Goal: Task Accomplishment & Management: Complete application form

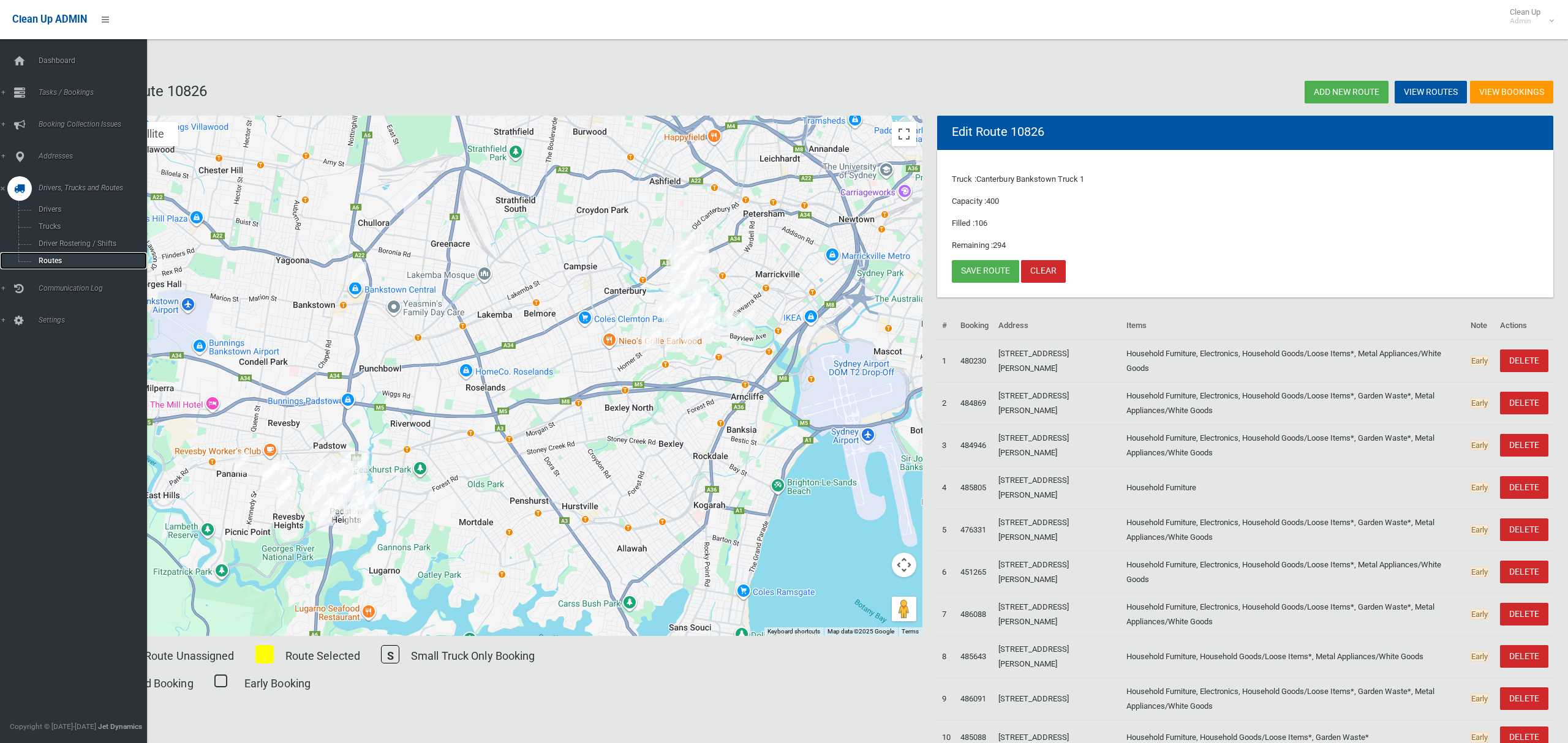
click at [49, 257] on span "Routes" at bounding box center [86, 261] width 102 height 8
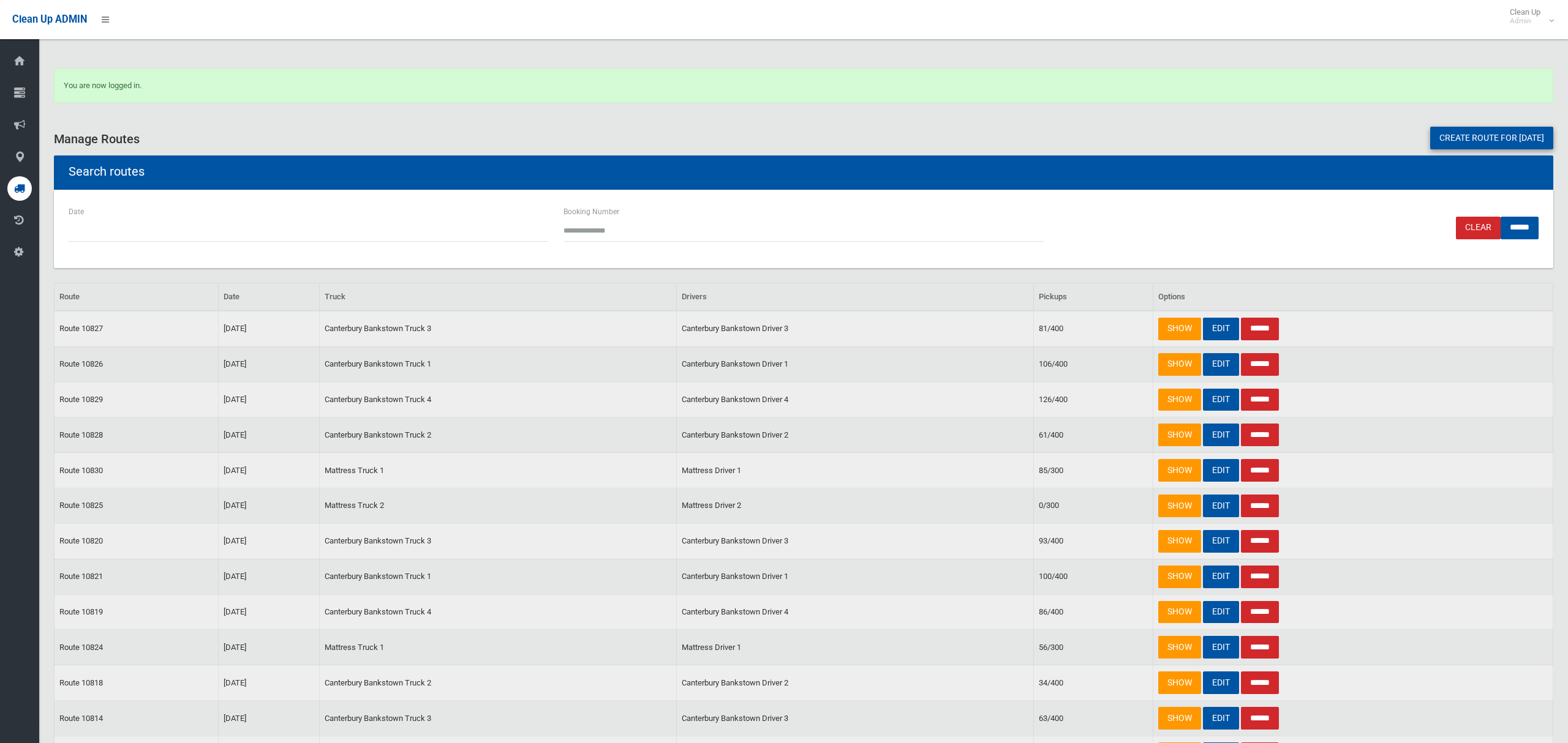
click at [307, 111] on div "You are now logged in." at bounding box center [803, 92] width 1514 height 49
click at [1215, 368] on link "EDIT" at bounding box center [1221, 364] width 36 height 23
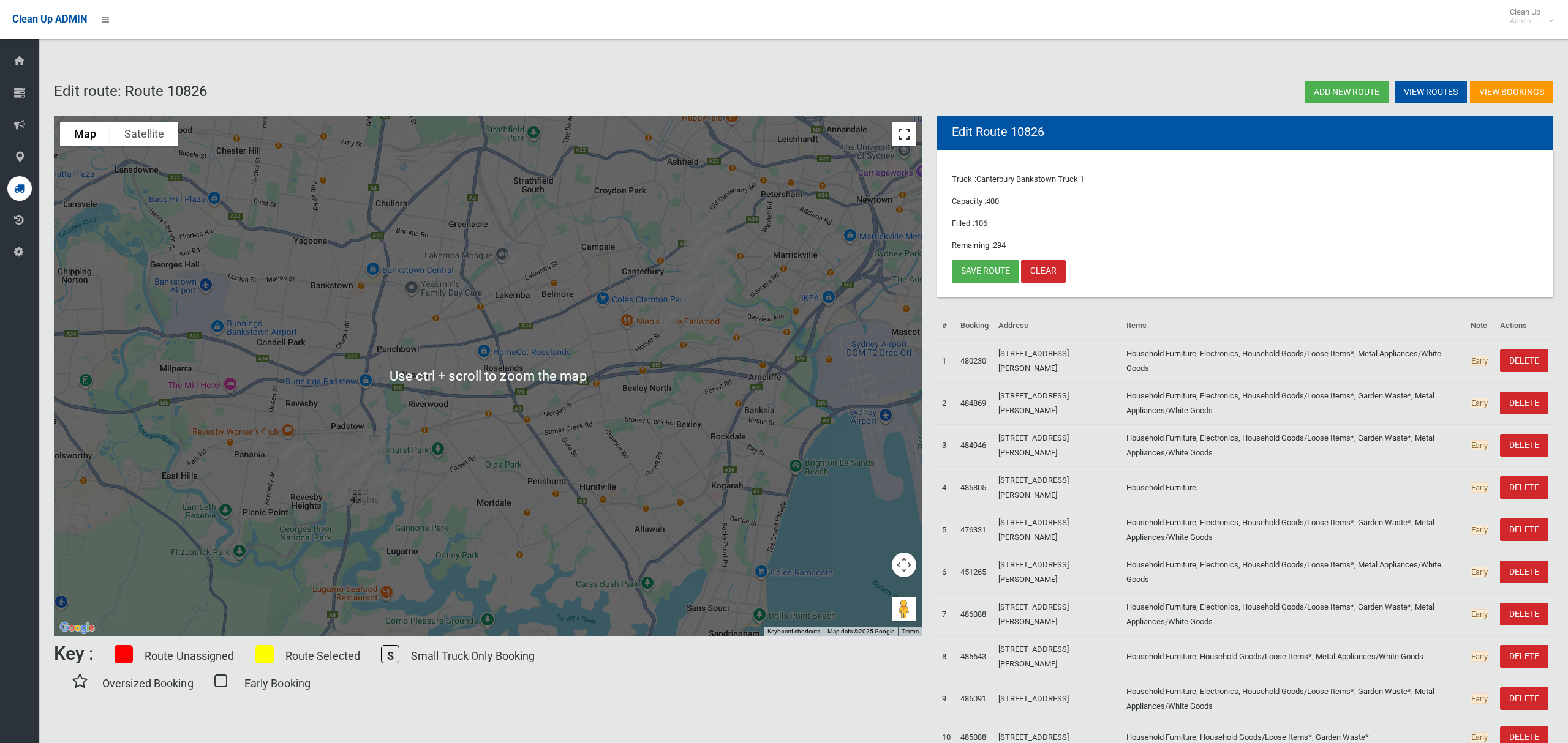
click at [898, 132] on button "Toggle fullscreen view" at bounding box center [904, 134] width 25 height 25
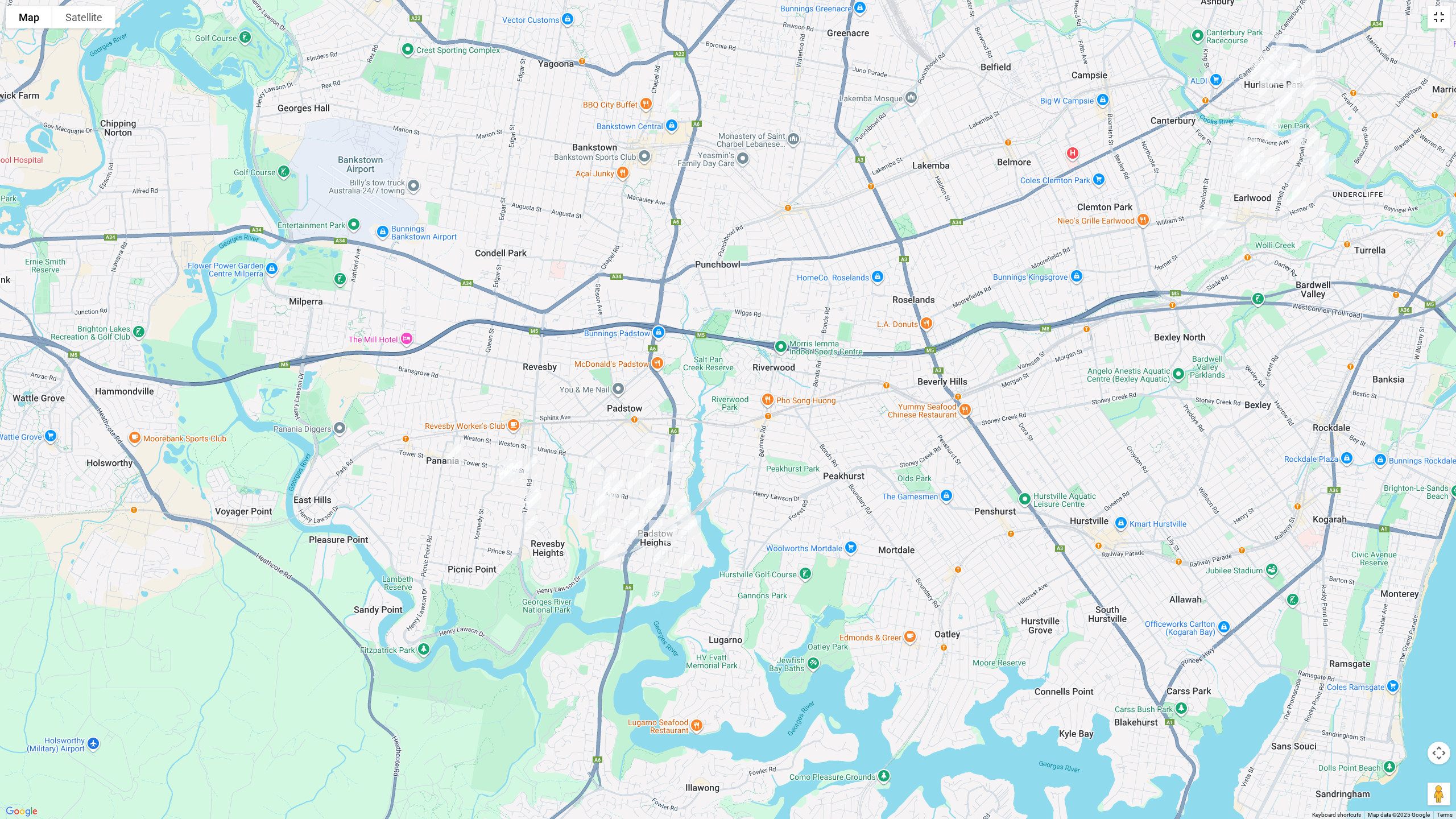
click at [1442, 20] on button "Toggle fullscreen view" at bounding box center [1439, 17] width 23 height 23
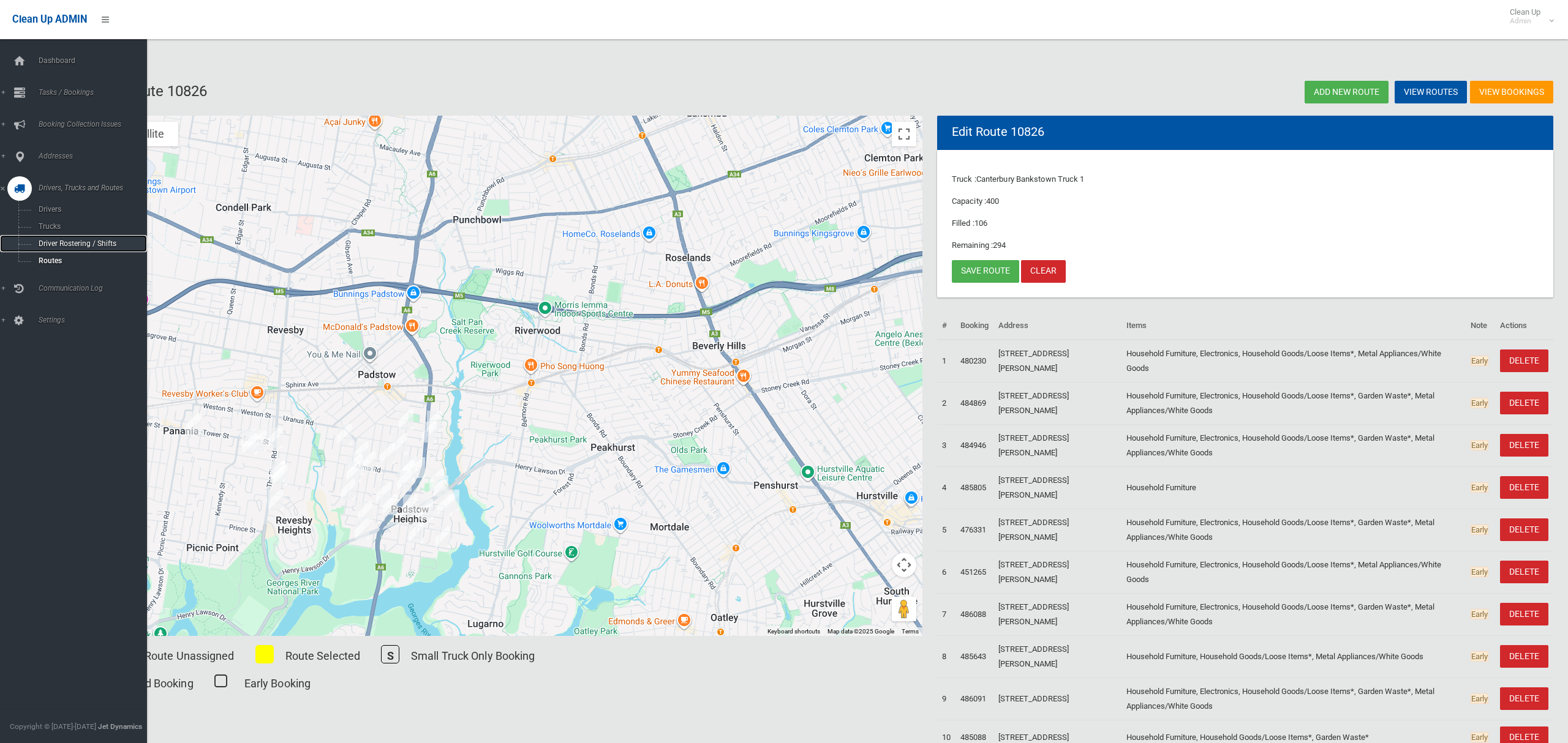
click at [61, 240] on span "Driver Rostering / Shifts" at bounding box center [86, 244] width 102 height 8
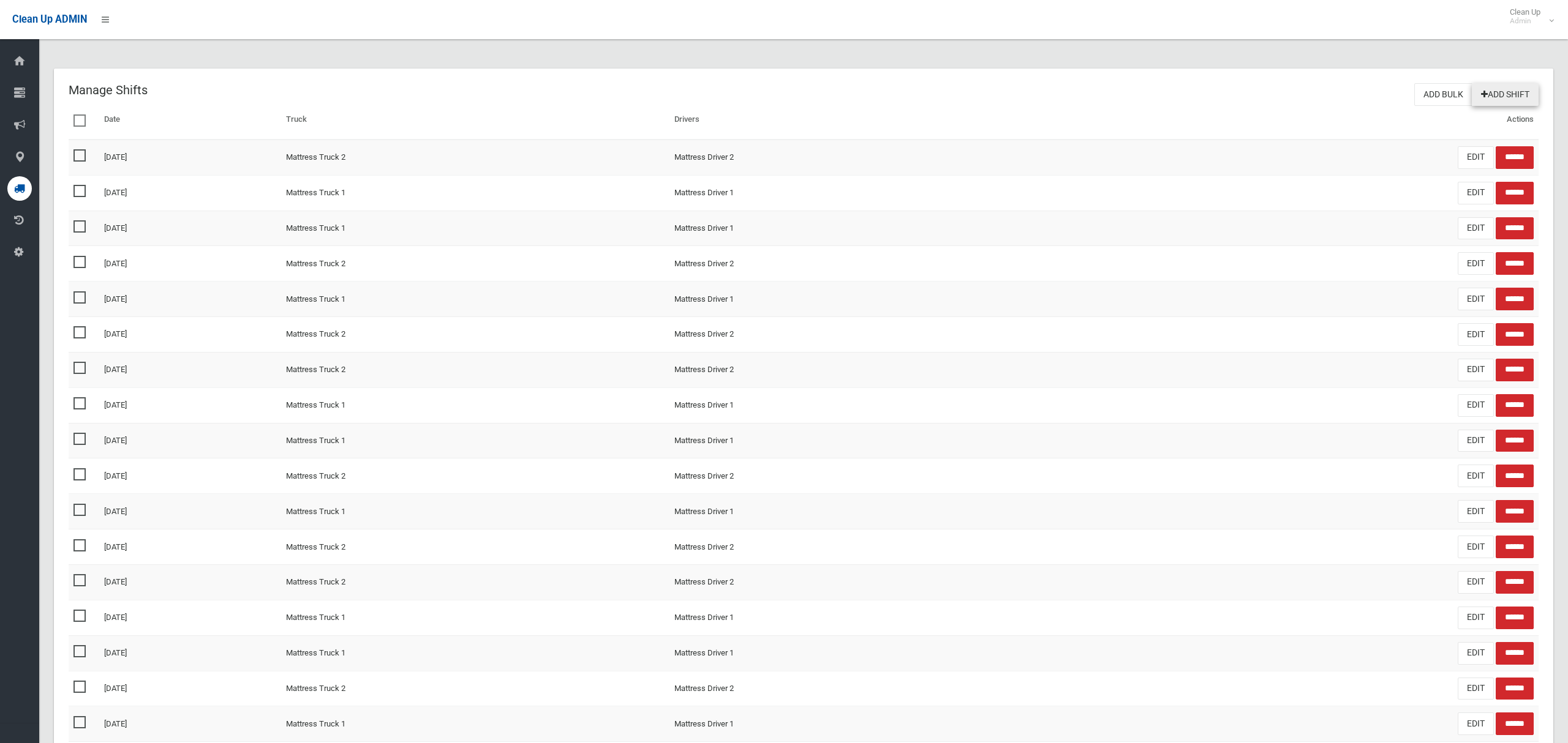
click at [1506, 86] on link "Add Shift" at bounding box center [1505, 94] width 67 height 23
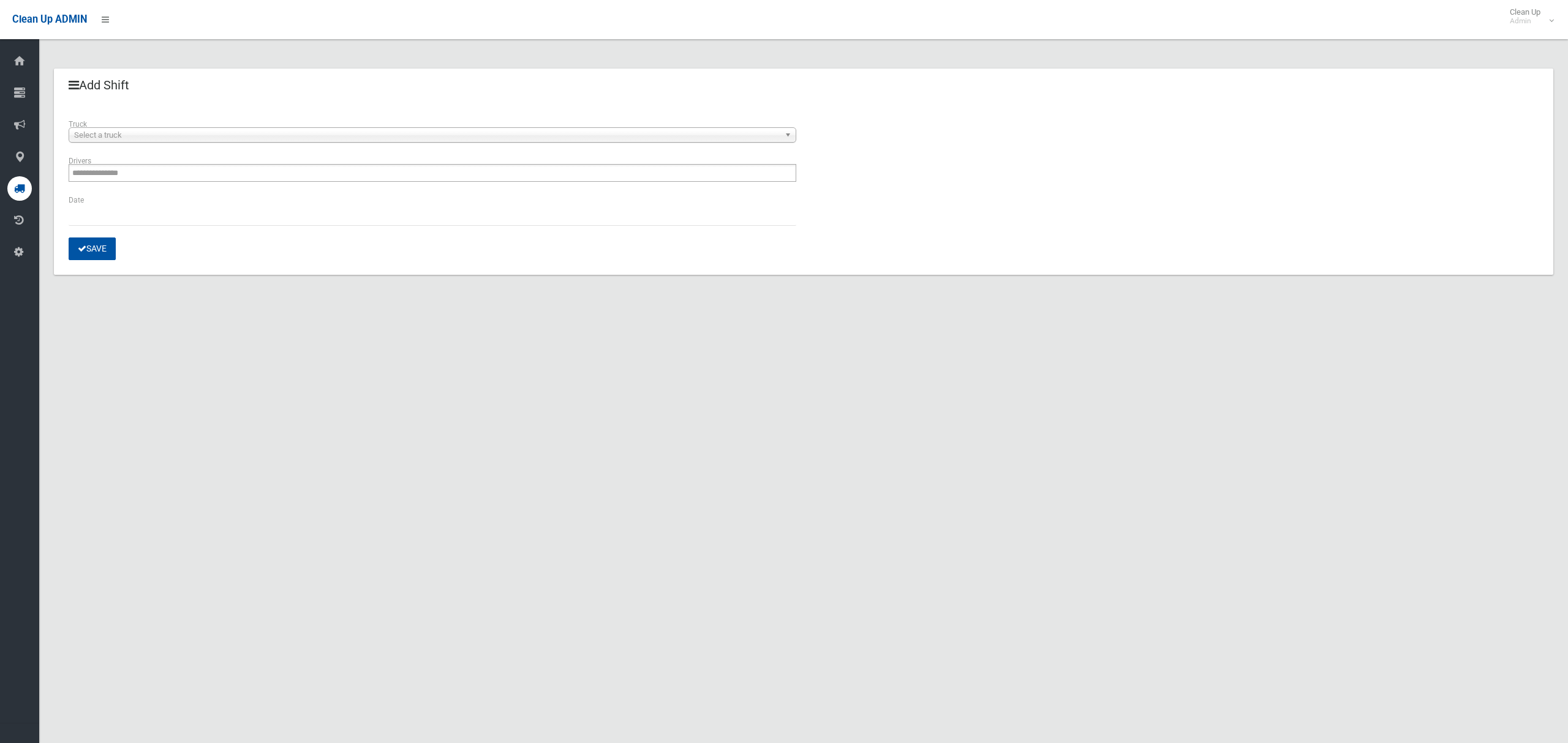
click at [181, 133] on span "Select a truck" at bounding box center [427, 135] width 706 height 15
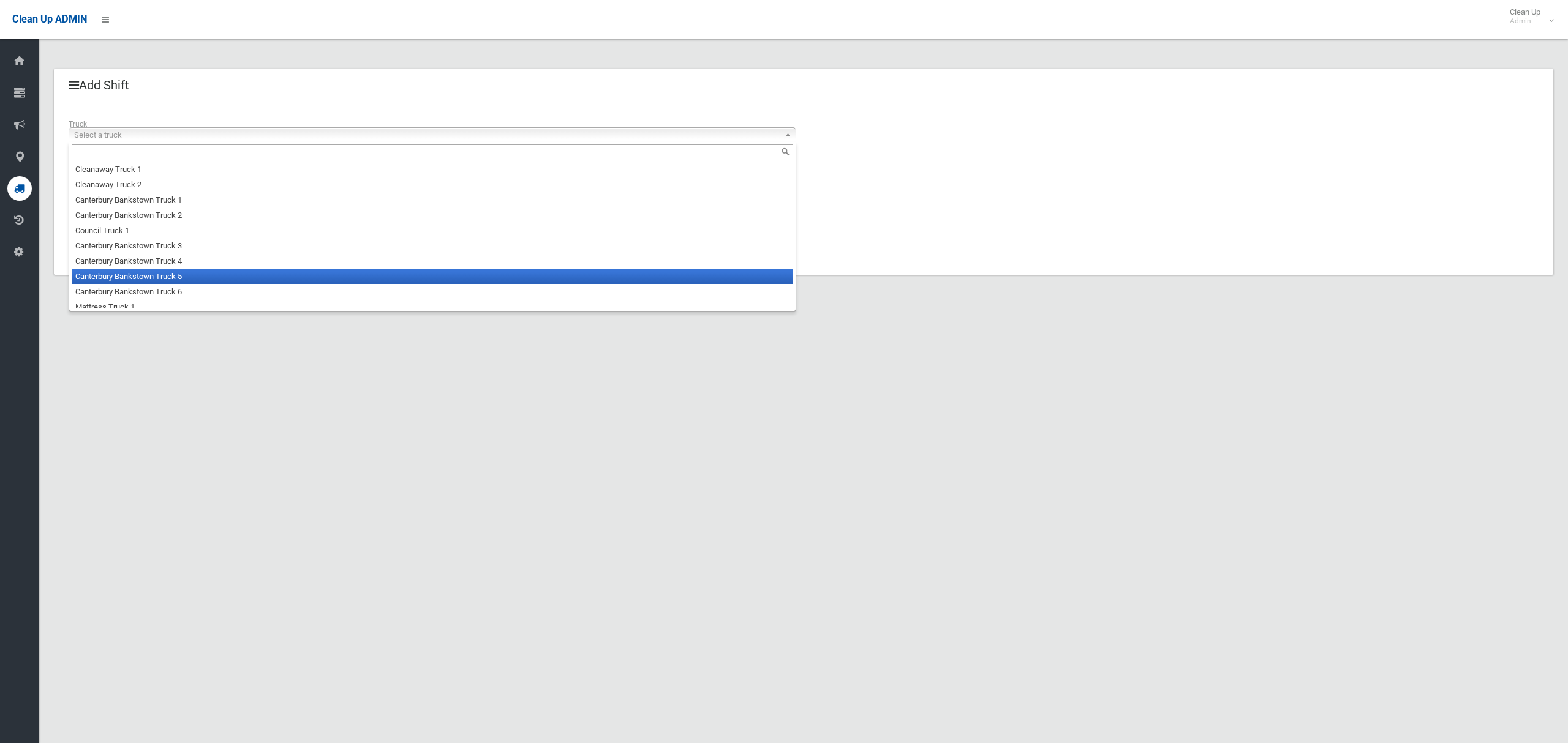
click at [178, 278] on li "Canterbury Bankstown Truck 5" at bounding box center [432, 276] width 722 height 16
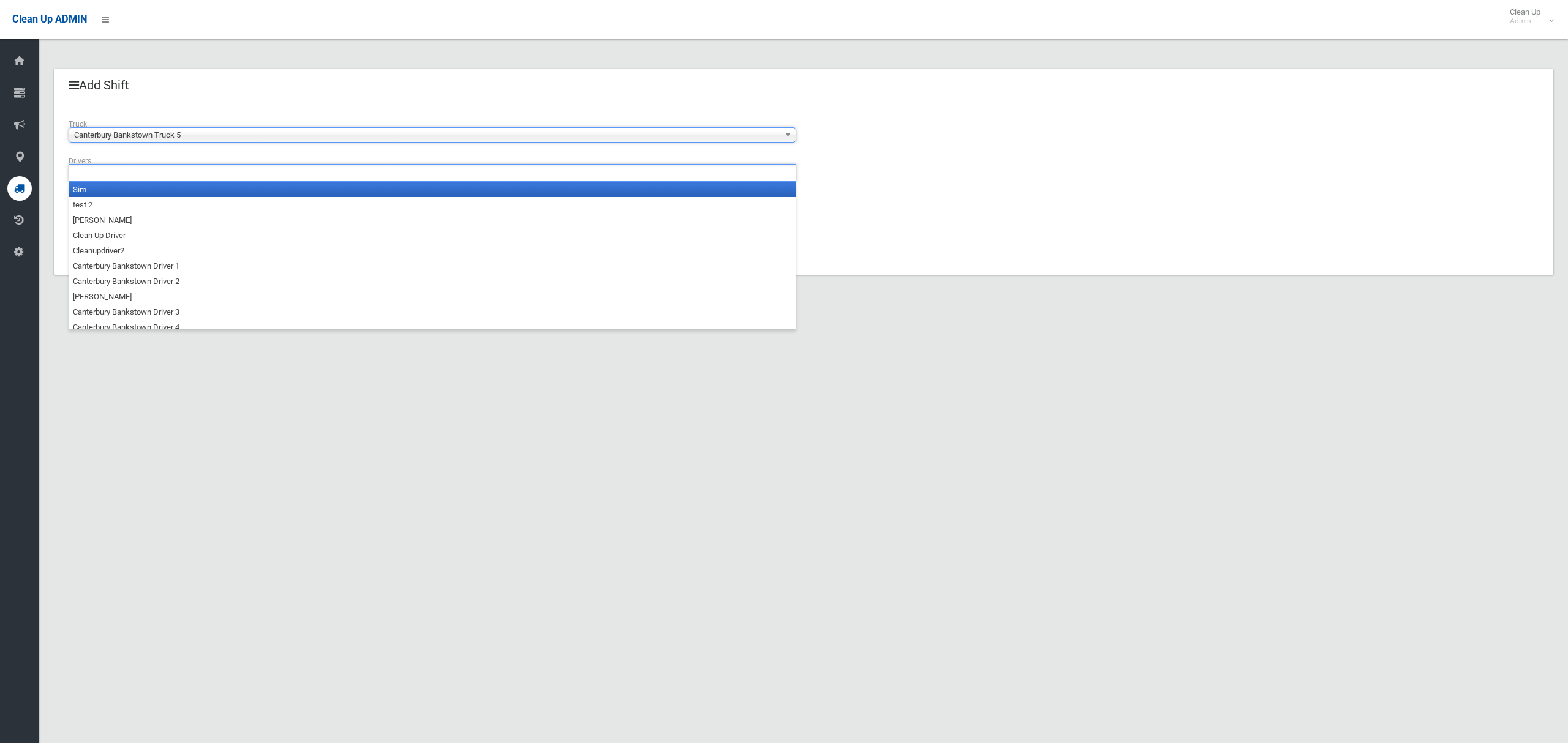
click at [132, 175] on input "text" at bounding box center [104, 173] width 65 height 16
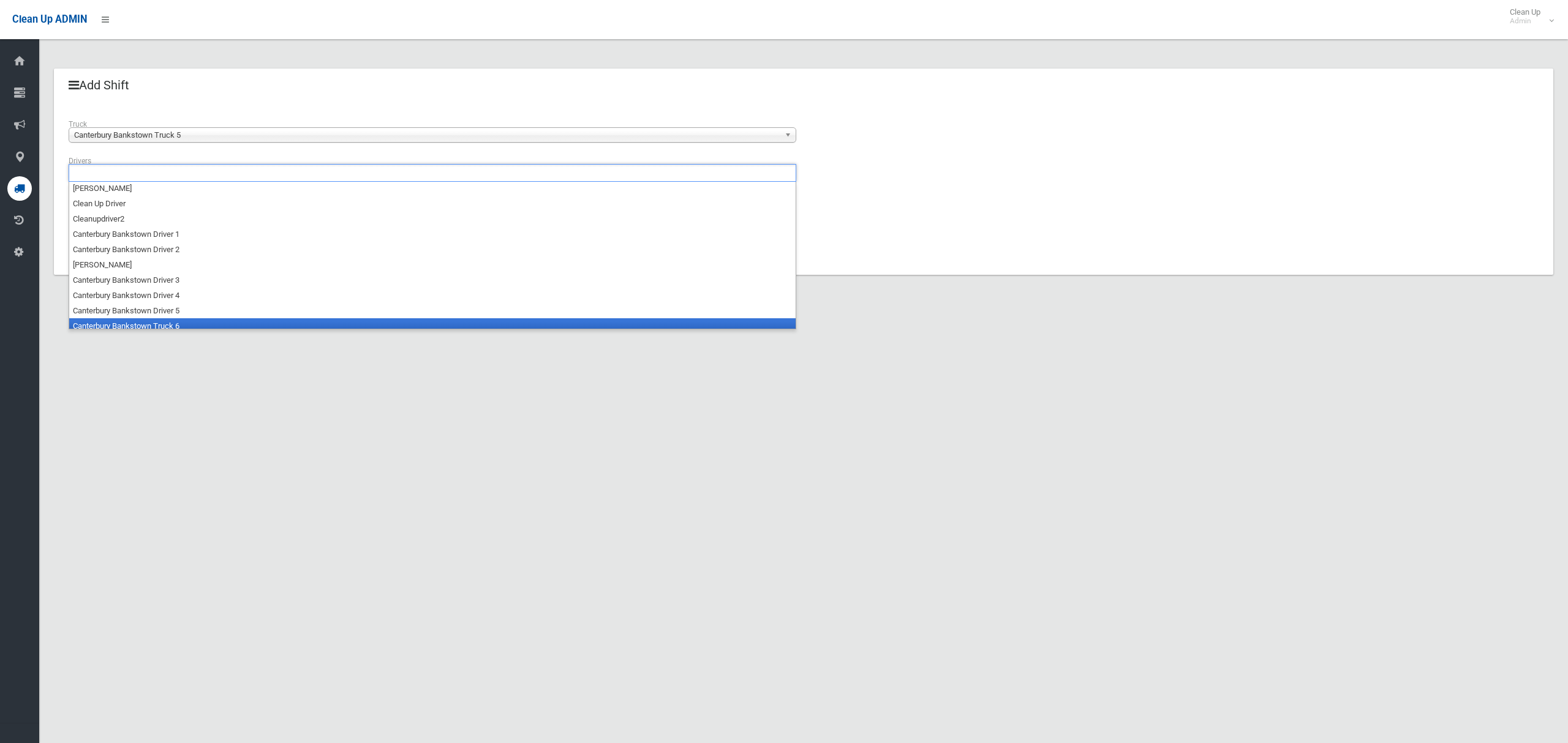
scroll to position [62, 0]
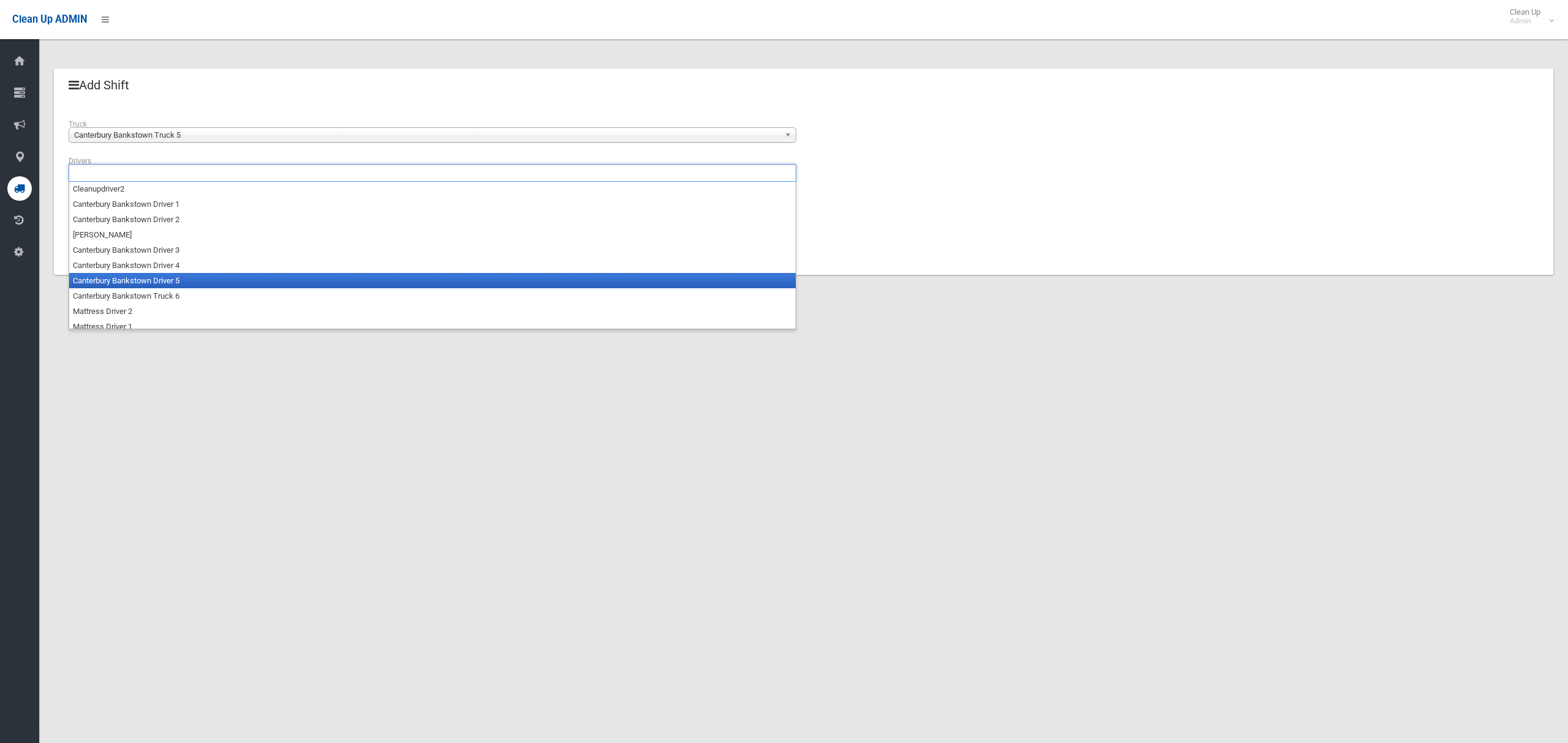
click at [166, 278] on li "Canterbury Bankstown Driver 5" at bounding box center [432, 281] width 727 height 16
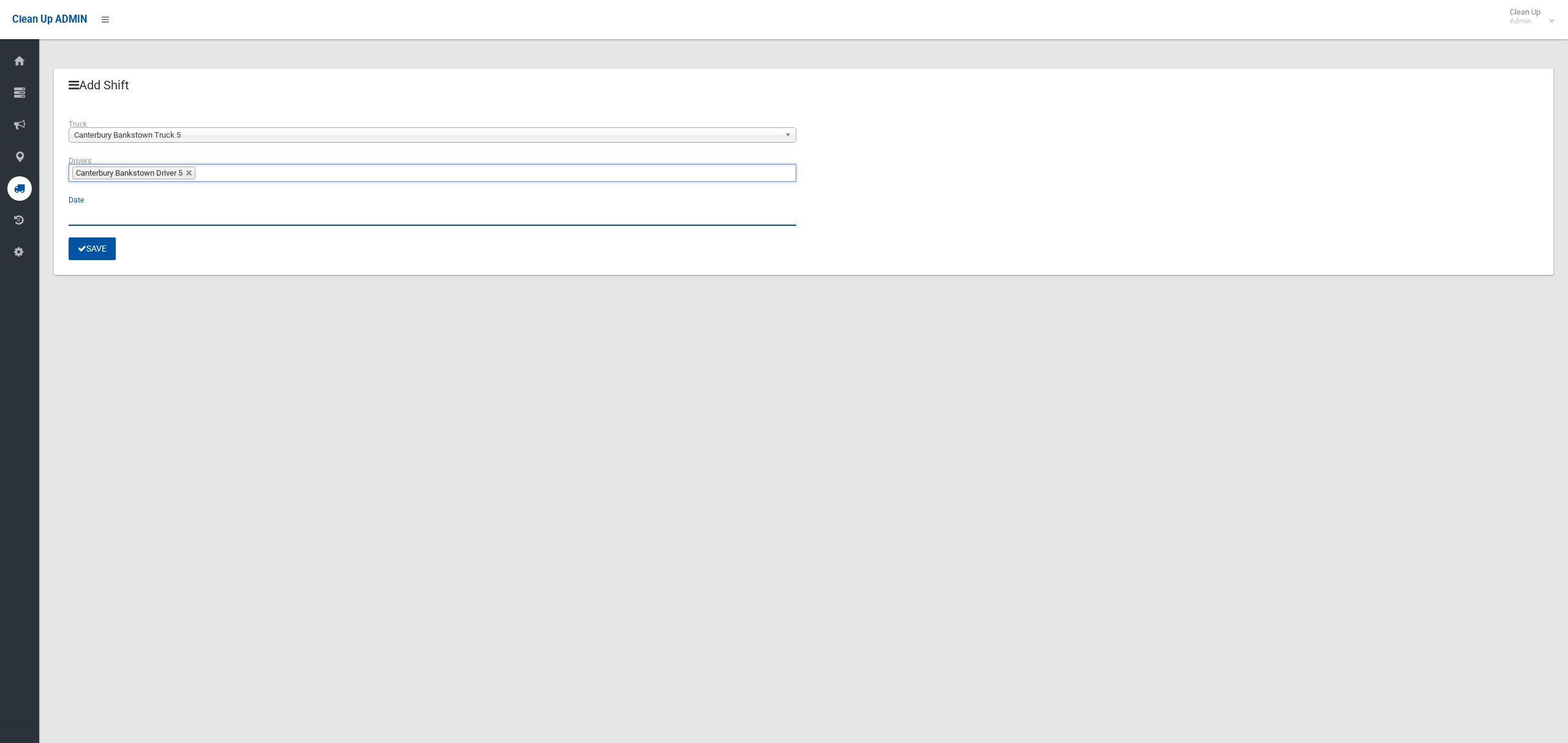
click at [97, 221] on input "text" at bounding box center [432, 214] width 728 height 23
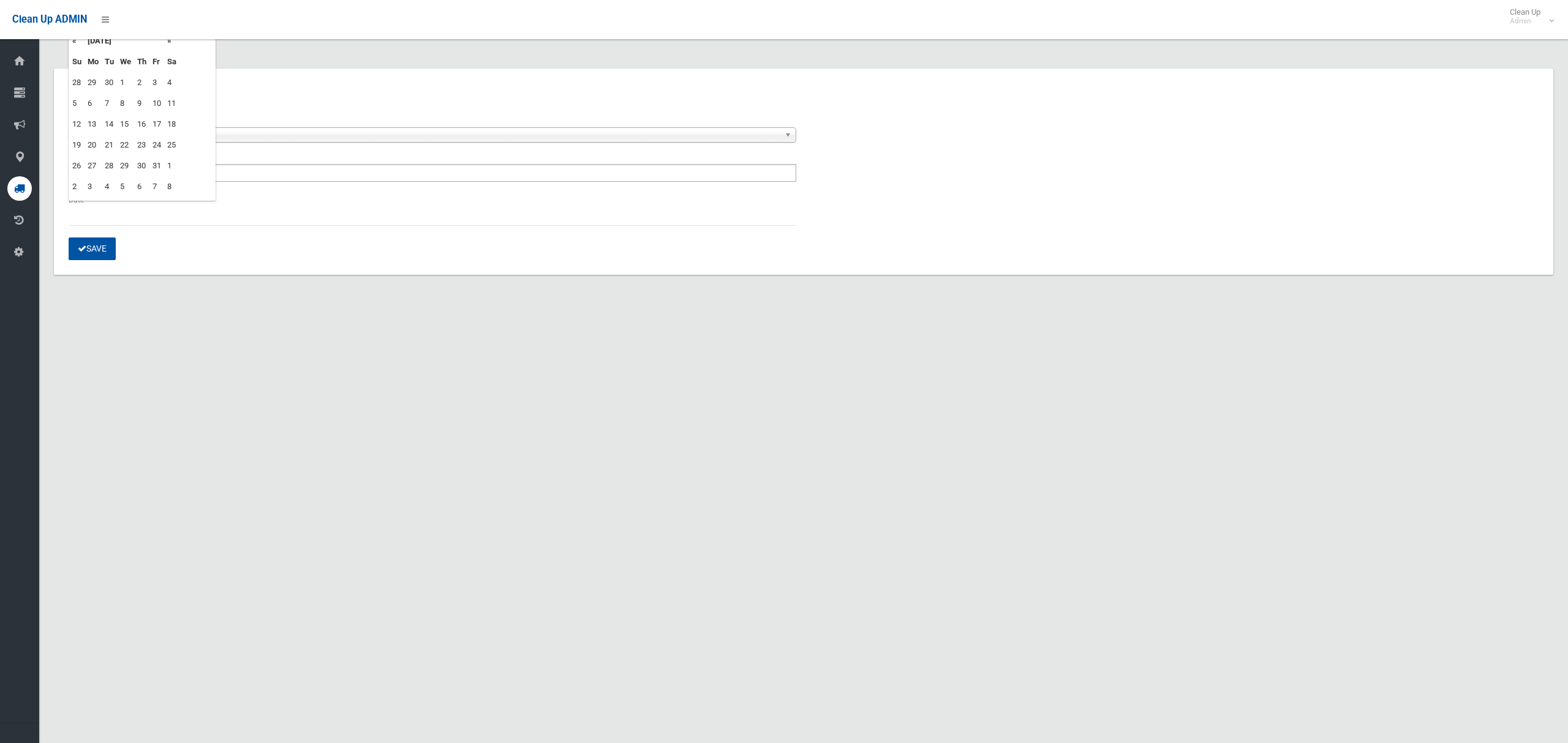
click at [155, 100] on td "10" at bounding box center [157, 104] width 15 height 21
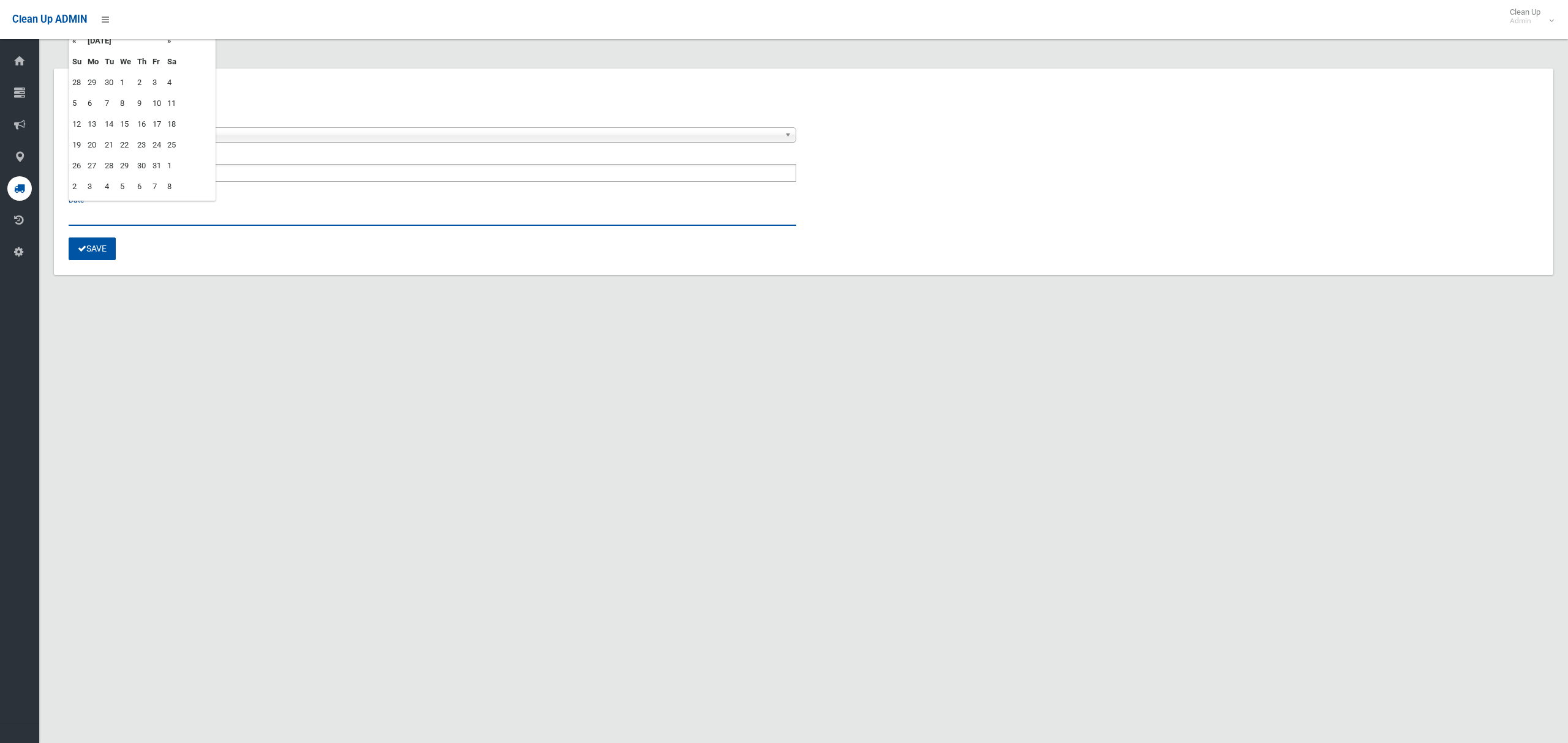
type input "**********"
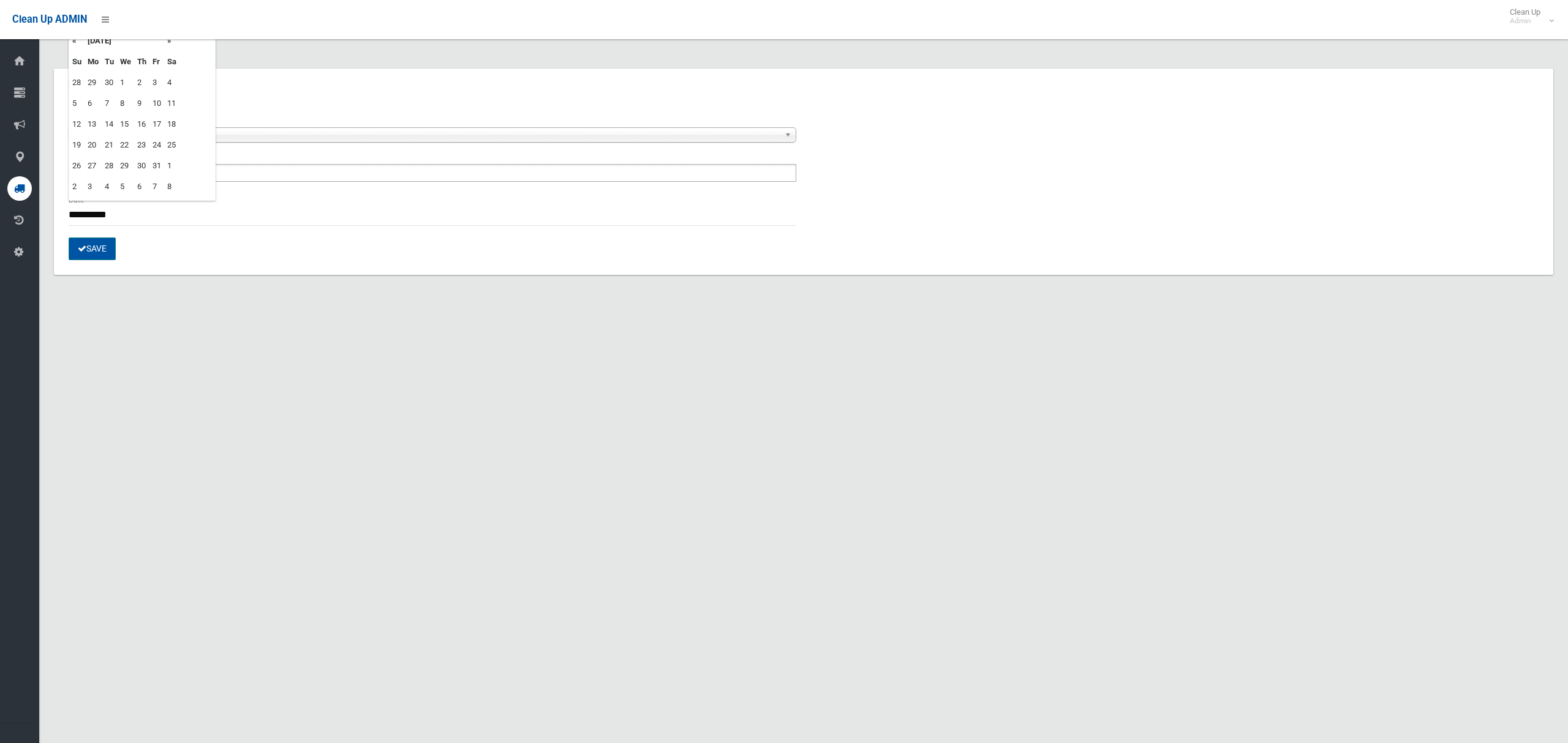
click at [93, 251] on button "Save" at bounding box center [92, 249] width 47 height 23
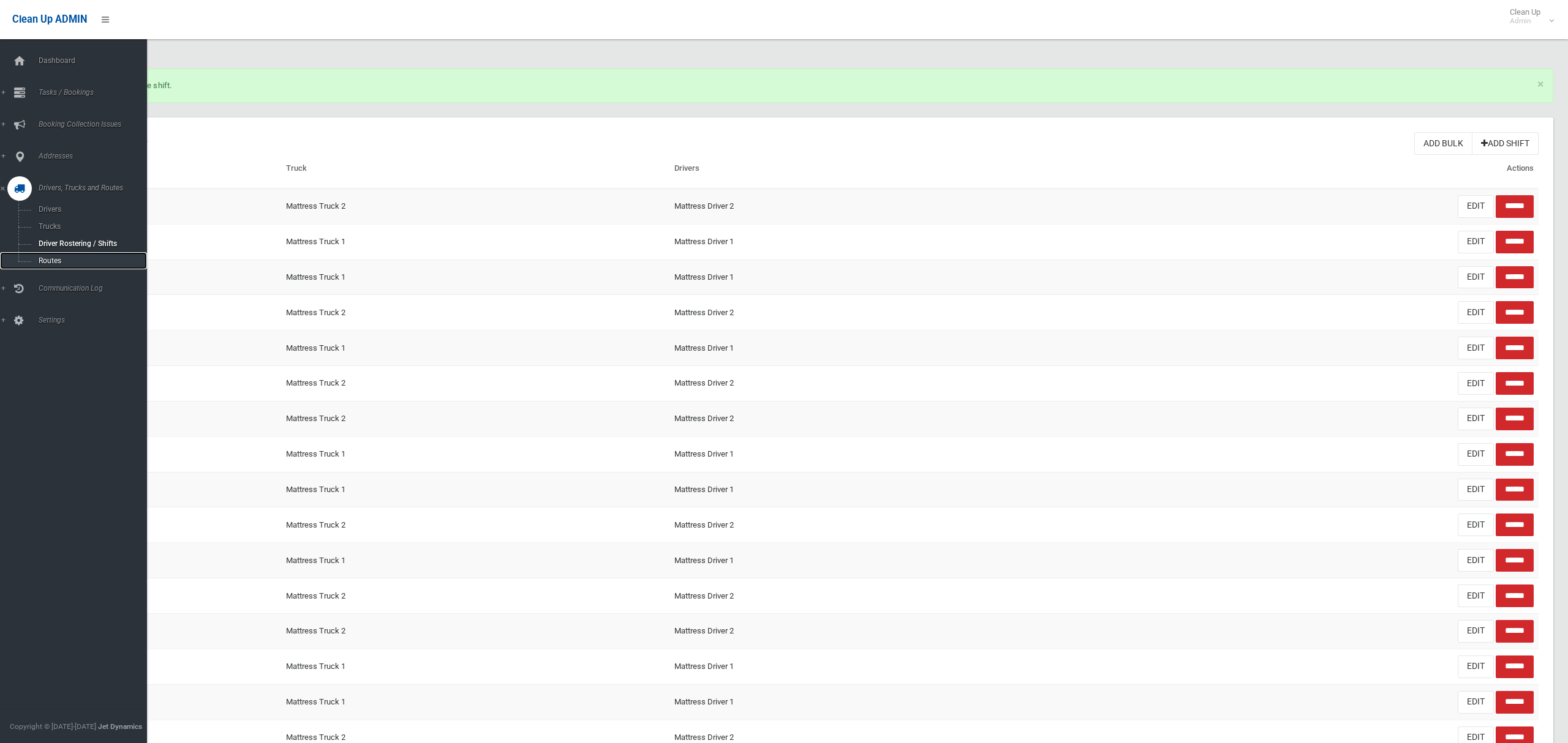
click at [47, 254] on link "Routes" at bounding box center [73, 261] width 147 height 17
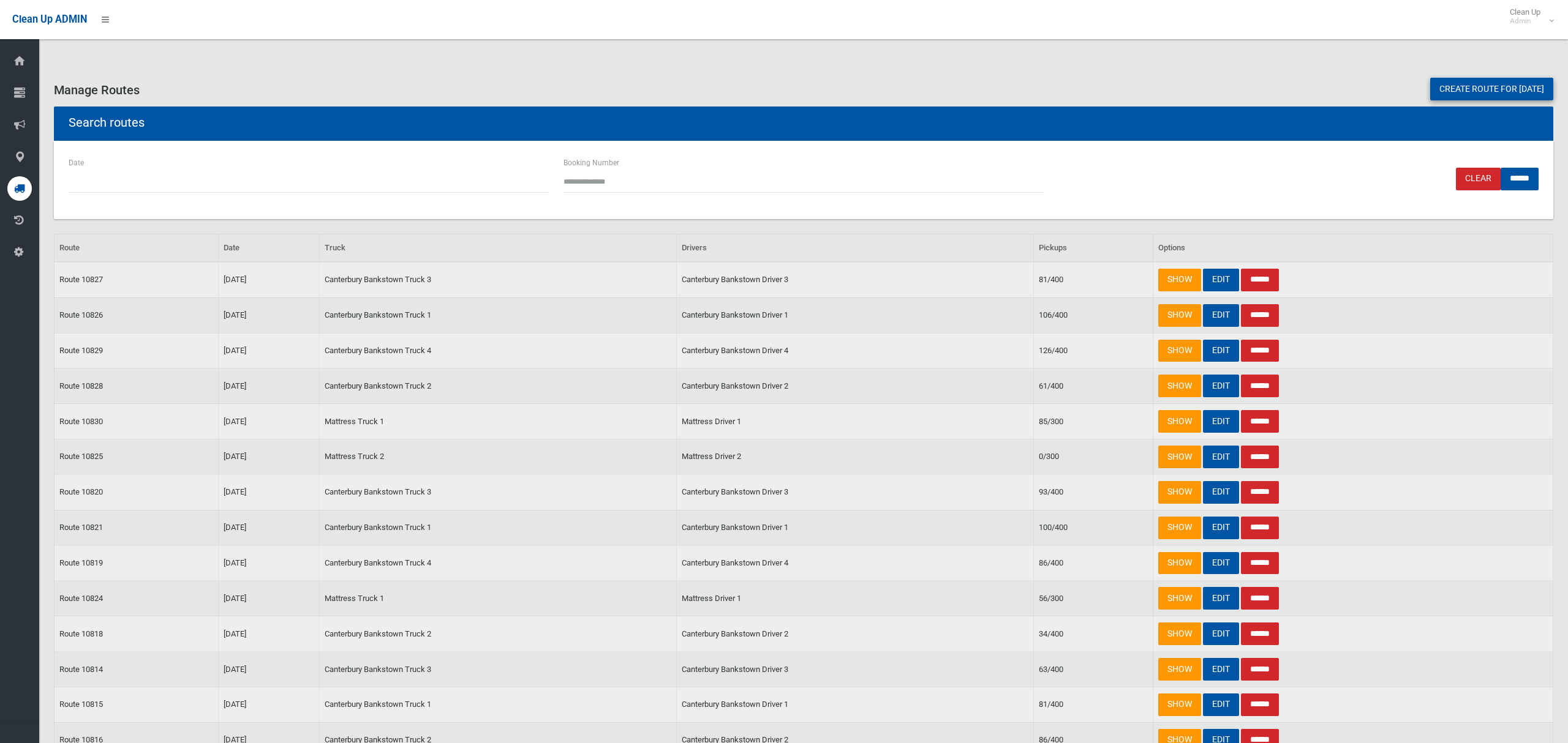
click at [1436, 86] on link "Create route for tomorrow" at bounding box center [1492, 89] width 123 height 23
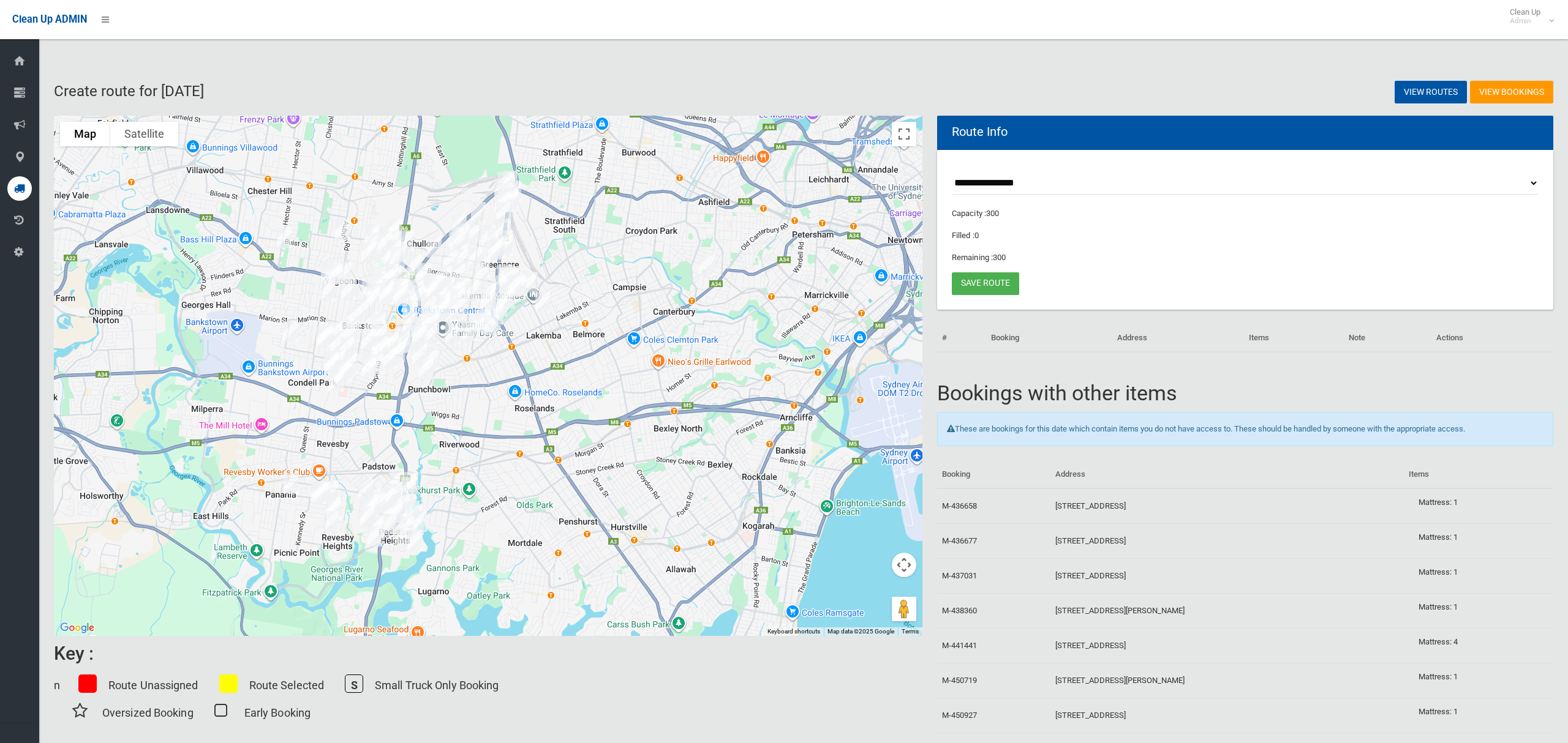
click at [1014, 185] on select "**********" at bounding box center [1246, 183] width 587 height 23
click at [1016, 184] on select "**********" at bounding box center [1246, 183] width 587 height 23
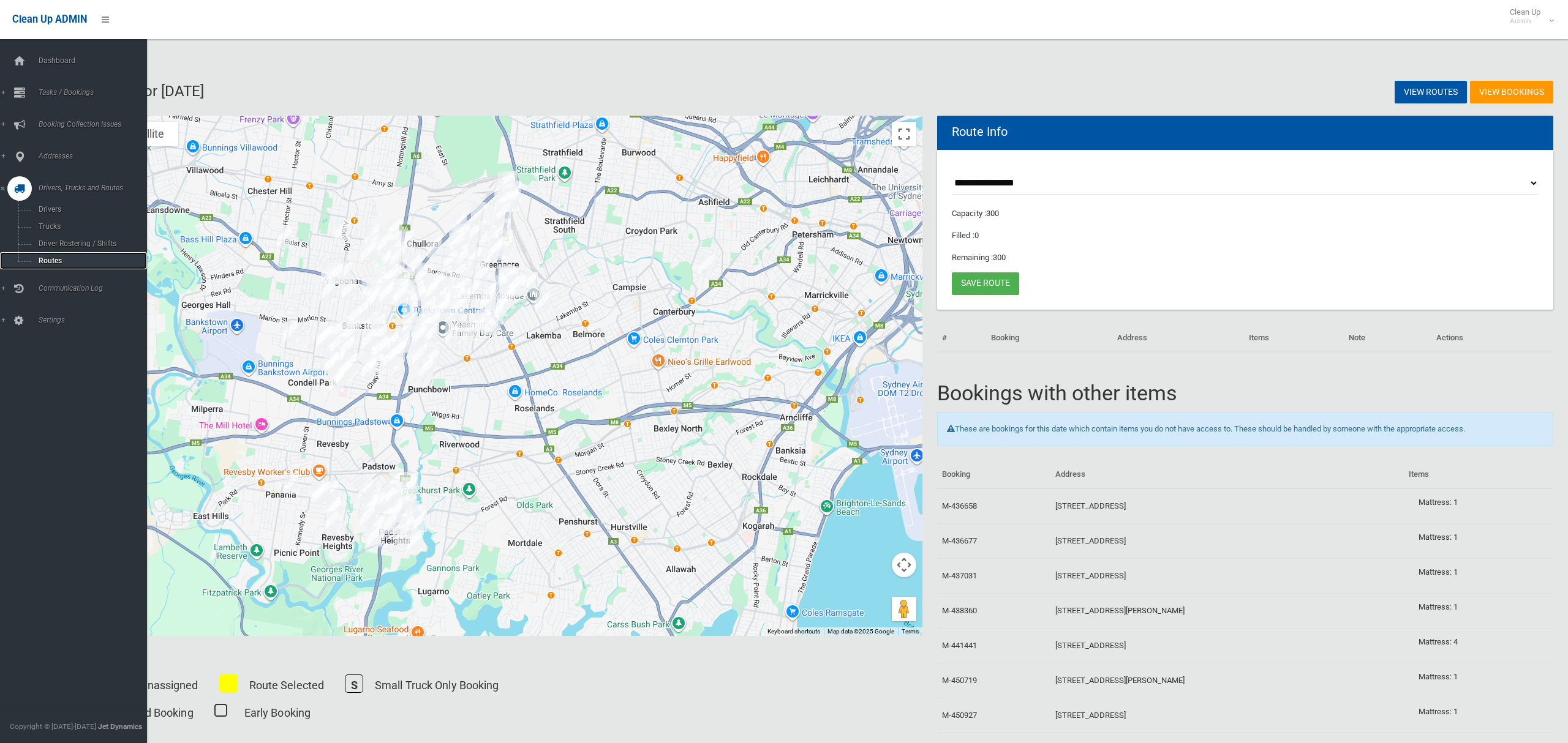
click at [50, 259] on span "Routes" at bounding box center [86, 261] width 102 height 8
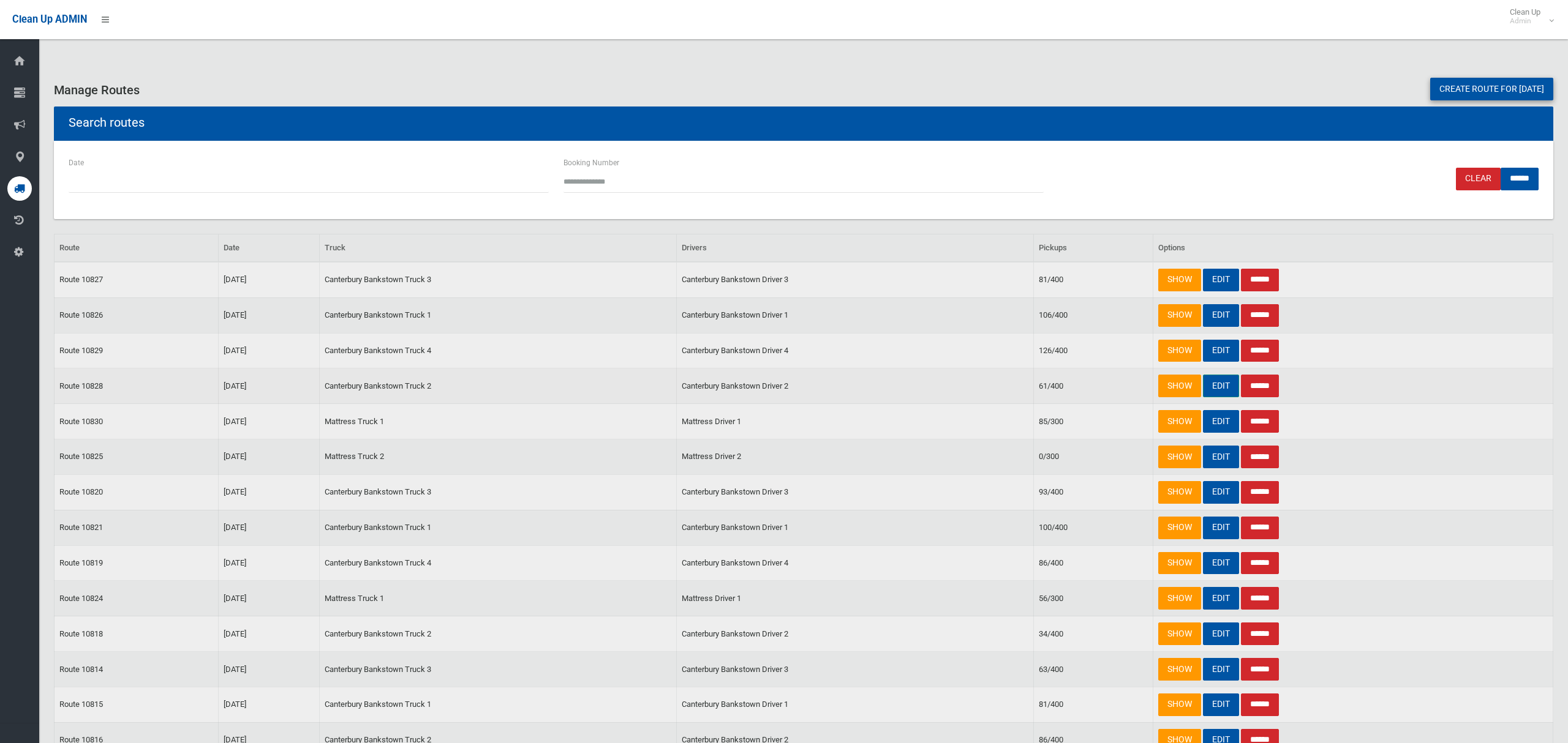
click at [1213, 393] on link "EDIT" at bounding box center [1221, 386] width 36 height 23
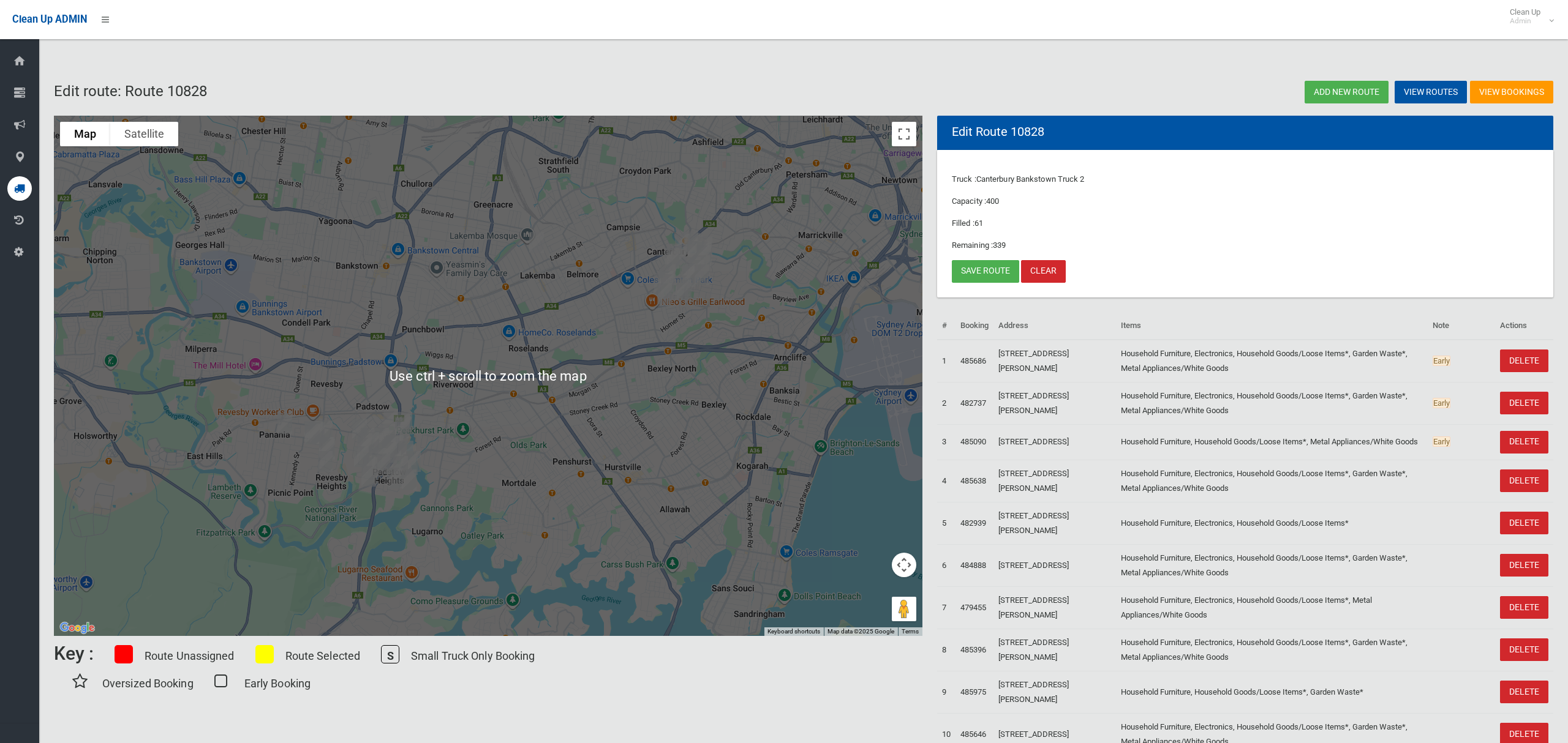
click at [425, 440] on div at bounding box center [488, 376] width 869 height 520
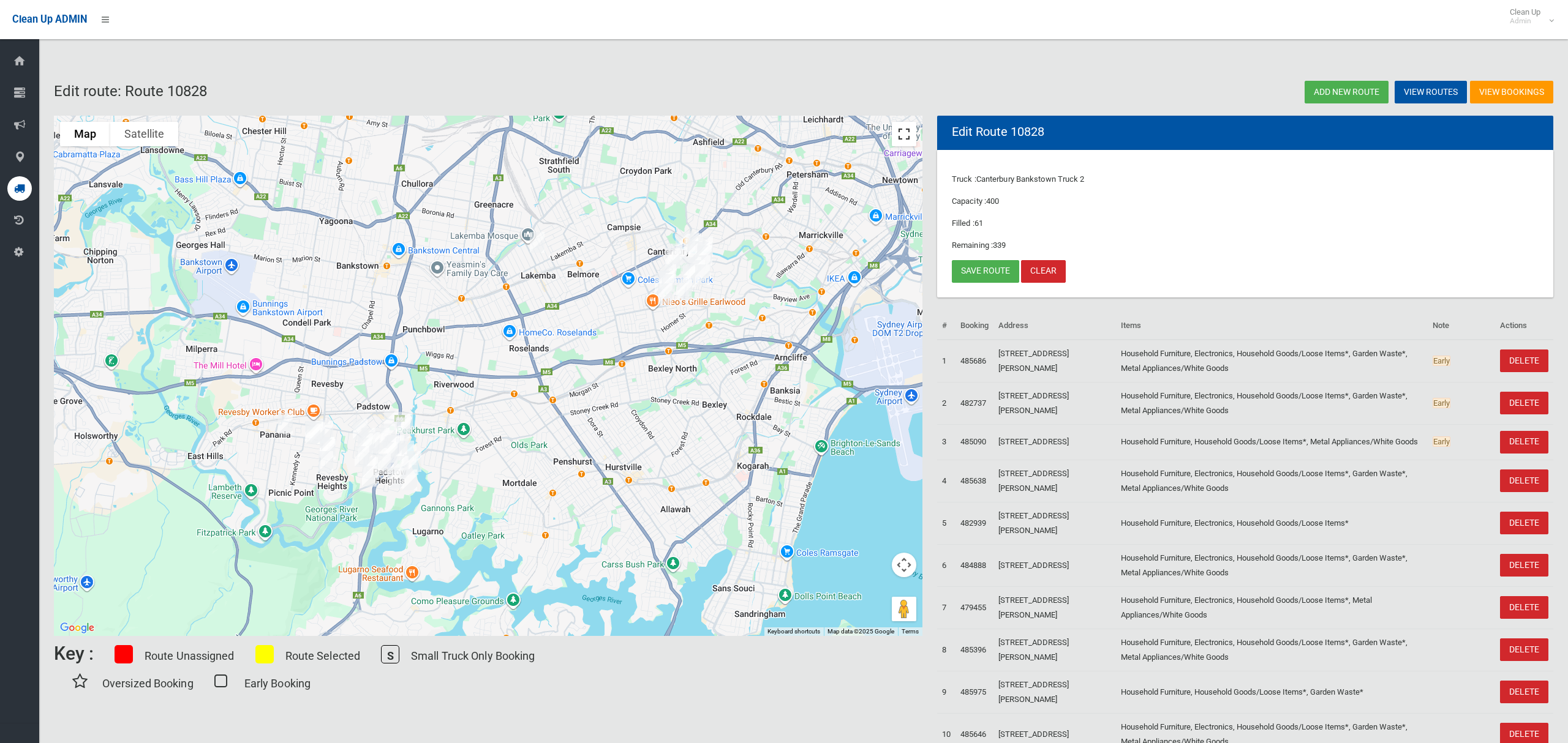
click at [897, 136] on button "Toggle fullscreen view" at bounding box center [904, 134] width 25 height 25
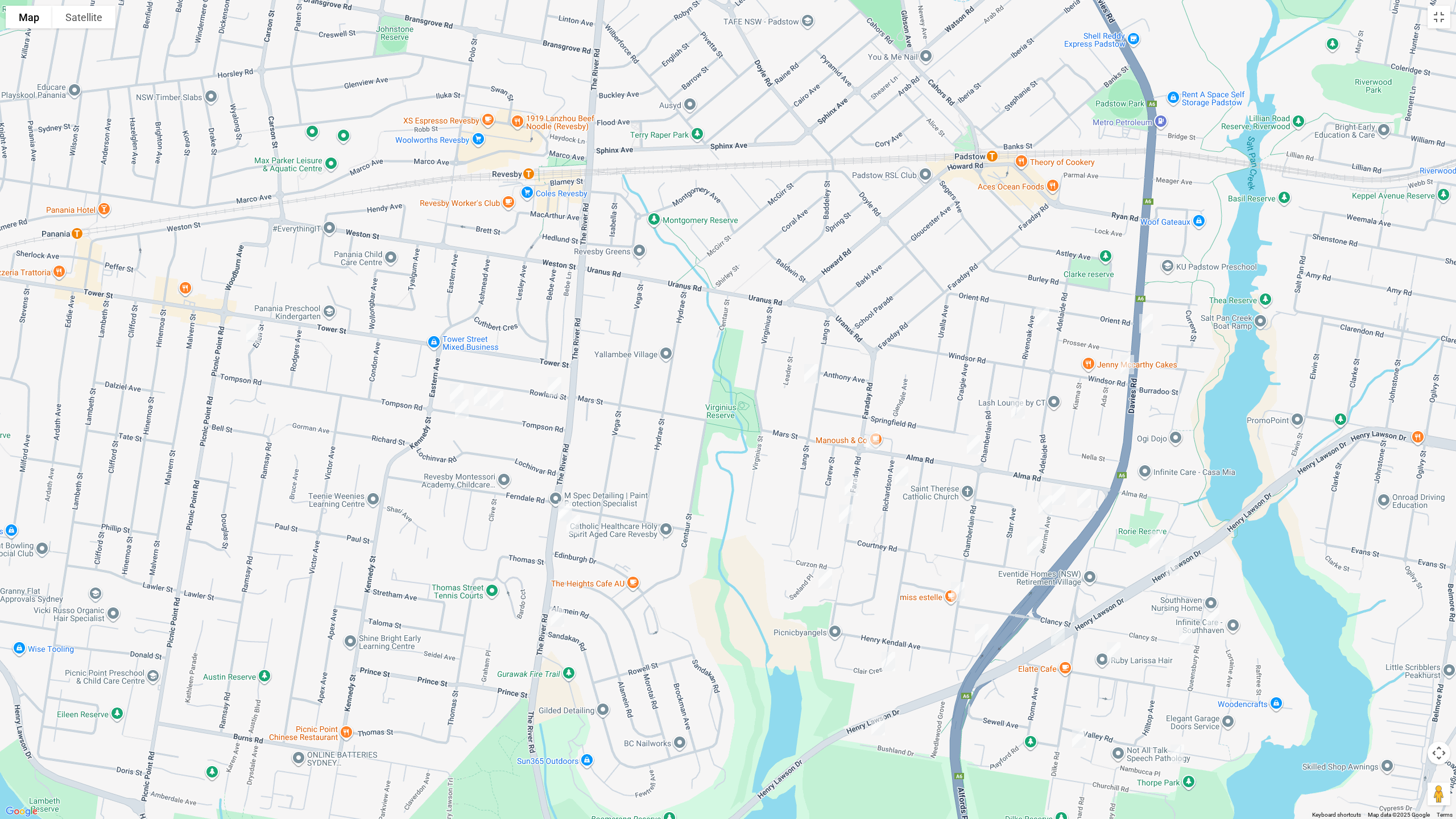
click at [248, 329] on img "8a Ellen Street, PANANIA NSW 2213" at bounding box center [253, 333] width 23 height 28
click at [455, 389] on img "1/62 Tompson Road, REVESBY NSW 2212" at bounding box center [457, 393] width 23 height 28
drag, startPoint x: 458, startPoint y: 408, endPoint x: 465, endPoint y: 404, distance: 8.1
click at [459, 409] on img "43 Tompson Road, REVESBY NSW 2212" at bounding box center [462, 409] width 23 height 28
click at [481, 395] on img "48 Tompson Road, REVESBY NSW 2212" at bounding box center [481, 396] width 23 height 28
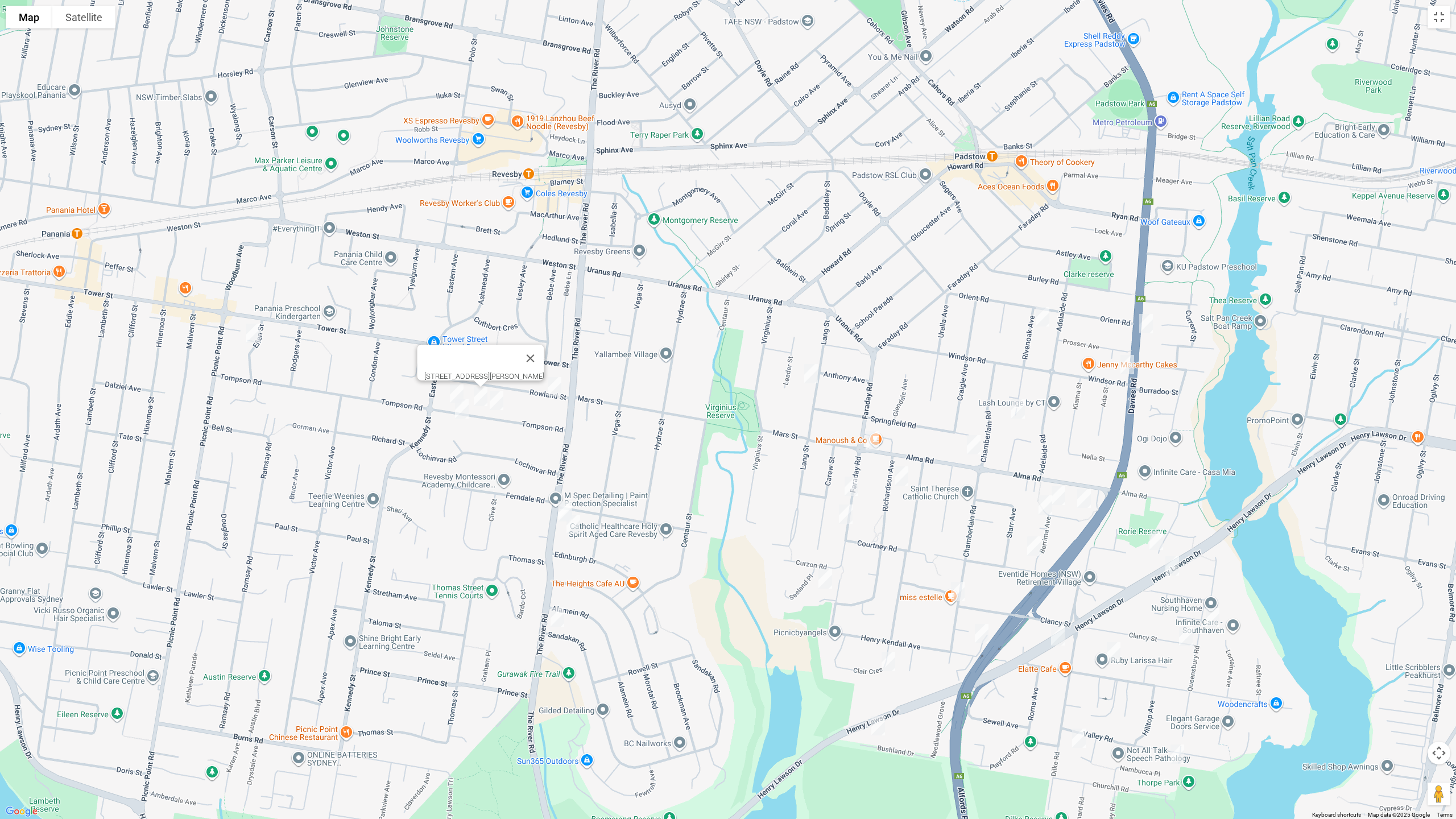
drag, startPoint x: 493, startPoint y: 405, endPoint x: 511, endPoint y: 403, distance: 18.1
click at [494, 404] on img "40 Tompson Road, REVESBY NSW 2212" at bounding box center [496, 400] width 23 height 28
click at [556, 393] on img "1 Rowland Street, REVESBY NSW 2212" at bounding box center [554, 386] width 23 height 28
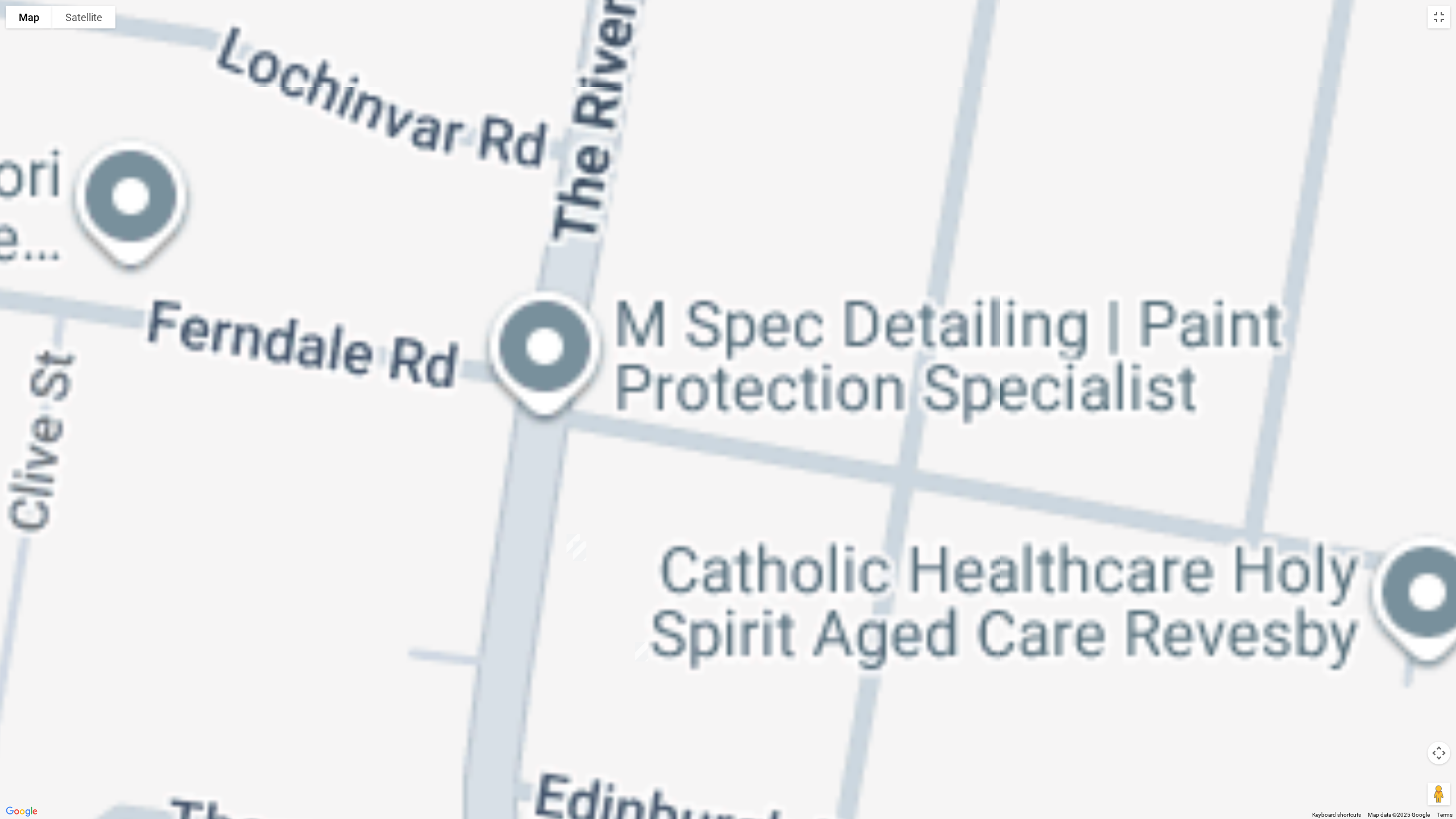
click at [568, 530] on img "3/275 The River Road, REVESBY NSW 2212" at bounding box center [573, 543] width 23 height 28
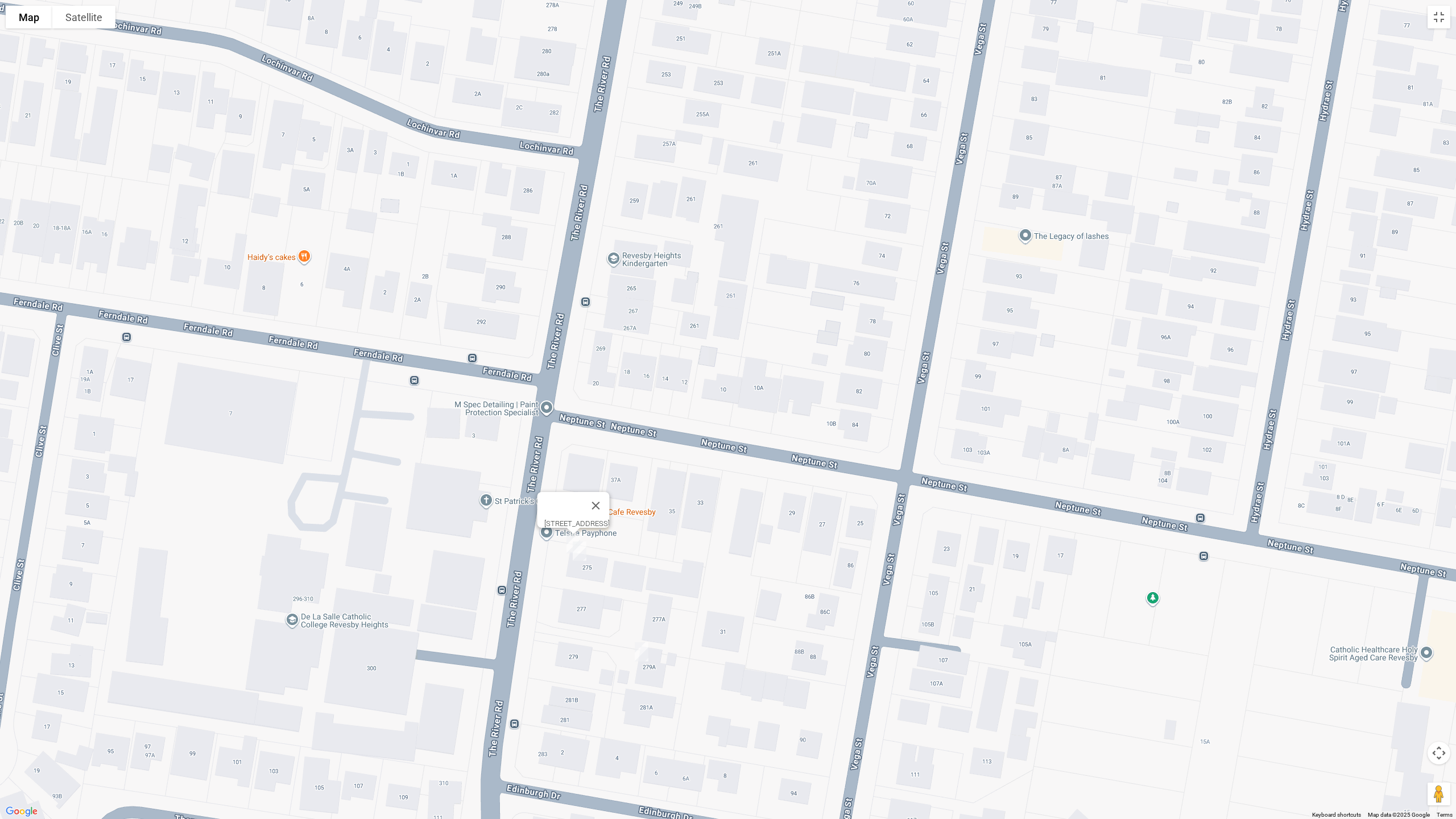
click at [578, 555] on img "1/275 The River Road, REVESBY NSW 2212" at bounding box center [580, 551] width 23 height 28
click at [643, 656] on img "279A The River Road, REVESBY NSW 2212" at bounding box center [641, 651] width 23 height 28
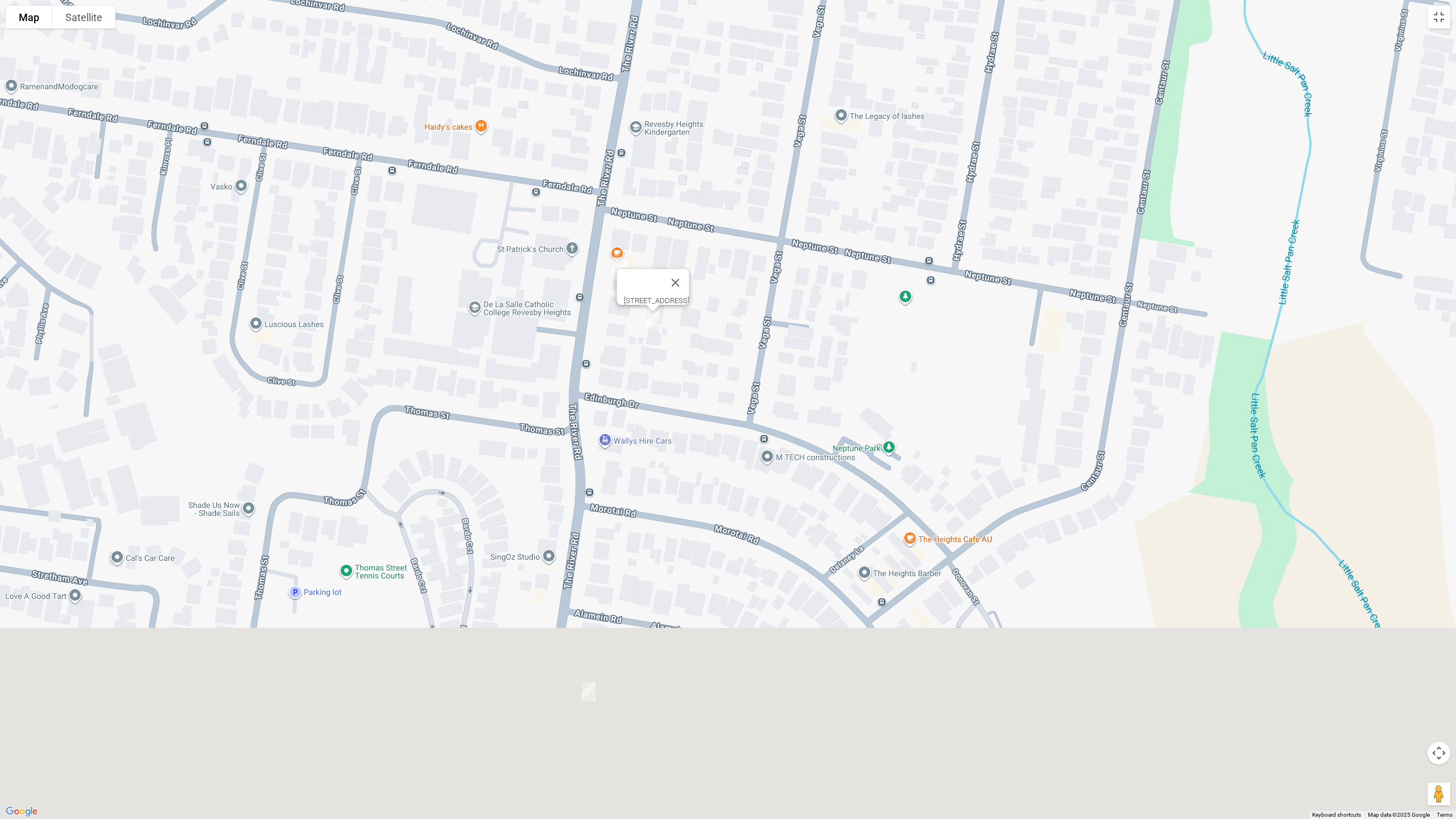
drag, startPoint x: 713, startPoint y: 685, endPoint x: 675, endPoint y: 355, distance: 332.2
click at [675, 355] on div "279A The River Road, REVESBY NSW 2212" at bounding box center [728, 409] width 1456 height 819
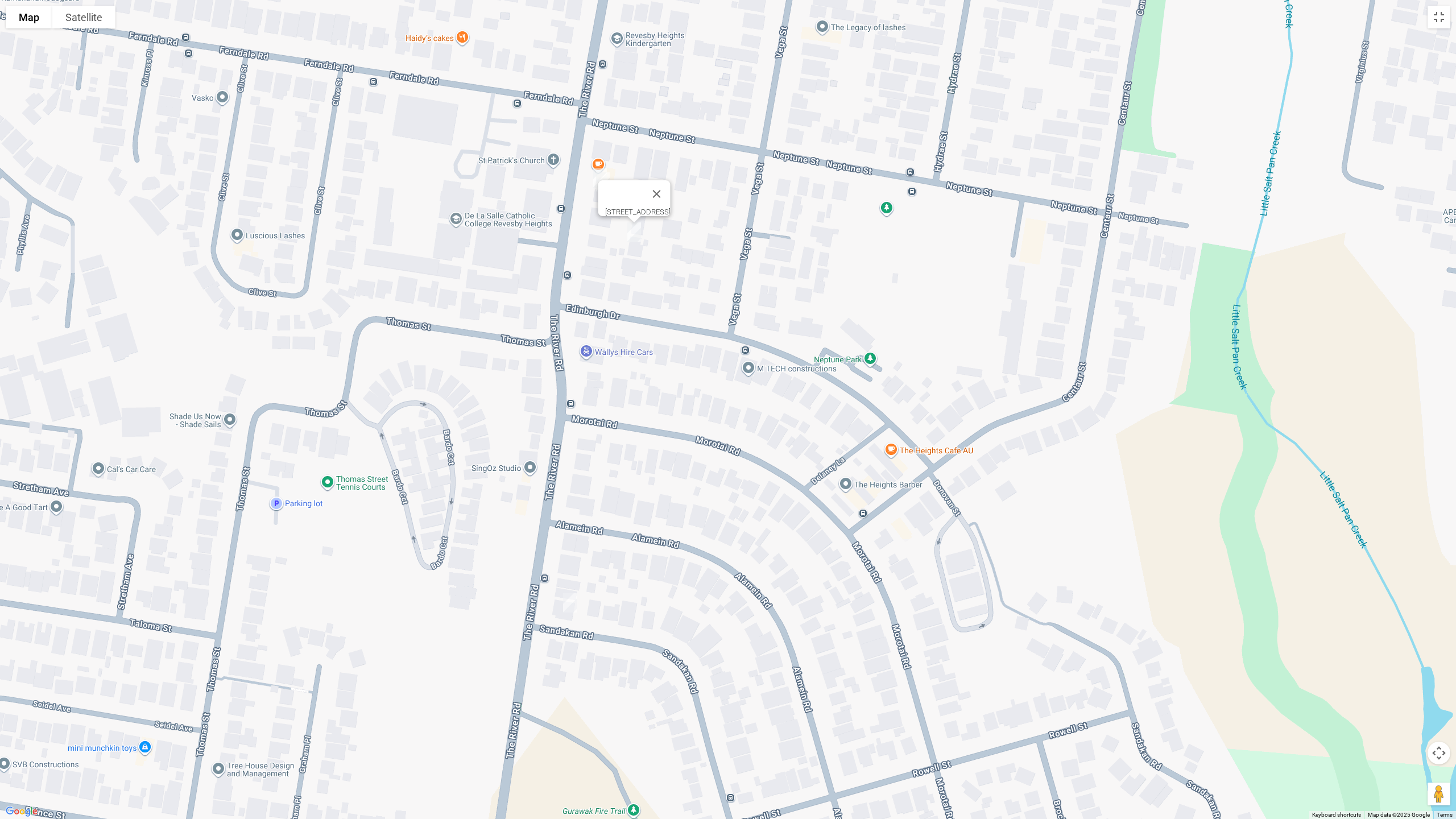
click at [572, 608] on img "307 The River Road, REVESBY HEIGHTS NSW 2212" at bounding box center [570, 602] width 23 height 28
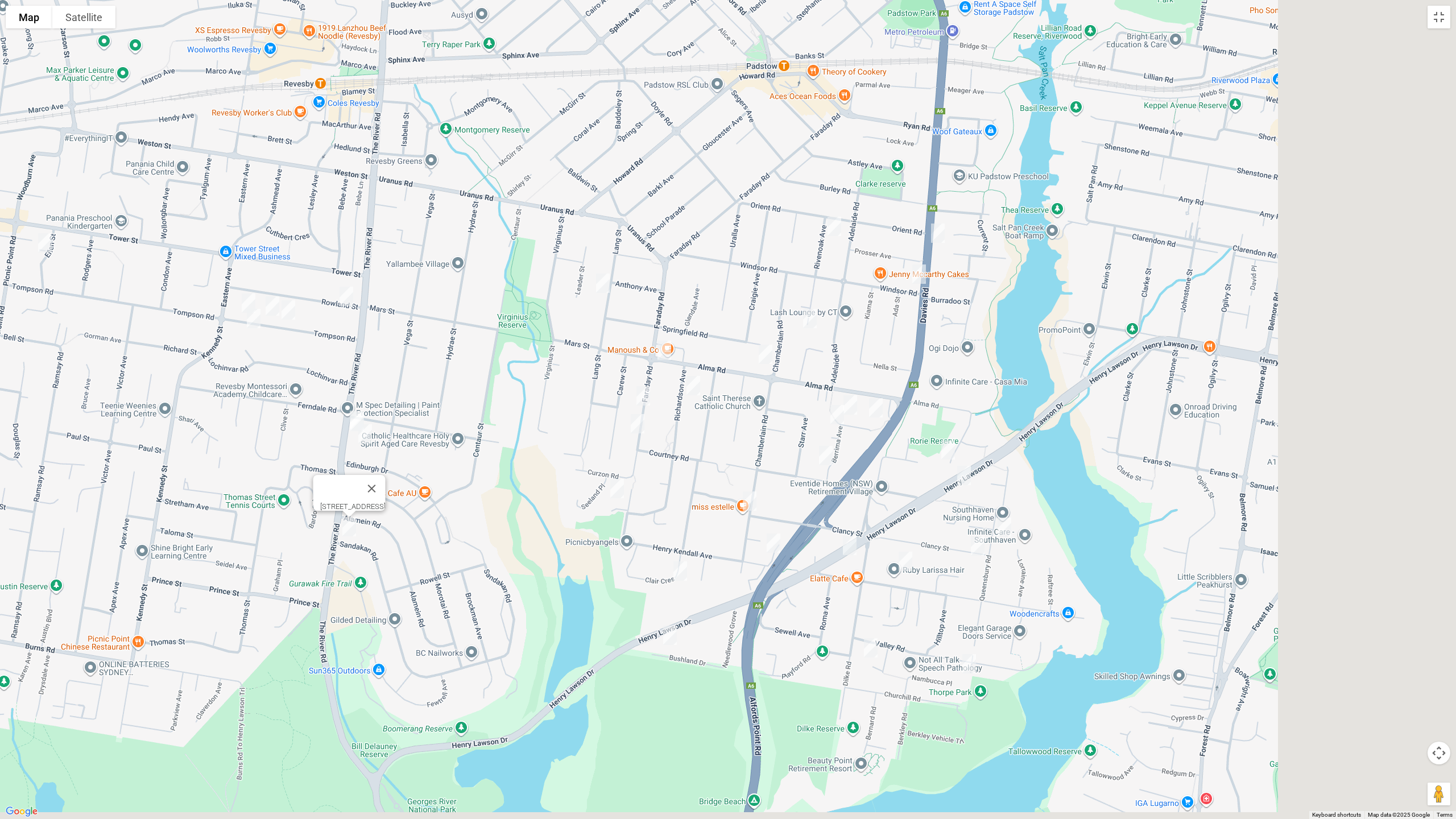
drag, startPoint x: 793, startPoint y: 482, endPoint x: 492, endPoint y: 443, distance: 303.5
click at [435, 473] on div "307 The River Road, REVESBY HEIGHTS NSW 2212" at bounding box center [728, 409] width 1456 height 819
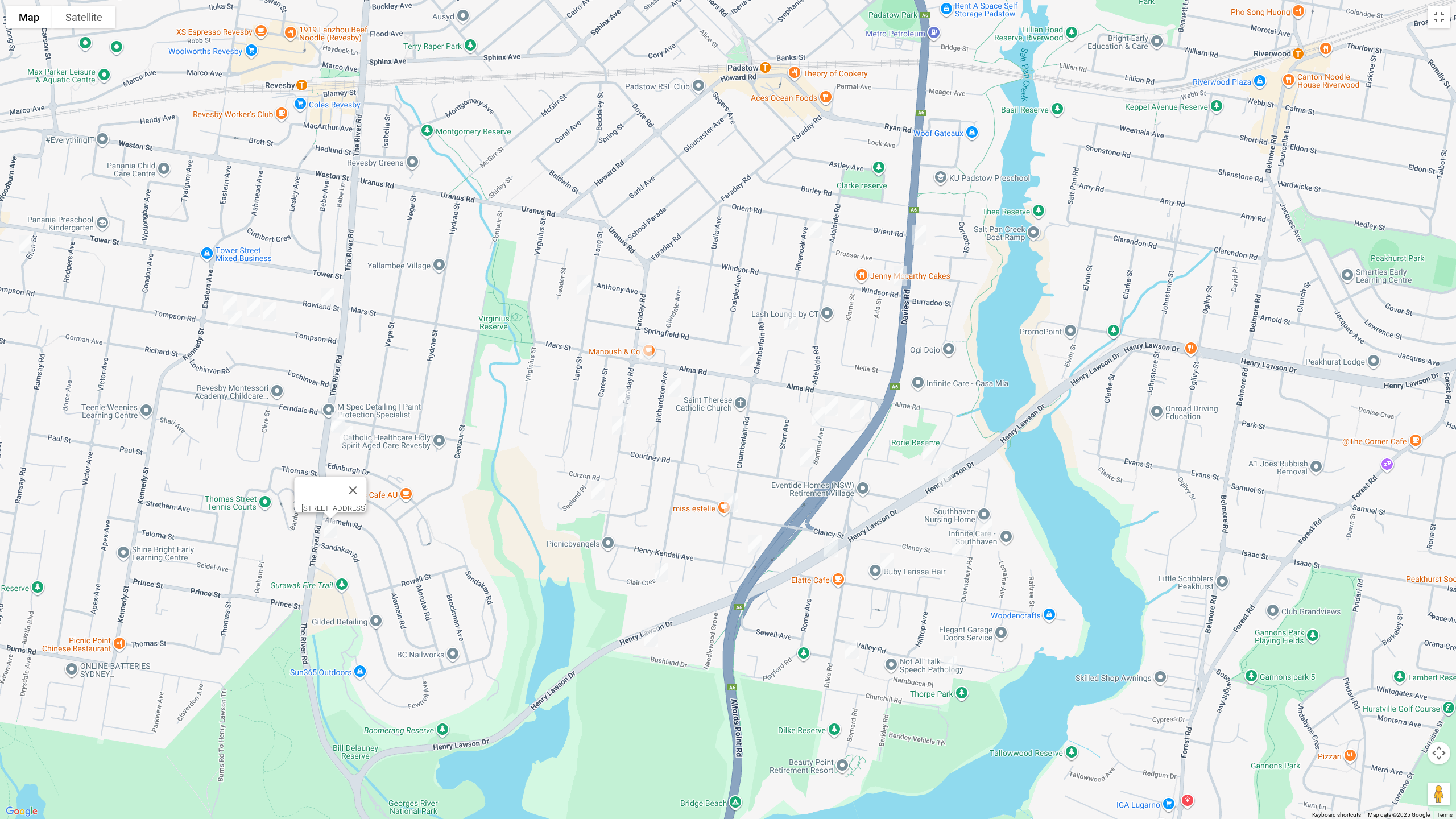
click at [816, 233] on img "5 Rivenoak Avenue, PADSTOW NSW 2211" at bounding box center [815, 228] width 23 height 28
click at [917, 239] on img "155A Davies Road, PADSTOW NSW 2211" at bounding box center [919, 234] width 23 height 28
click at [920, 235] on img "155A Davies Road, PADSTOW NSW 2211" at bounding box center [919, 234] width 23 height 28
click at [899, 276] on img "2B Windsor Road, PADSTOW NSW 2211" at bounding box center [901, 276] width 23 height 28
click at [792, 321] on img "39 Rivenoak Avenue, PADSTOW NSW 2211" at bounding box center [791, 319] width 23 height 28
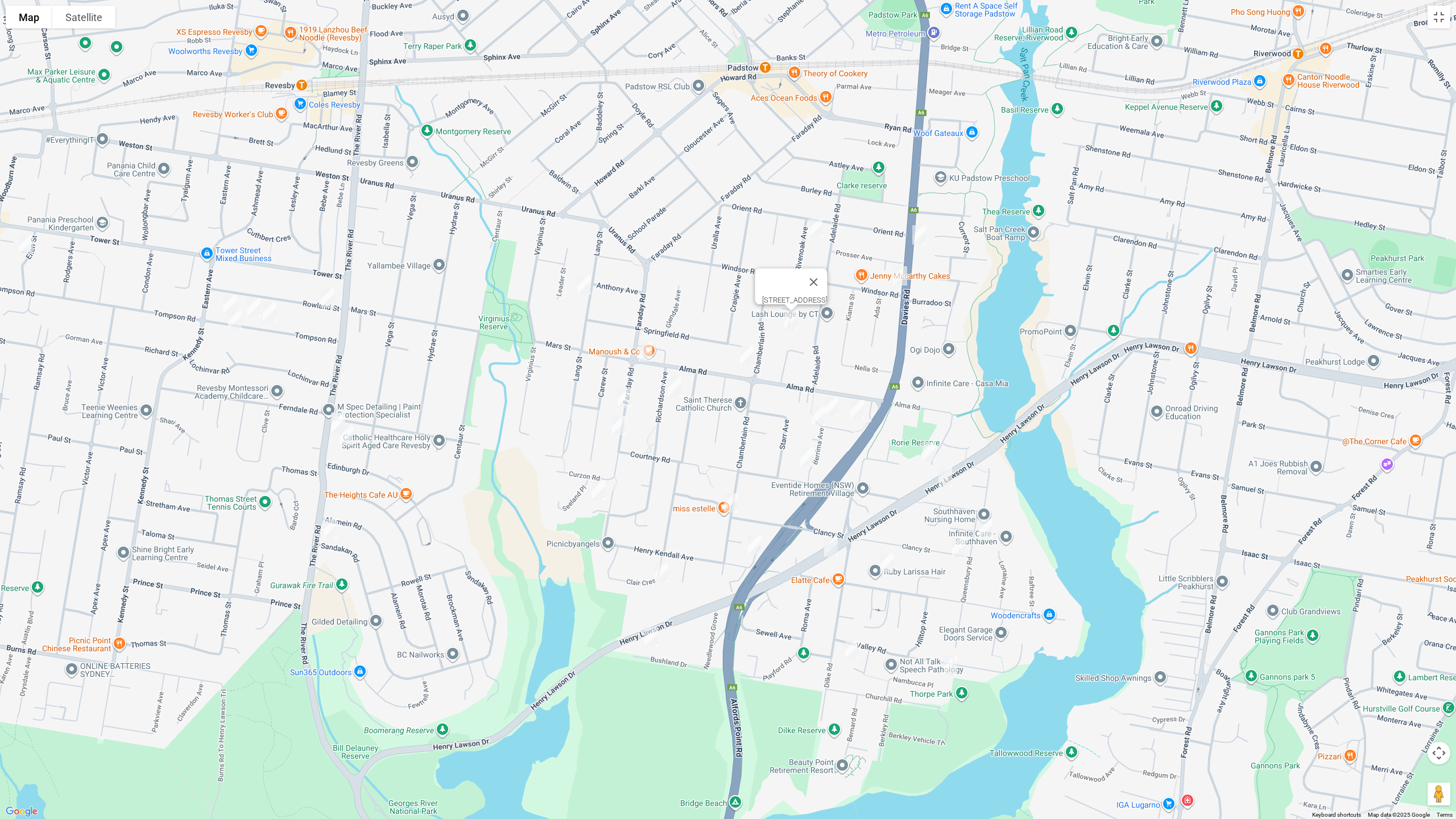
click at [746, 356] on img "100 Alma Road, PADSTOW NSW 2211" at bounding box center [747, 355] width 23 height 28
click at [582, 282] on img "1/38 Lang Street, PADSTOW NSW 2211" at bounding box center [584, 284] width 23 height 28
drag, startPoint x: 651, startPoint y: 357, endPoint x: 627, endPoint y: 391, distance: 41.6
click at [650, 357] on img "133 Faraday Road, PADSTOW NSW 2211" at bounding box center [645, 352] width 23 height 28
click at [621, 402] on img "132 Faraday Road, PADSTOW NSW 2211" at bounding box center [624, 397] width 23 height 28
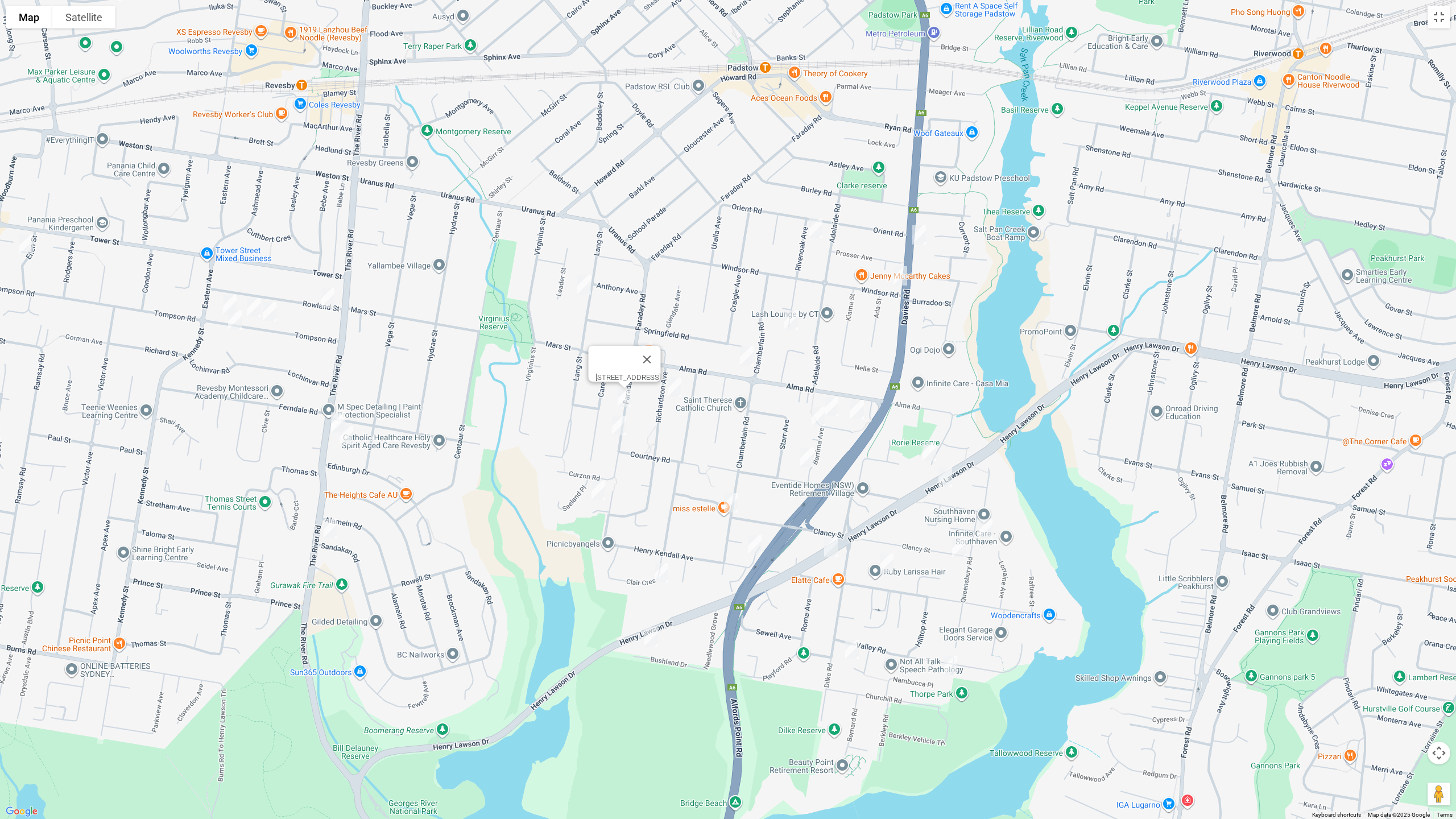
click at [621, 424] on img "144 Faraday Road, PADSTOW NSW 2211" at bounding box center [619, 425] width 23 height 28
click at [599, 491] on img "3 Gwen Place, PADSTOW HEIGHTS NSW 2211" at bounding box center [598, 490] width 23 height 28
click at [677, 391] on img "9 Richardson Avenue, PADSTOW NSW 2211" at bounding box center [675, 387] width 23 height 28
click at [833, 410] on img "17 Berrima Avenue, PADSTOW NSW 2211" at bounding box center [831, 406] width 23 height 28
click at [857, 412] on img "22 Berrima Avenue, PADSTOW NSW 2211" at bounding box center [857, 409] width 23 height 28
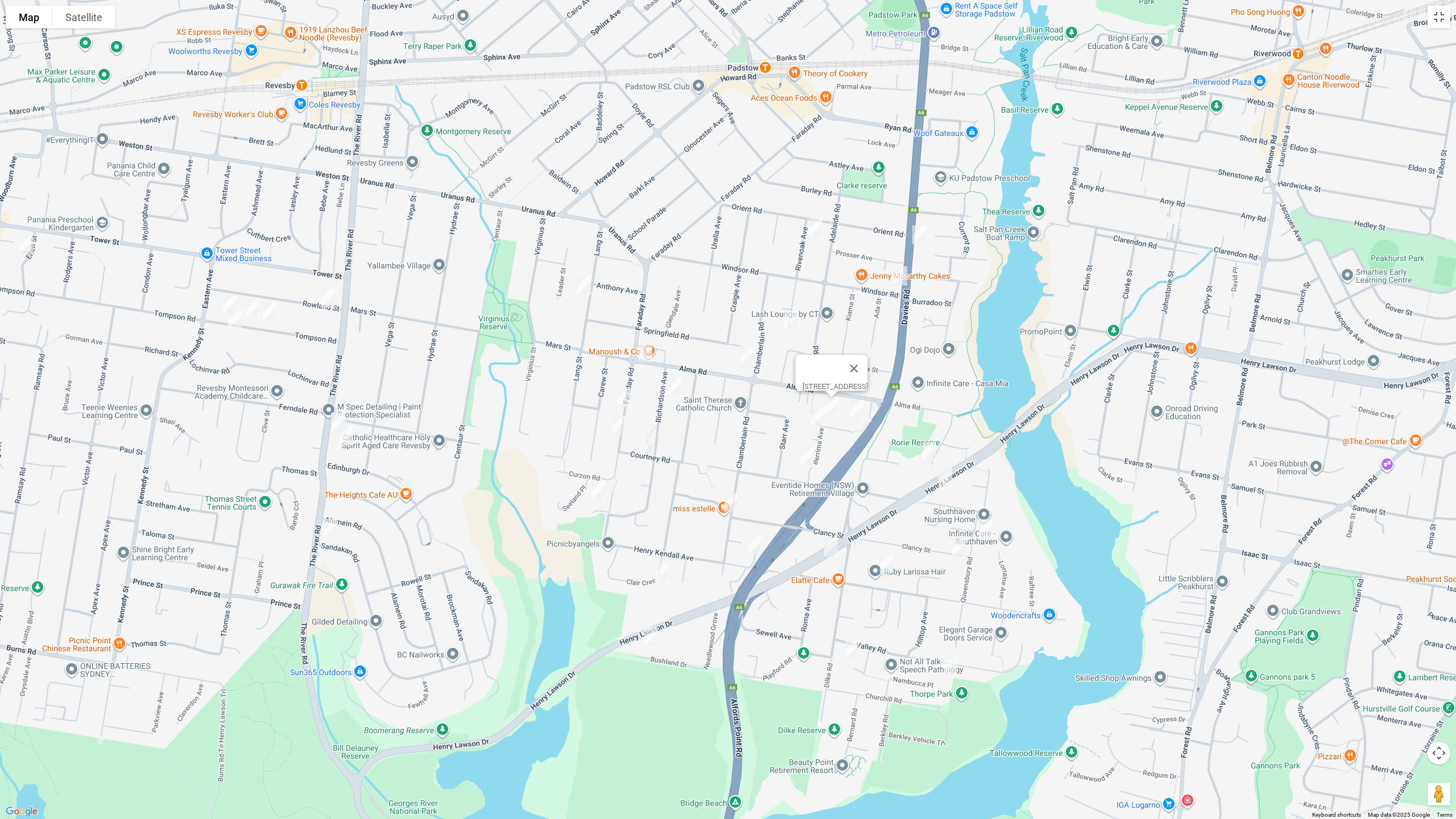
click at [813, 412] on img "11 Berrima Avenue, PADSTOW NSW 2211" at bounding box center [818, 416] width 23 height 28
click at [855, 414] on img "22 Berrima Avenue, PADSTOW NSW 2211" at bounding box center [857, 409] width 23 height 28
click at [809, 459] on img "72 Courtney Road, PADSTOW NSW 2211" at bounding box center [807, 457] width 23 height 28
click at [727, 504] on img "2/92 Chamberlain Road, PADSTOW HEIGHTS NSW 2211" at bounding box center [731, 502] width 23 height 28
click at [658, 570] on img "9 Clair Crescent, PADSTOW HEIGHTS NSW 2211" at bounding box center [662, 572] width 23 height 28
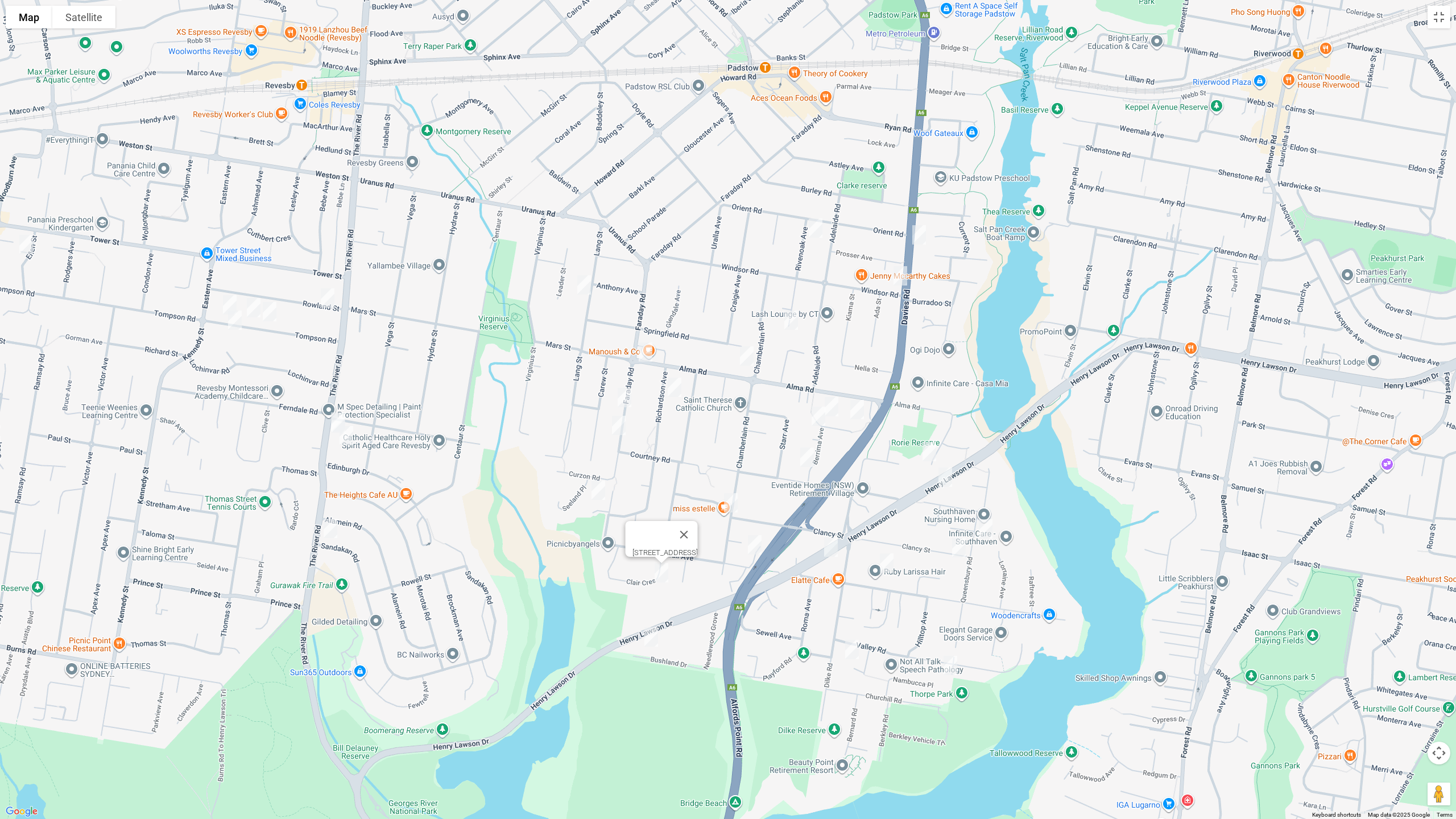
click at [650, 643] on img "24 Bushland Drive, PADSTOW HEIGHTS NSW 2211" at bounding box center [651, 636] width 23 height 28
click at [756, 541] on img "16 Henry Kendall Avenue, PADSTOW HEIGHTS NSW 2211" at bounding box center [755, 544] width 23 height 28
click at [835, 551] on img "972 Henry Lawson Drive, PADSTOW HEIGHTS NSW 2211" at bounding box center [831, 547] width 23 height 28
click at [928, 451] on img "12 Wainwright Avenue, PADSTOW NSW 2211" at bounding box center [929, 451] width 23 height 28
click at [945, 477] on img "990 Henry Lawson Drive, PADSTOW HEIGHTS NSW 2211" at bounding box center [945, 477] width 23 height 28
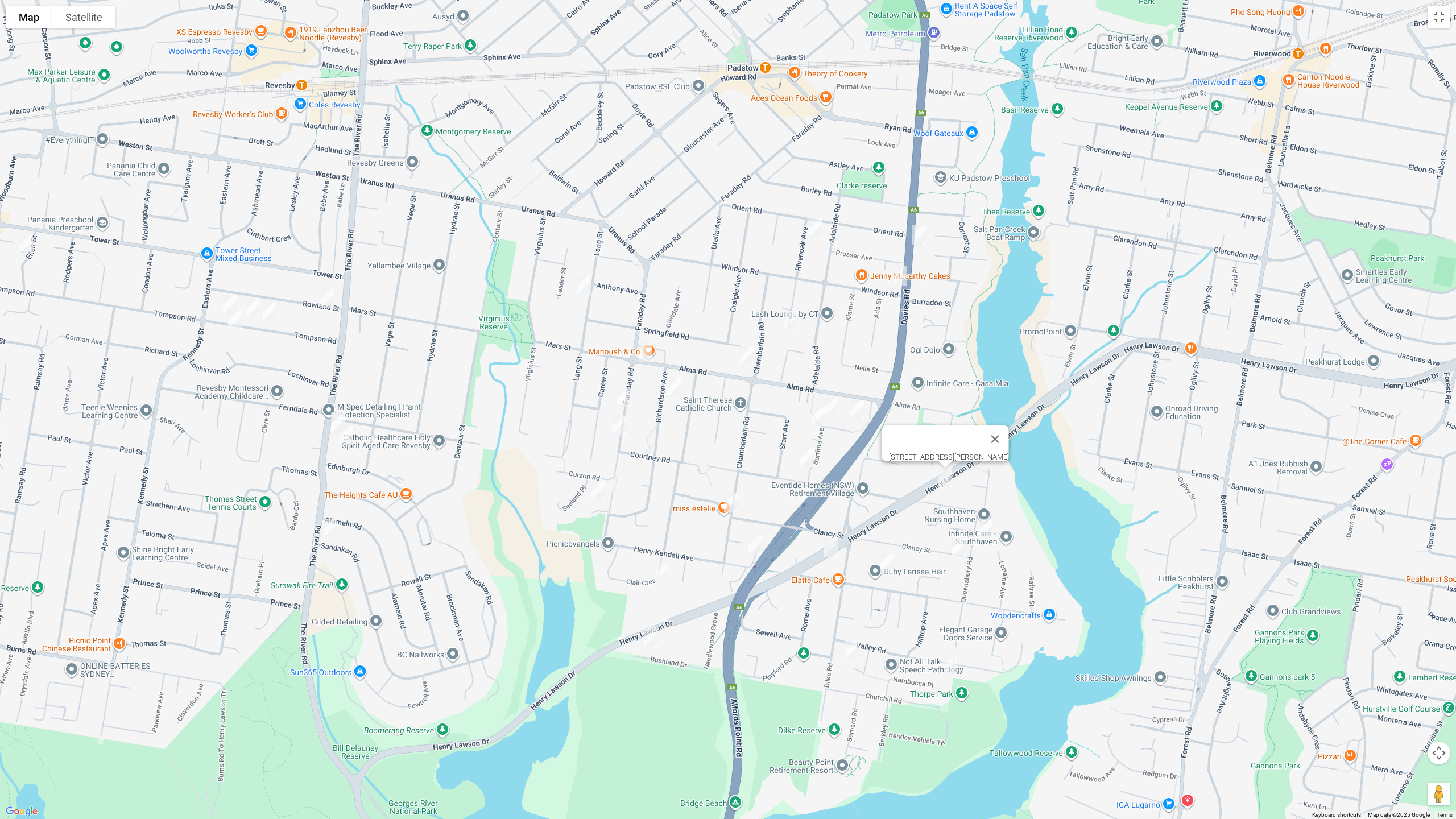
click at [982, 529] on img "15 Queensbury Road, PADSTOW HEIGHTS NSW 2211" at bounding box center [986, 528] width 23 height 28
drag, startPoint x: 954, startPoint y: 551, endPoint x: 990, endPoint y: 549, distance: 36.1
click at [954, 551] on img "5 Clancy Street, PADSTOW HEIGHTS NSW 2211" at bounding box center [959, 547] width 23 height 28
click at [988, 537] on img "15 Queensbury Road, PADSTOW HEIGHTS NSW 2211" at bounding box center [986, 528] width 23 height 28
click at [880, 568] on img "78a Villiers Road, PADSTOW HEIGHTS NSW 2211" at bounding box center [887, 562] width 23 height 28
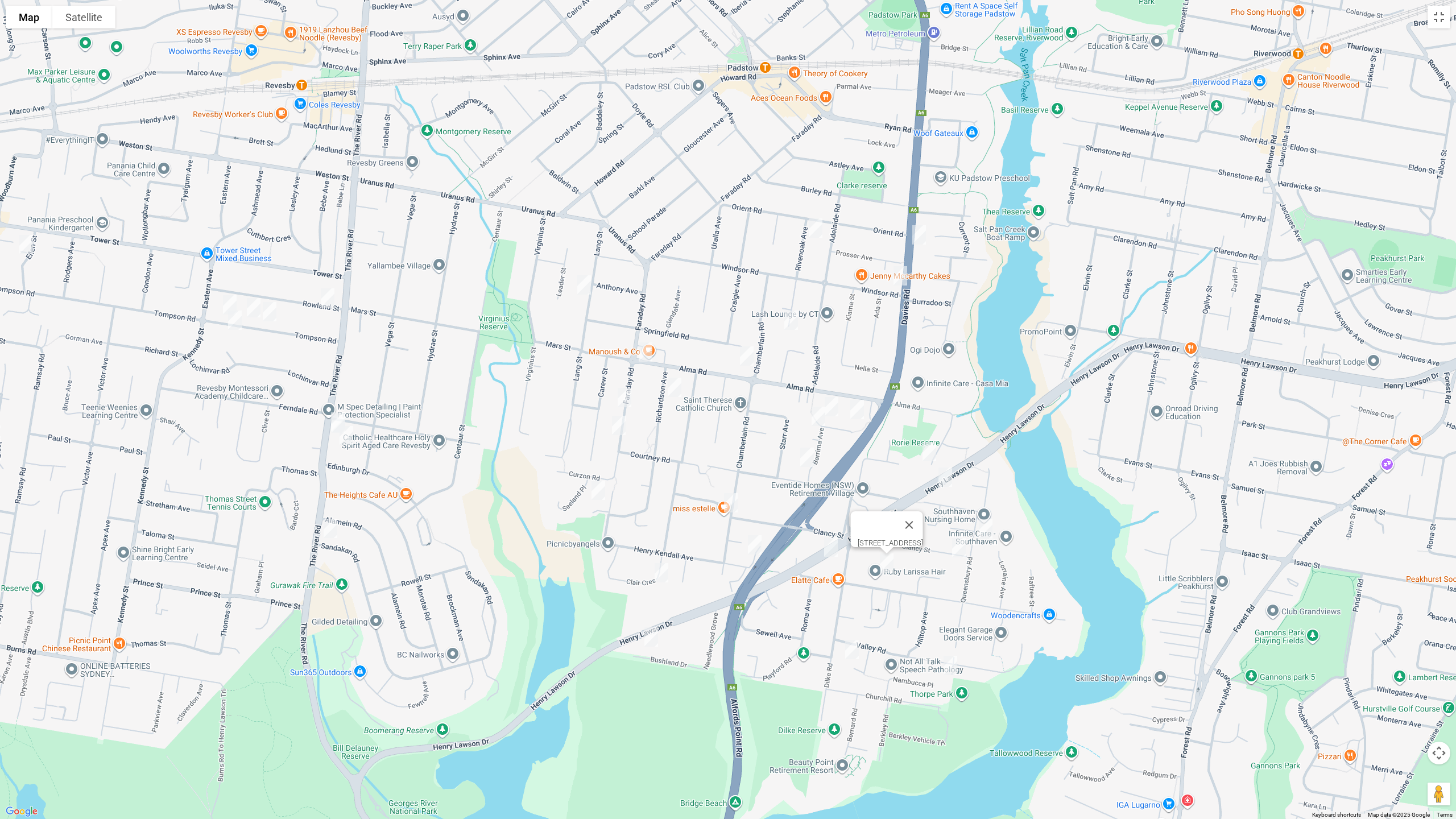
click at [846, 653] on img "12 Opal Place, PADSTOW HEIGHTS NSW 2211" at bounding box center [852, 649] width 23 height 28
drag, startPoint x: 948, startPoint y: 665, endPoint x: 778, endPoint y: 642, distance: 171.5
click at [948, 665] on img "6 The Grove, PADSTOW HEIGHTS NSW 2211" at bounding box center [950, 664] width 23 height 28
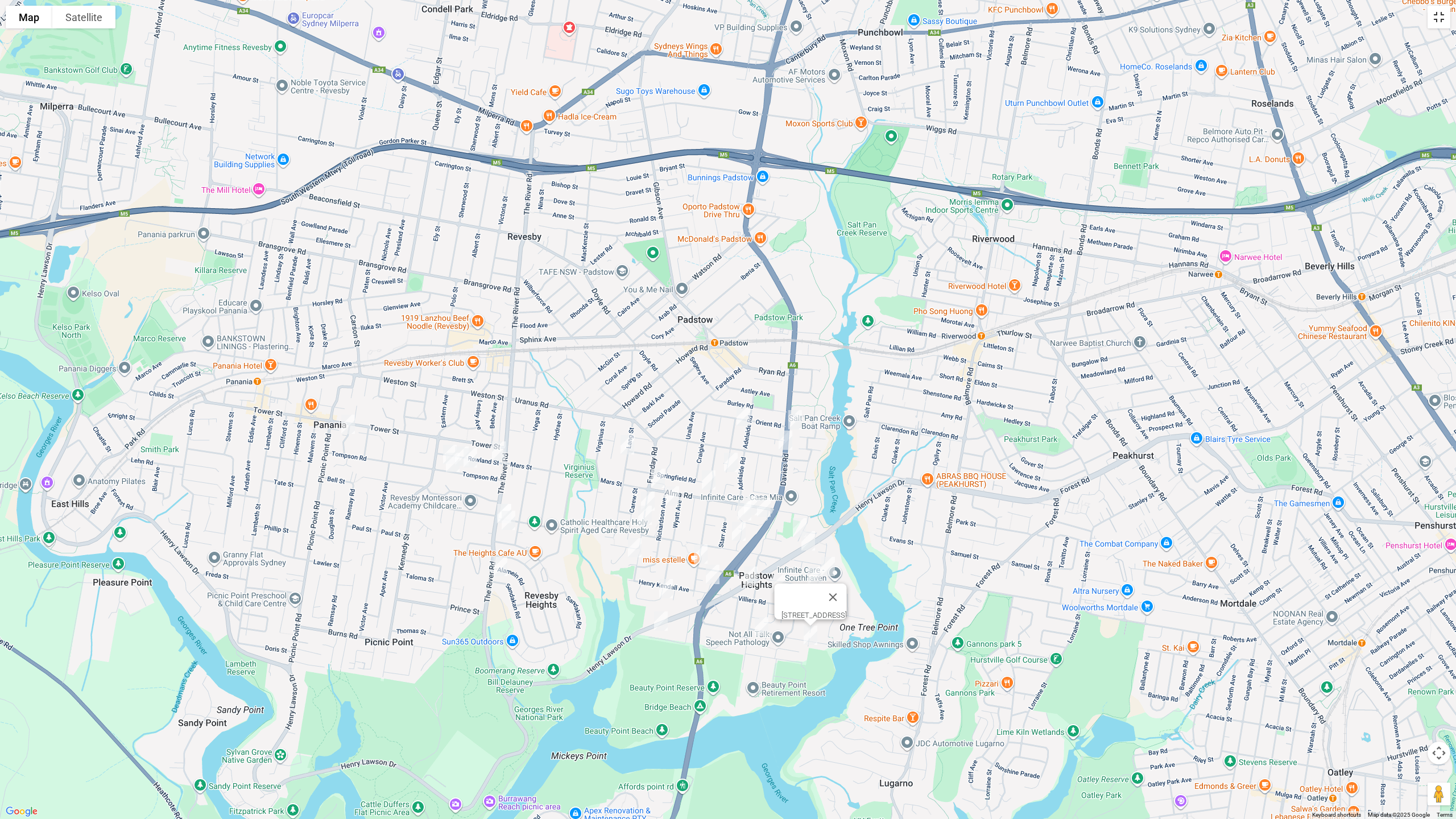
click at [1442, 24] on button "Toggle fullscreen view" at bounding box center [1439, 17] width 23 height 23
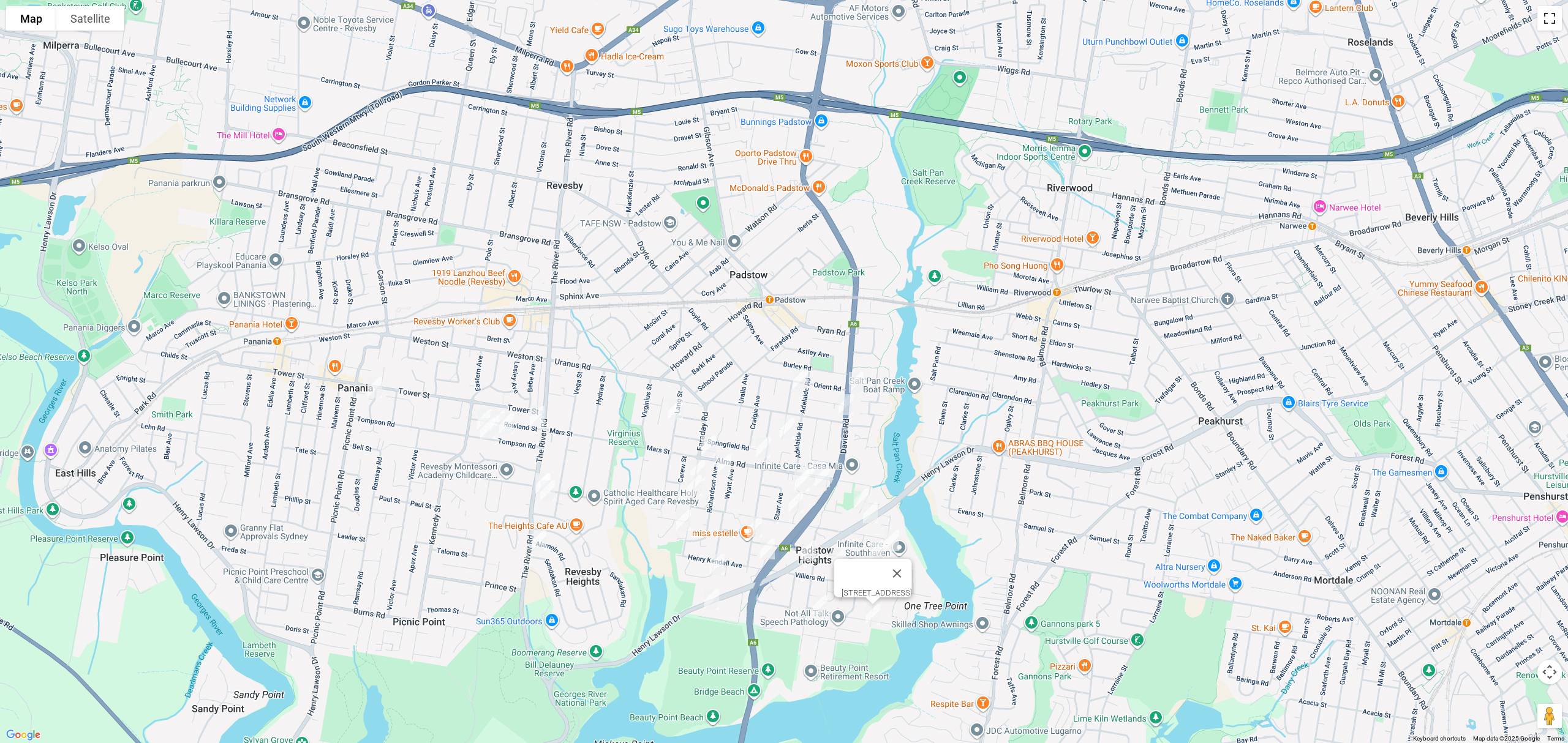
scroll to position [47, 0]
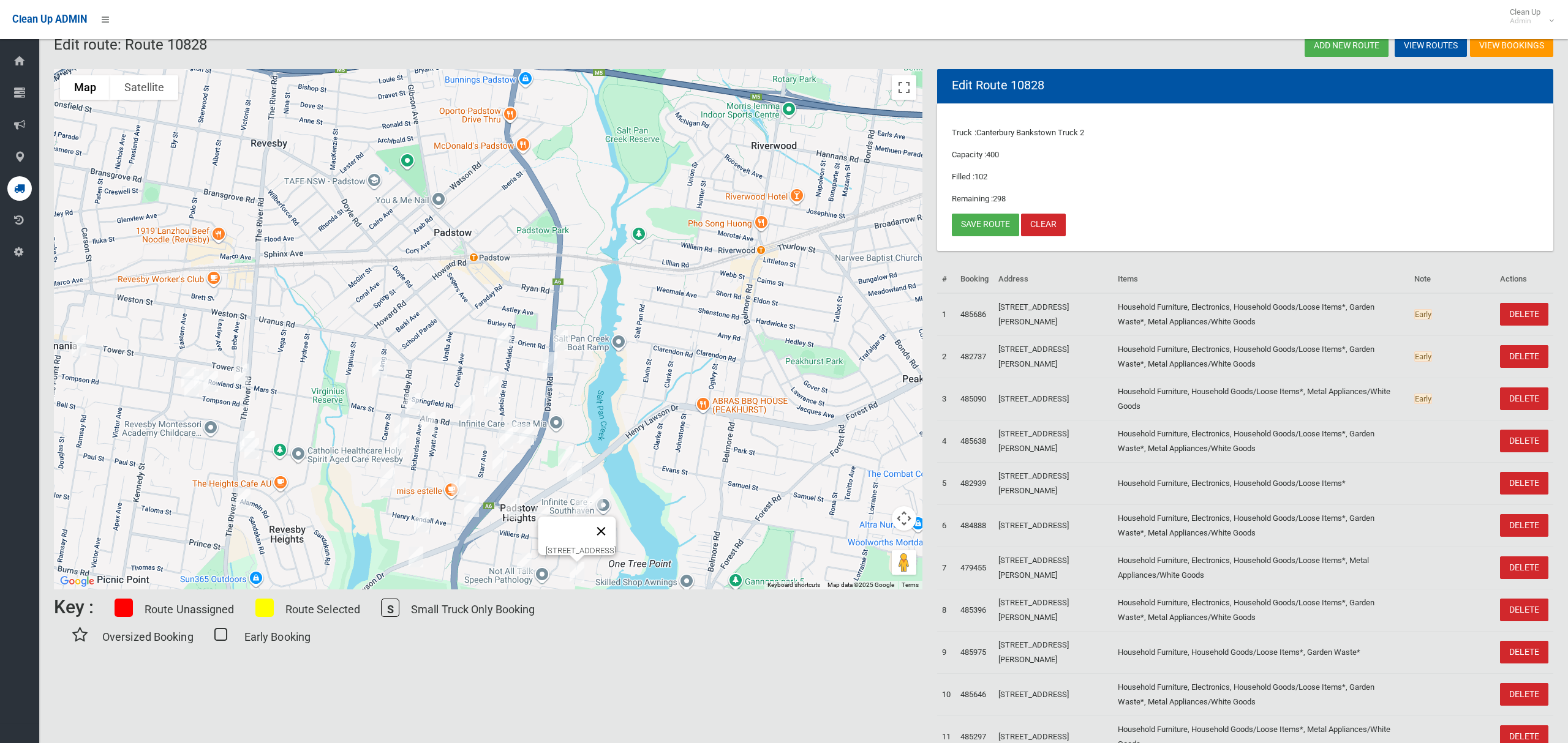
click at [616, 525] on button "Close" at bounding box center [602, 532] width 30 height 30
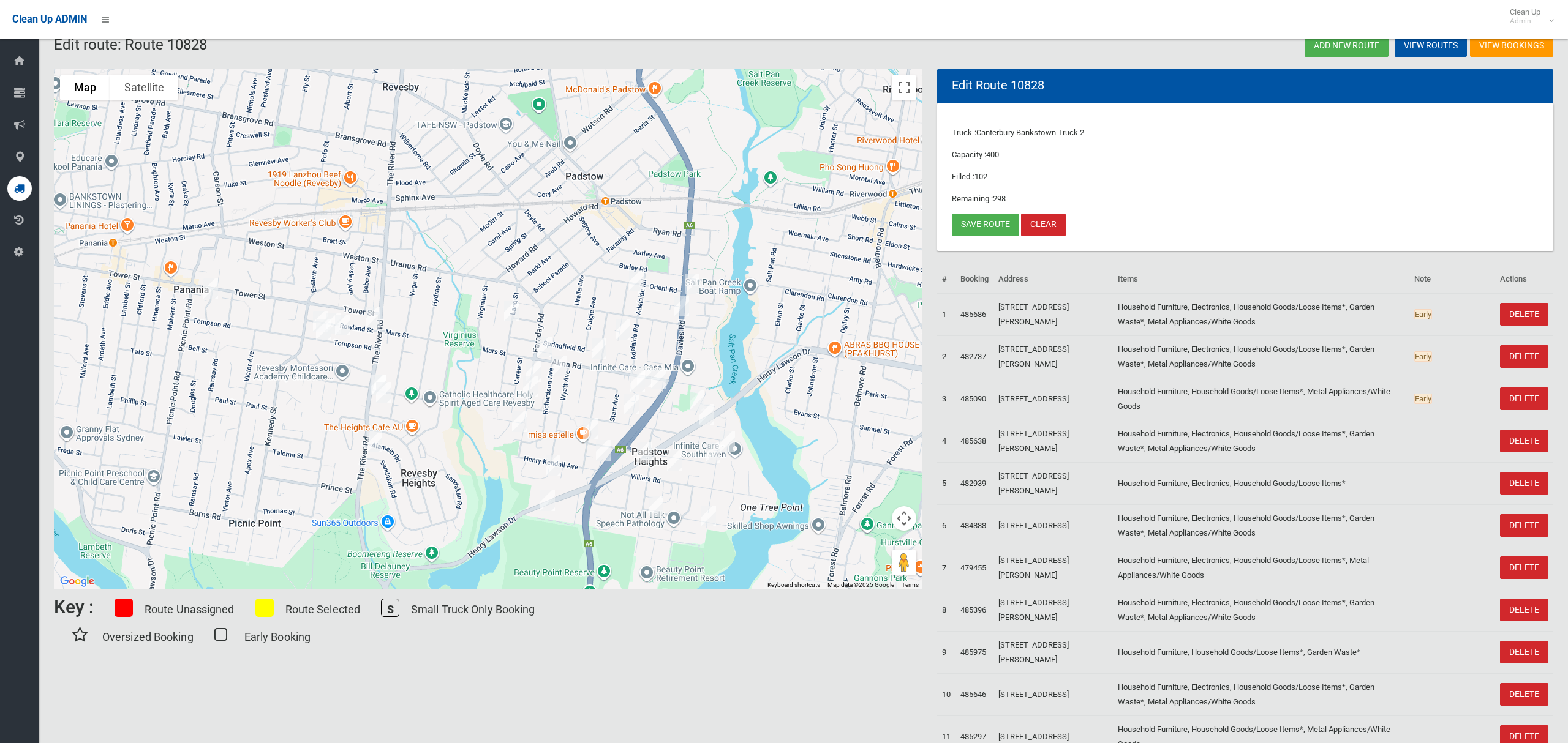
drag, startPoint x: 710, startPoint y: 226, endPoint x: 790, endPoint y: 184, distance: 90.4
click at [790, 184] on div "To navigate, press the arrow keys." at bounding box center [488, 329] width 869 height 520
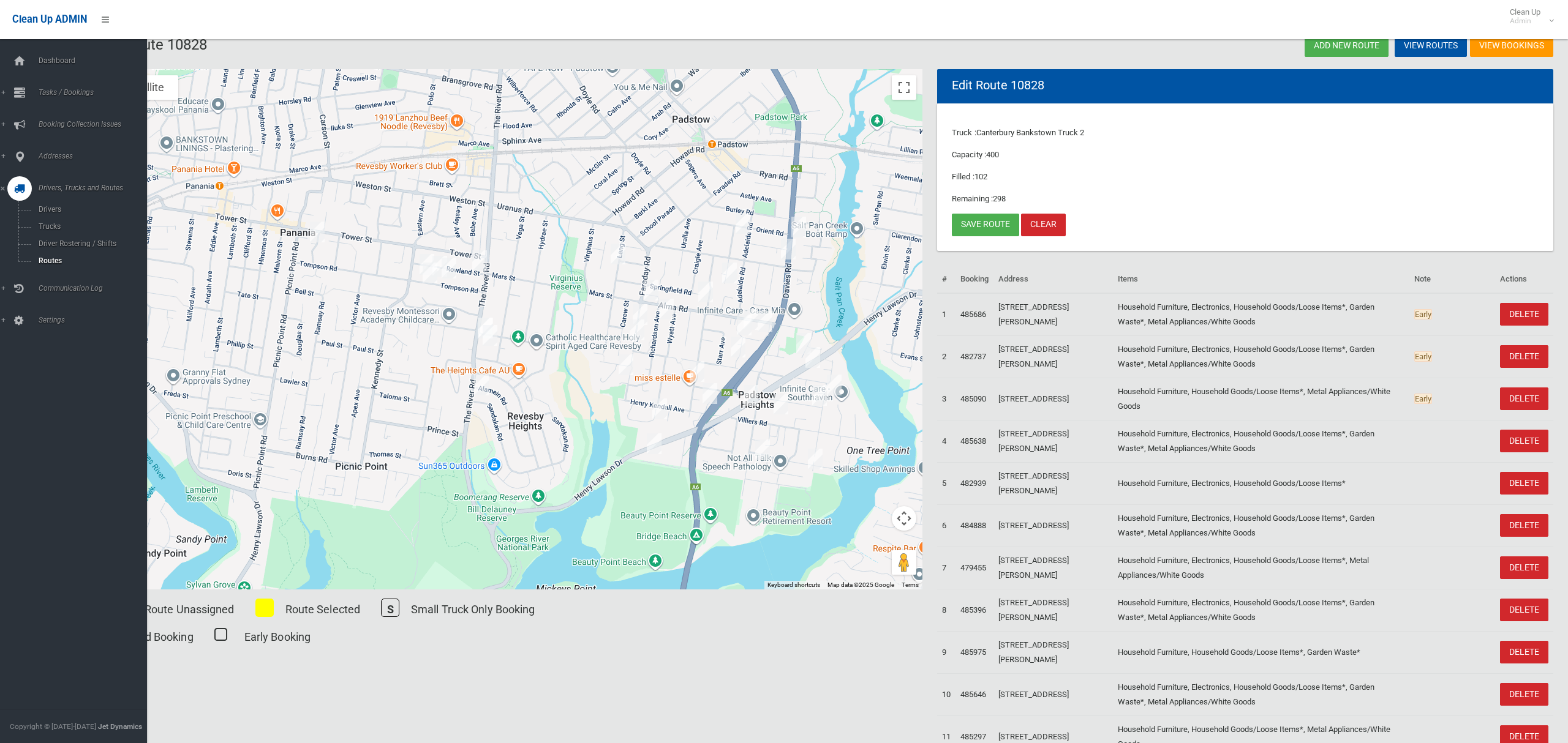
click at [65, 188] on span "Drivers, Trucks and Routes" at bounding box center [91, 188] width 112 height 8
click at [74, 241] on span "Driver Rostering / Shifts" at bounding box center [86, 244] width 102 height 8
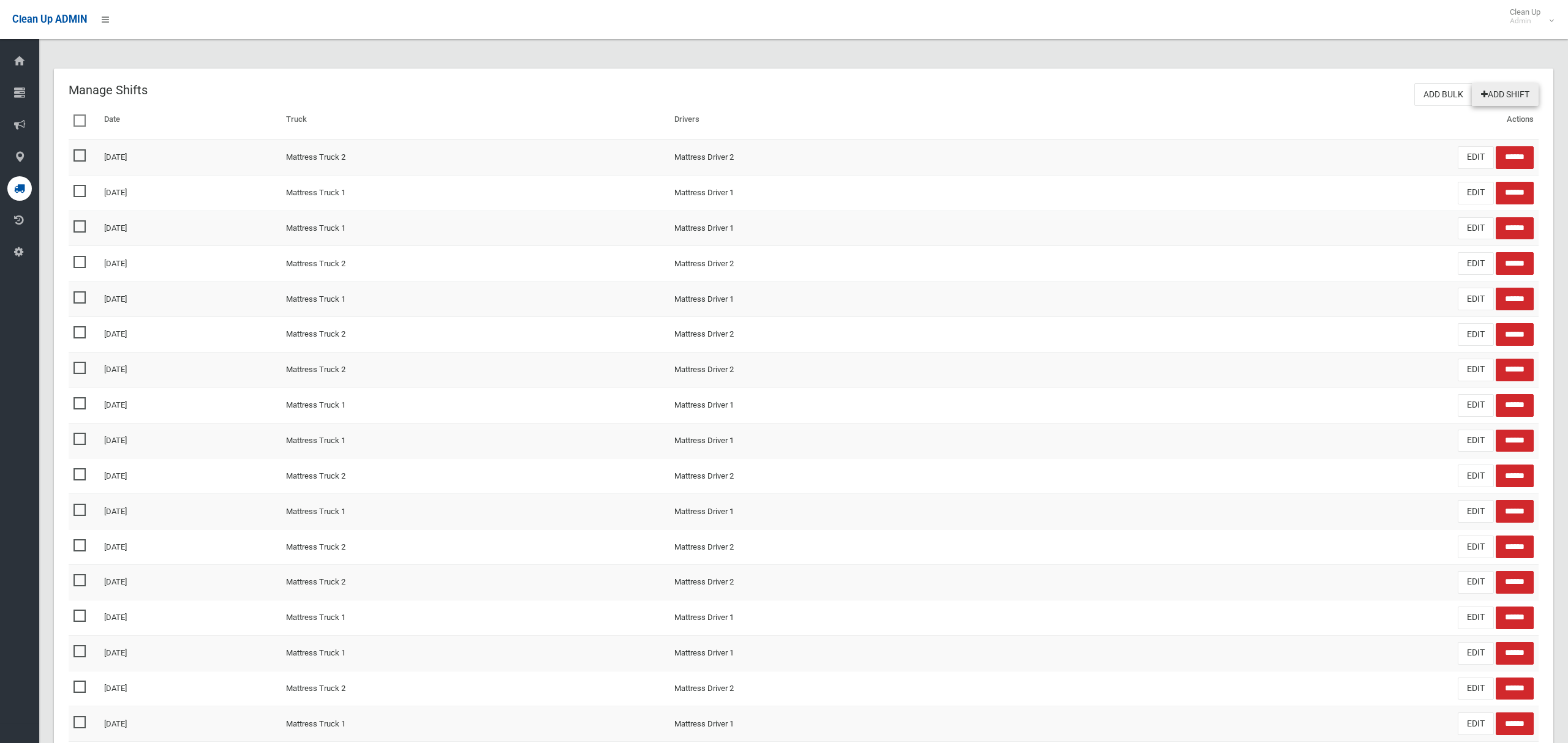
click at [1516, 92] on link "Add Shift" at bounding box center [1505, 94] width 67 height 23
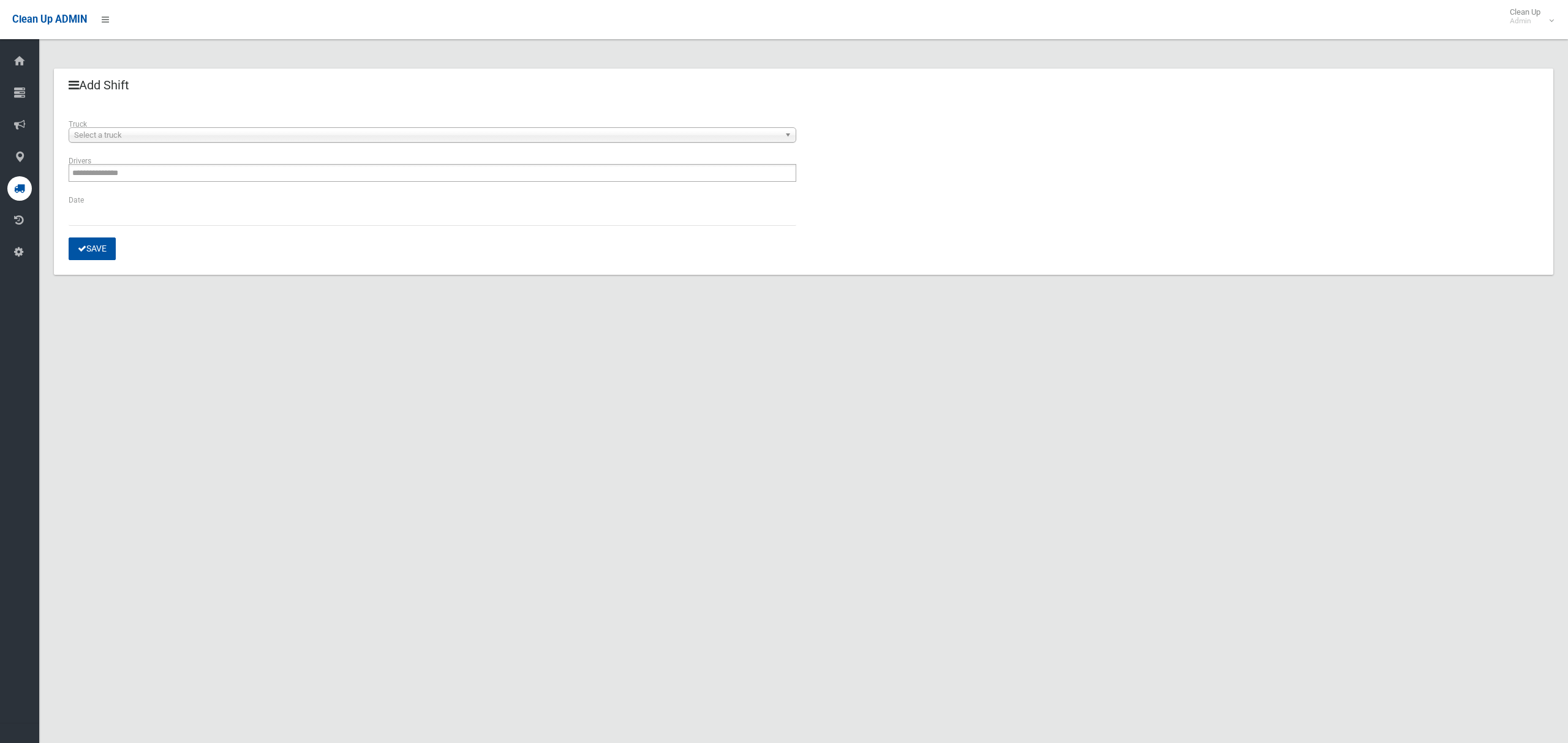
click at [243, 141] on span "Select a truck" at bounding box center [427, 135] width 706 height 15
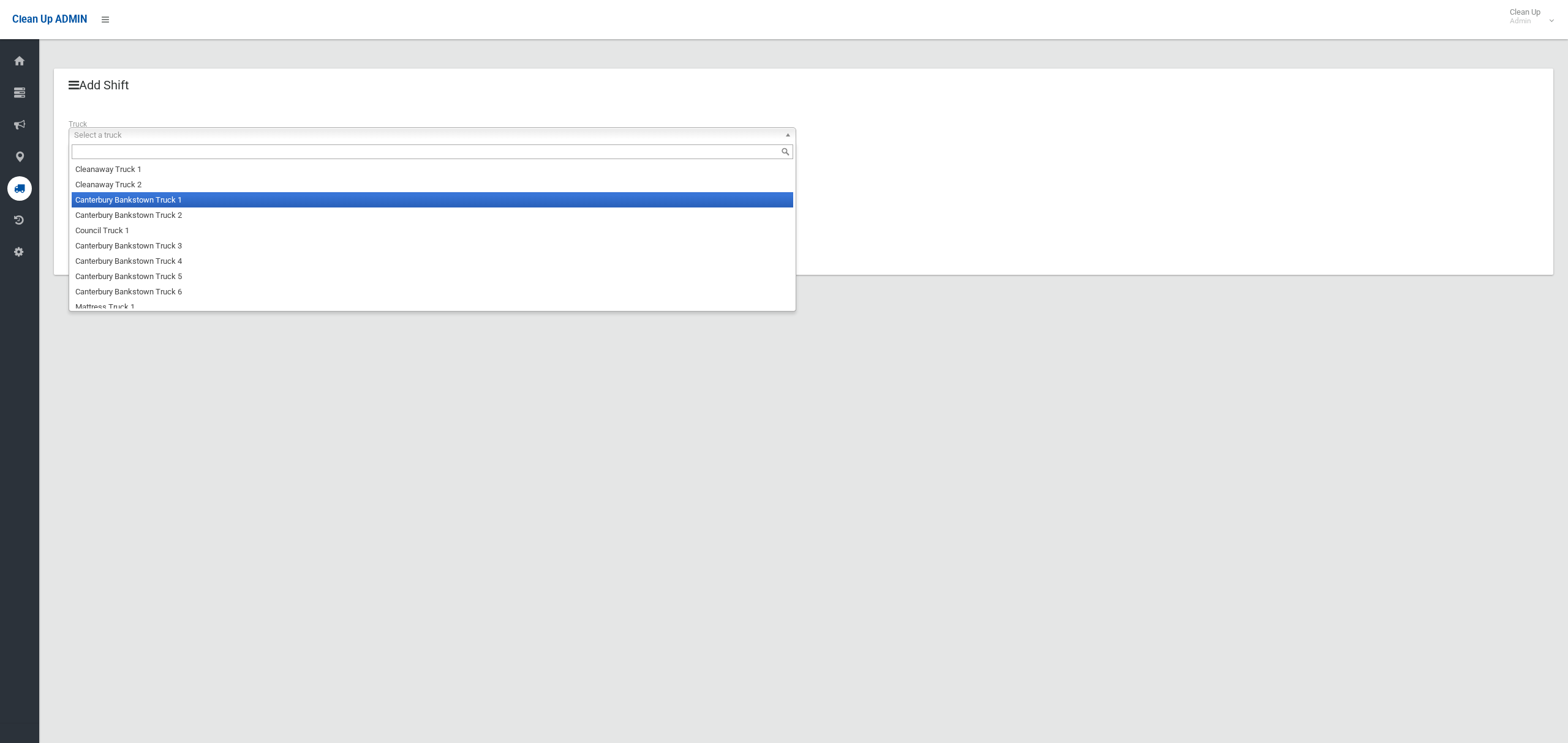
click at [221, 207] on li "Canterbury Bankstown Truck 1" at bounding box center [432, 200] width 722 height 16
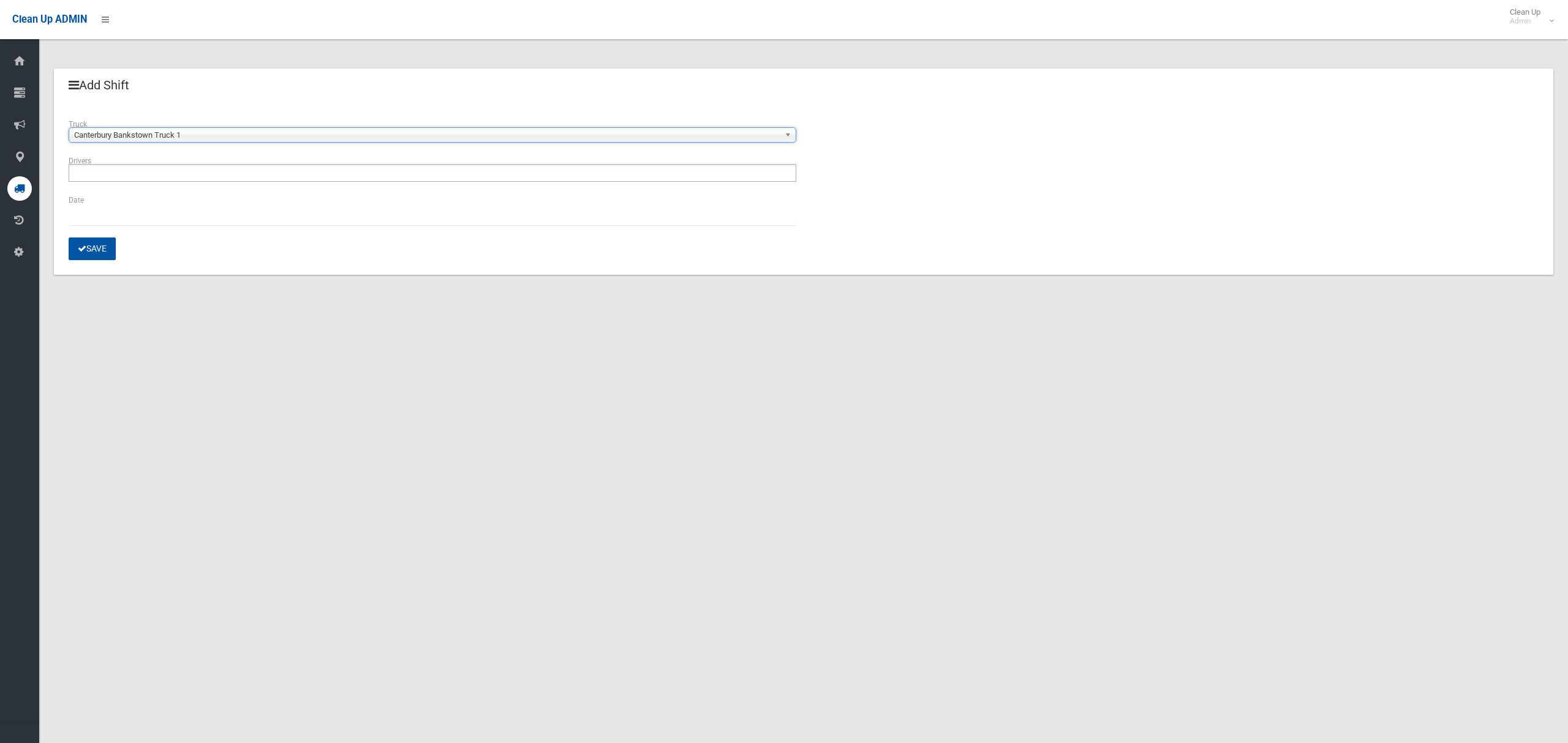
click at [163, 176] on ul at bounding box center [432, 173] width 728 height 18
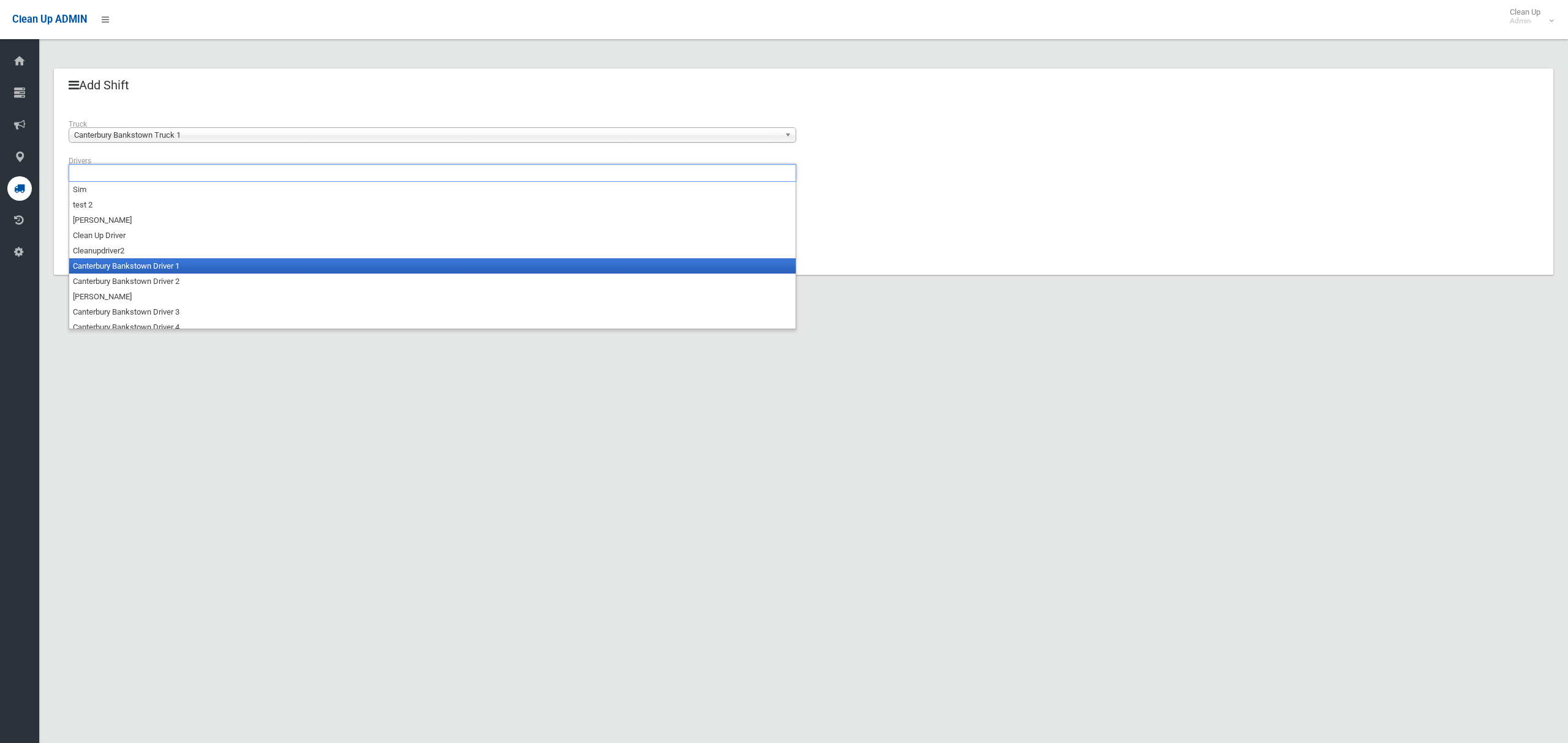
click at [159, 268] on li "Canterbury Bankstown Driver 1" at bounding box center [432, 266] width 727 height 16
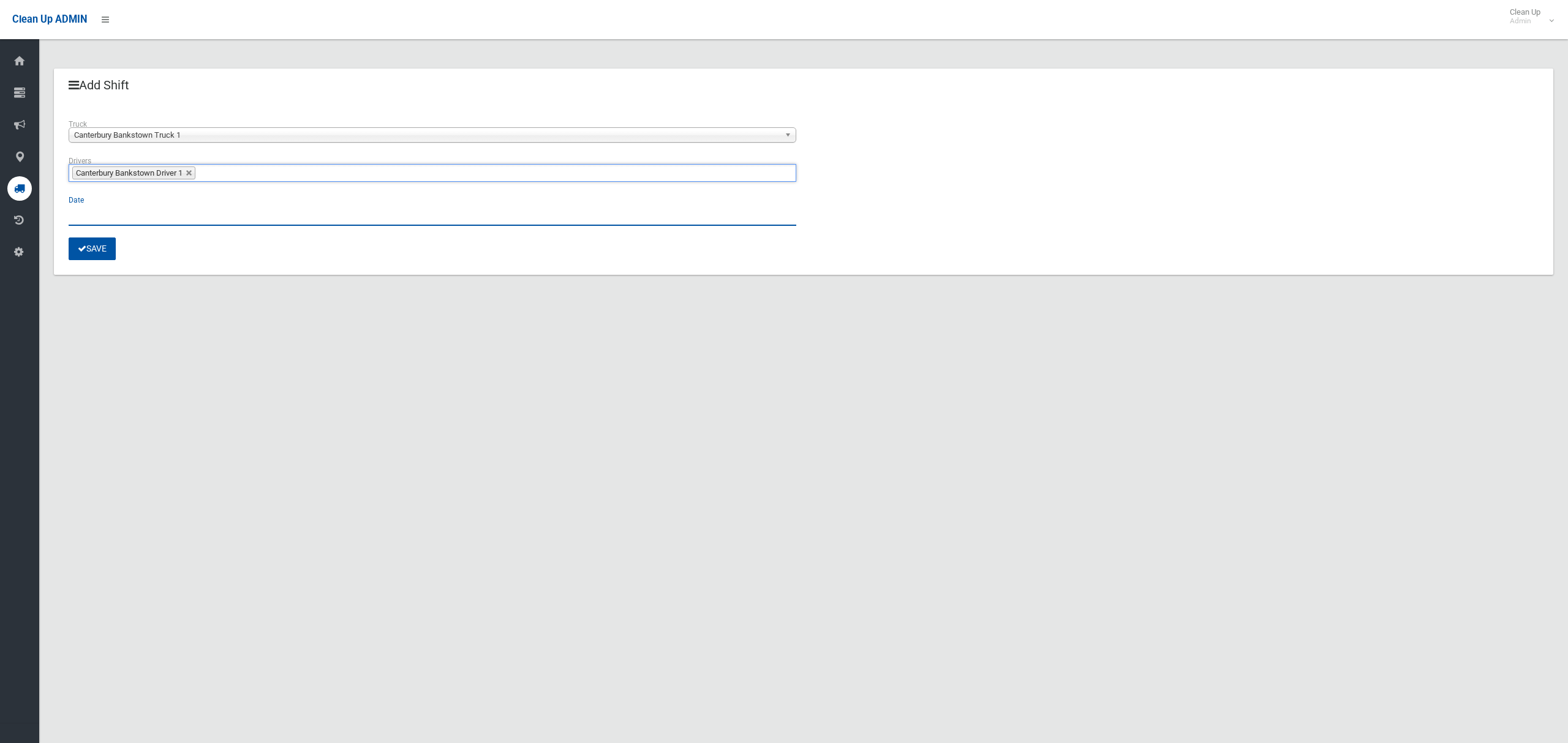
click at [83, 211] on input "text" at bounding box center [432, 214] width 728 height 23
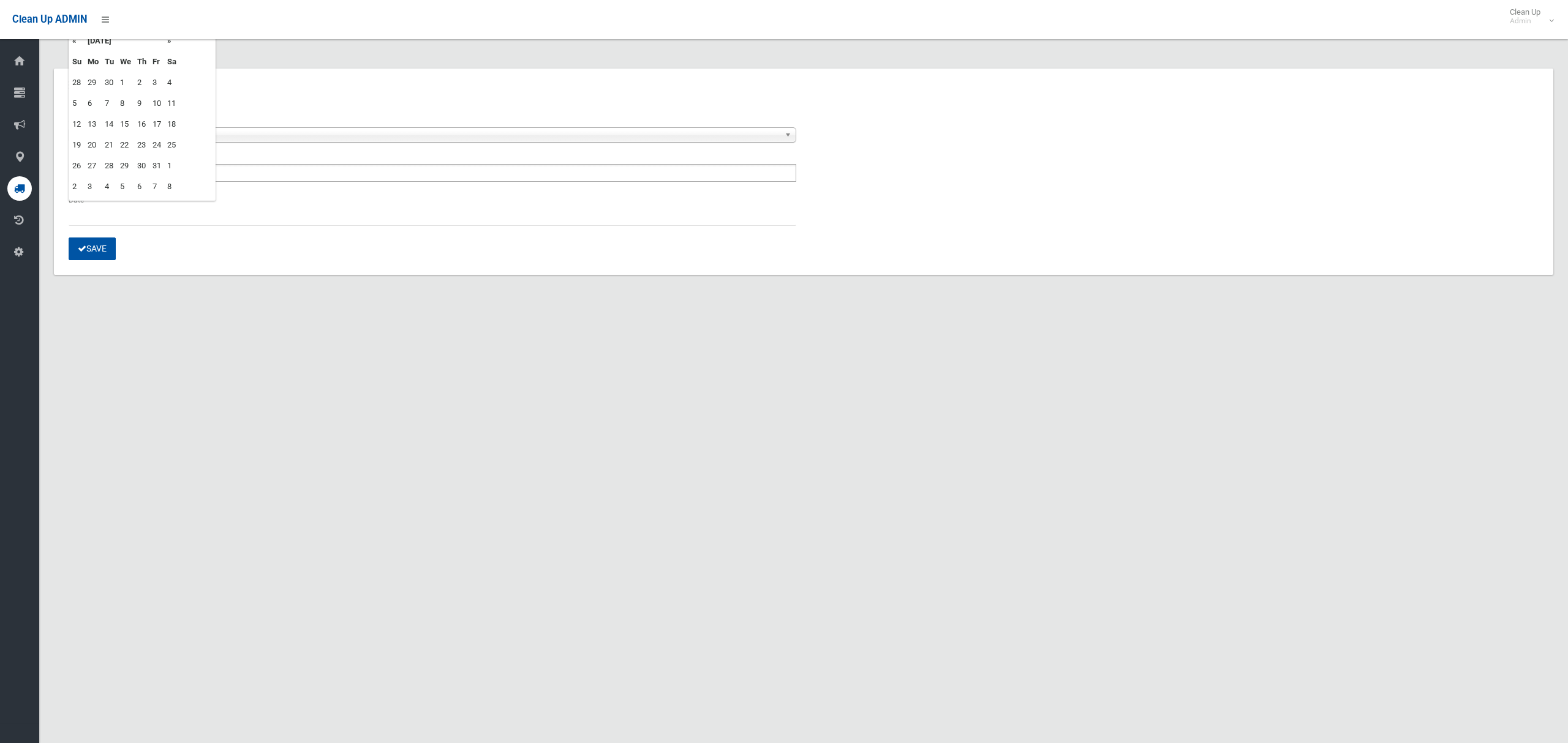
click at [95, 122] on td "13" at bounding box center [93, 125] width 17 height 21
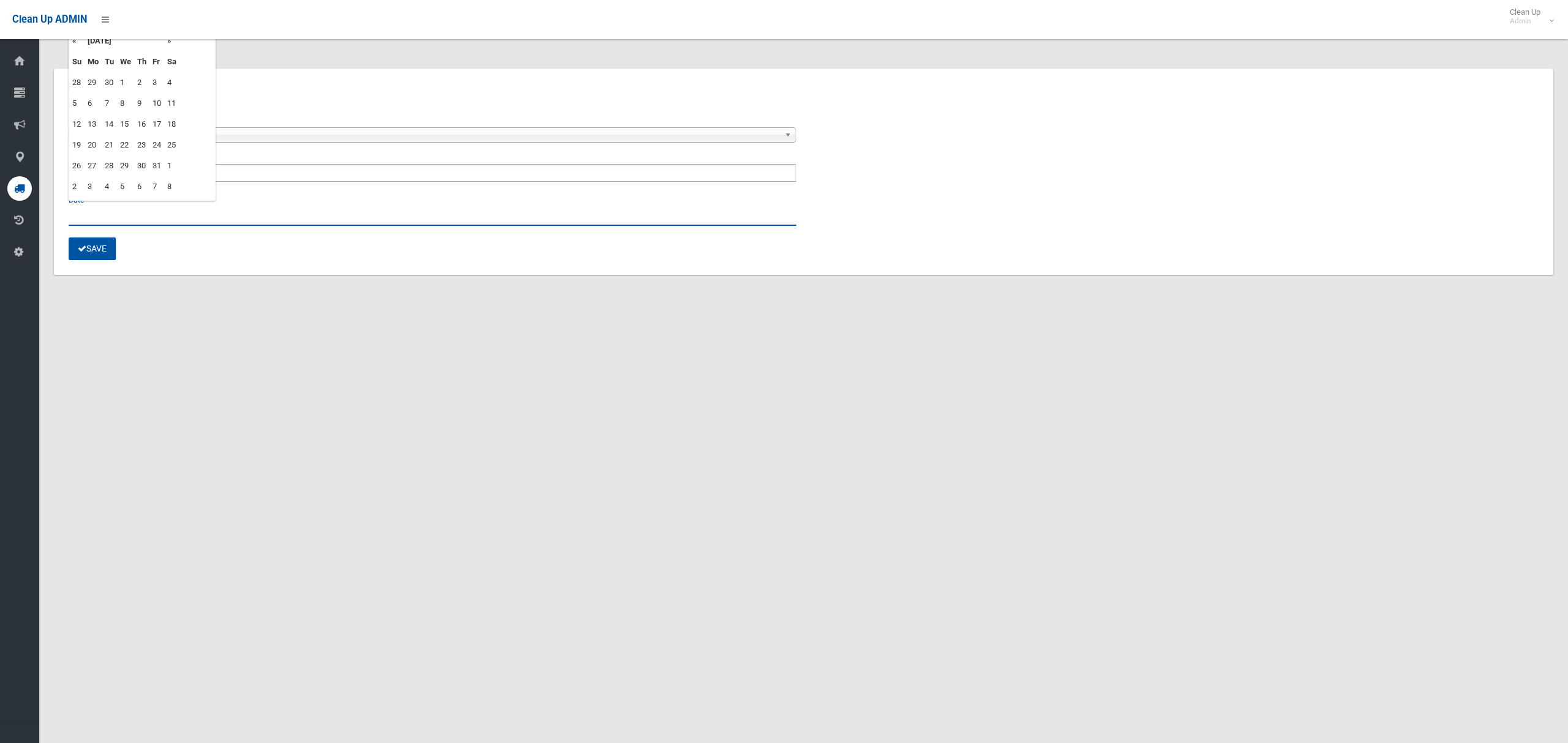
type input "**********"
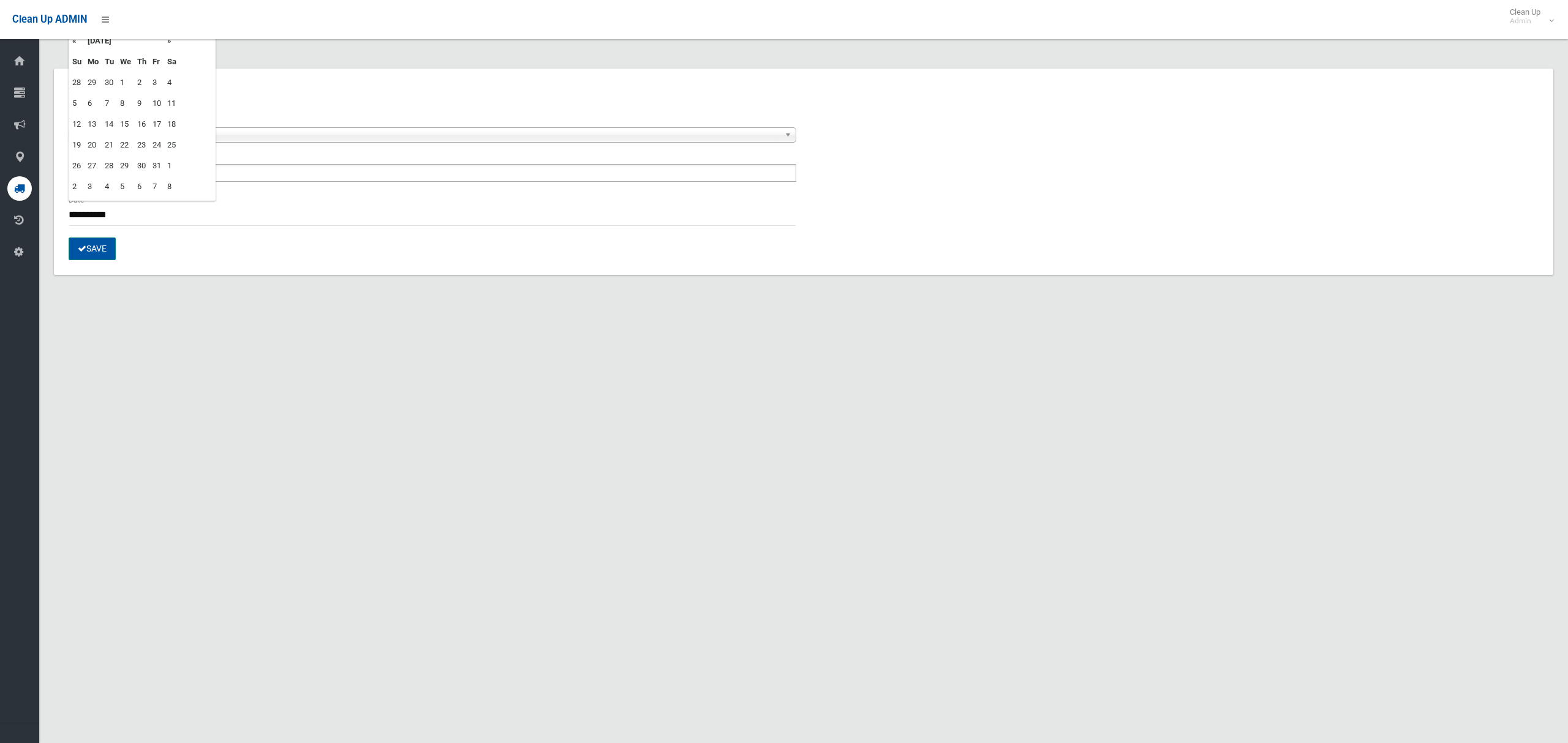
click at [88, 246] on button "Save" at bounding box center [92, 249] width 47 height 23
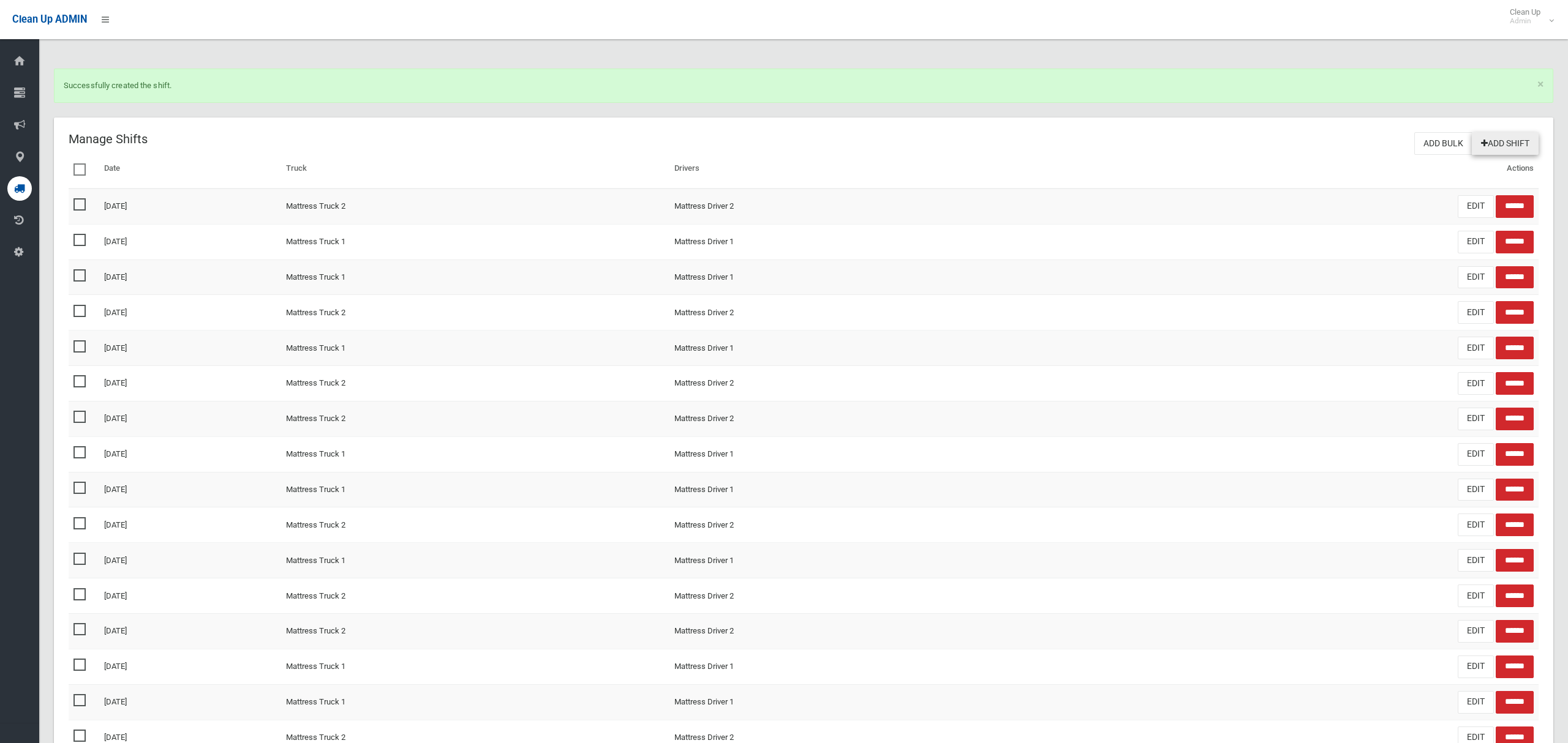
click at [1510, 142] on link "Add Shift" at bounding box center [1505, 144] width 67 height 23
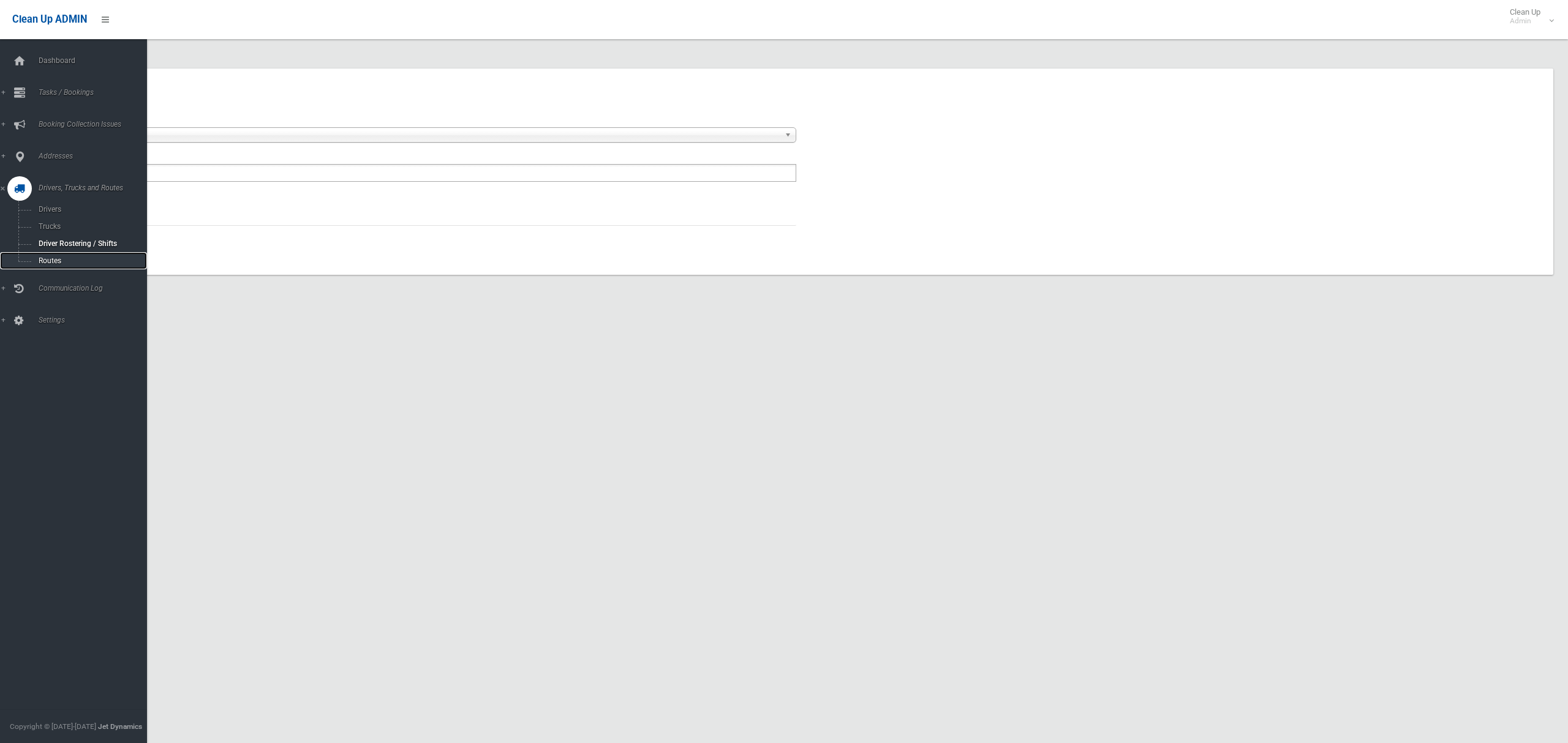
click at [54, 257] on span "Routes" at bounding box center [86, 261] width 102 height 8
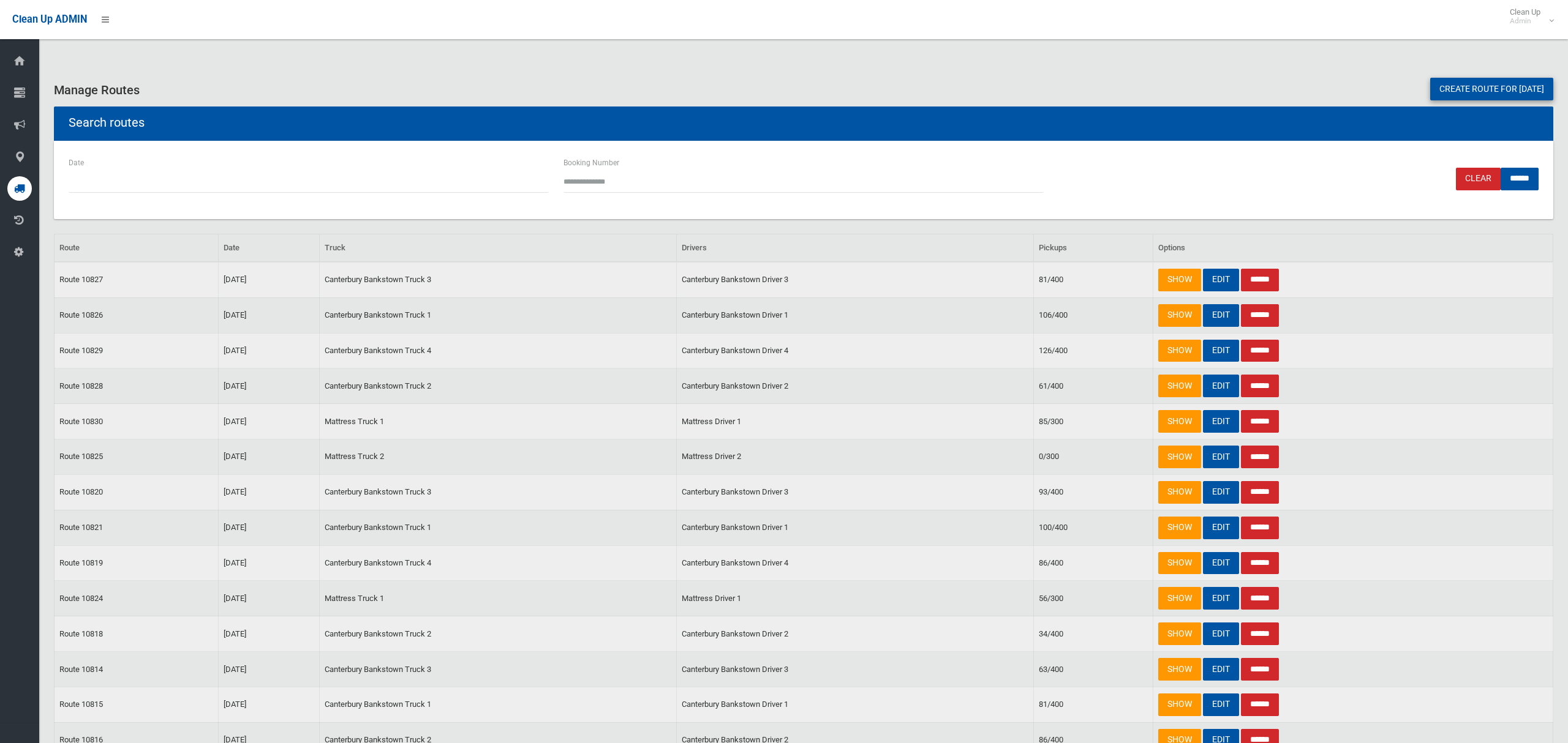
click at [1496, 89] on link "Create route for [DATE]" at bounding box center [1492, 89] width 123 height 23
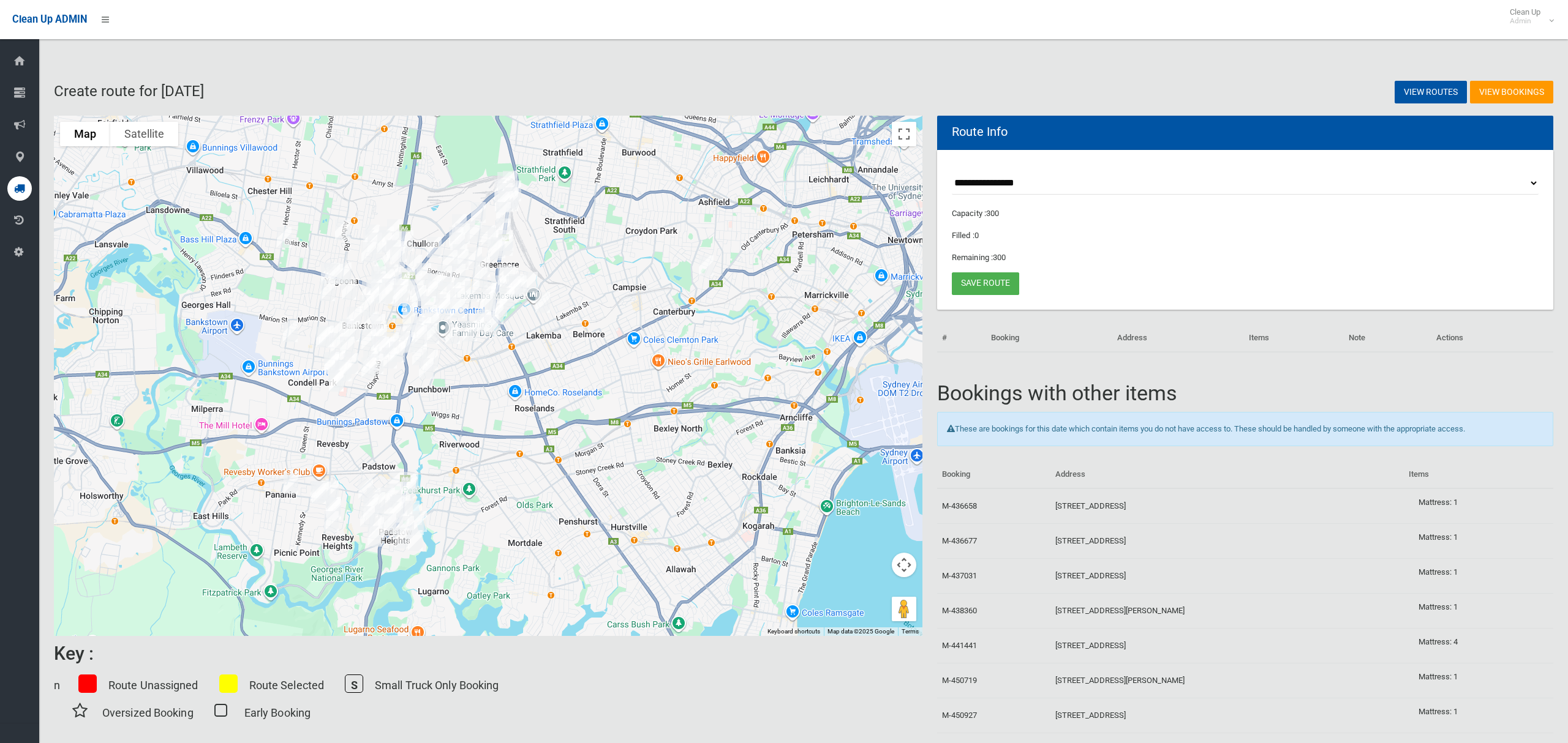
click at [981, 182] on select "**********" at bounding box center [1246, 183] width 587 height 23
select select "*****"
click at [952, 172] on select "**********" at bounding box center [1246, 183] width 587 height 23
drag, startPoint x: 905, startPoint y: 141, endPoint x: 837, endPoint y: 242, distance: 121.8
click at [905, 140] on button "Toggle fullscreen view" at bounding box center [904, 134] width 25 height 25
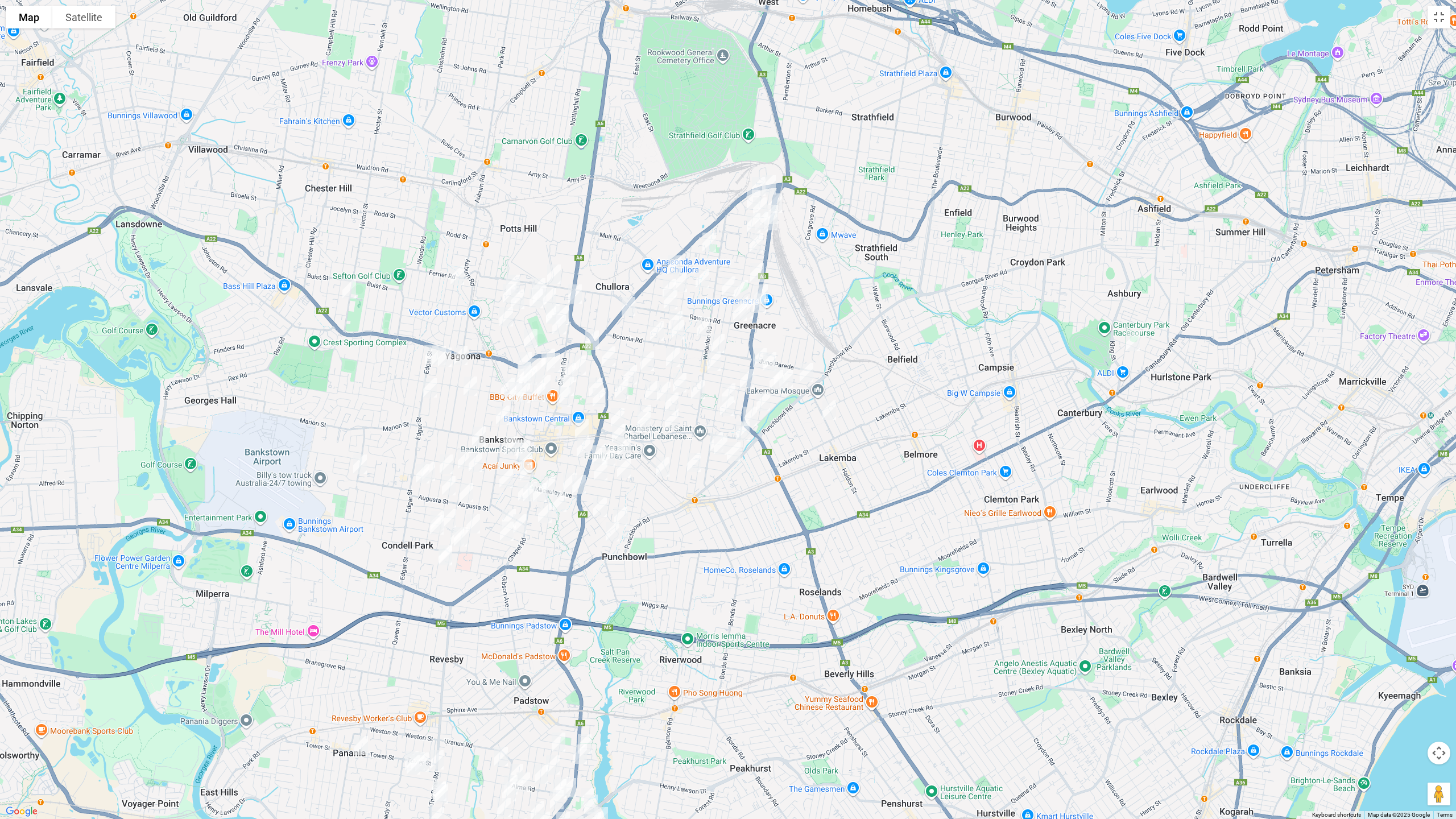
click at [775, 182] on img "20 Wesley Street, GREENACRE NSW 2190" at bounding box center [769, 185] width 23 height 28
click at [756, 177] on img "8 Glover Street, GREENACRE NSW 2190" at bounding box center [758, 186] width 23 height 28
click at [747, 194] on img "21 Murray Street, GREENACRE NSW 2190" at bounding box center [753, 199] width 23 height 28
click at [782, 196] on img "2A Lawford Street, GREENACRE NSW 2190" at bounding box center [775, 202] width 23 height 28
click at [755, 198] on img "1 Keira Avenue, GREENACRE NSW 2190" at bounding box center [760, 206] width 23 height 28
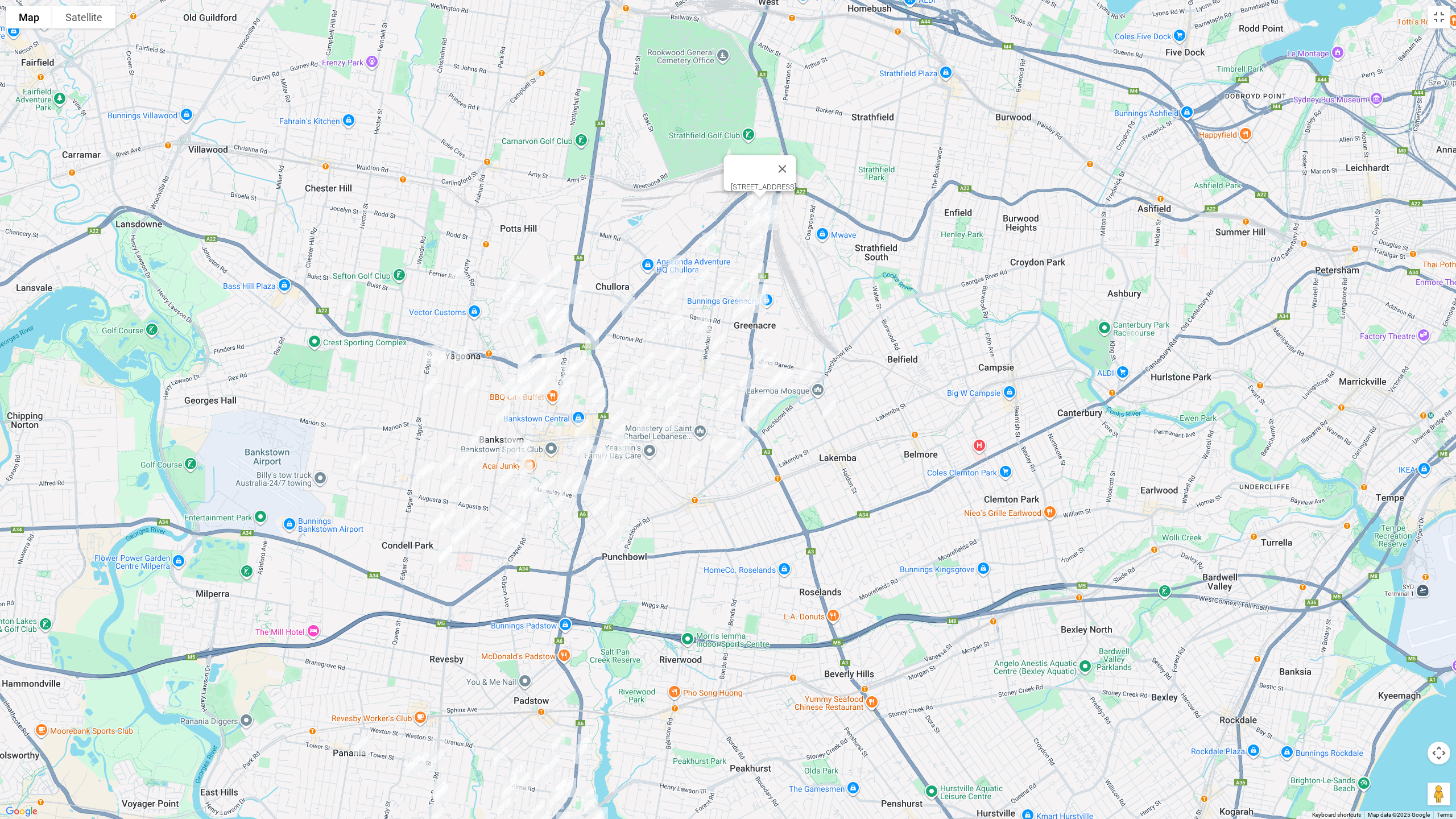
click at [772, 205] on img "1 Terry Street, GREENACRE NSW 2190" at bounding box center [771, 214] width 23 height 28
click at [772, 223] on img "2 Tristania Grove, GREENACRE NSW 2190" at bounding box center [762, 221] width 23 height 28
click at [777, 219] on img "26 Mc Donald Way, GREENACRE NSW 2190" at bounding box center [770, 220] width 23 height 28
click at [751, 219] on img "8 Watergum Way, GREENACRE NSW 2190" at bounding box center [753, 223] width 23 height 28
click at [711, 239] on img "24 Shellcote Road, GREENACRE NSW 2190" at bounding box center [709, 242] width 23 height 28
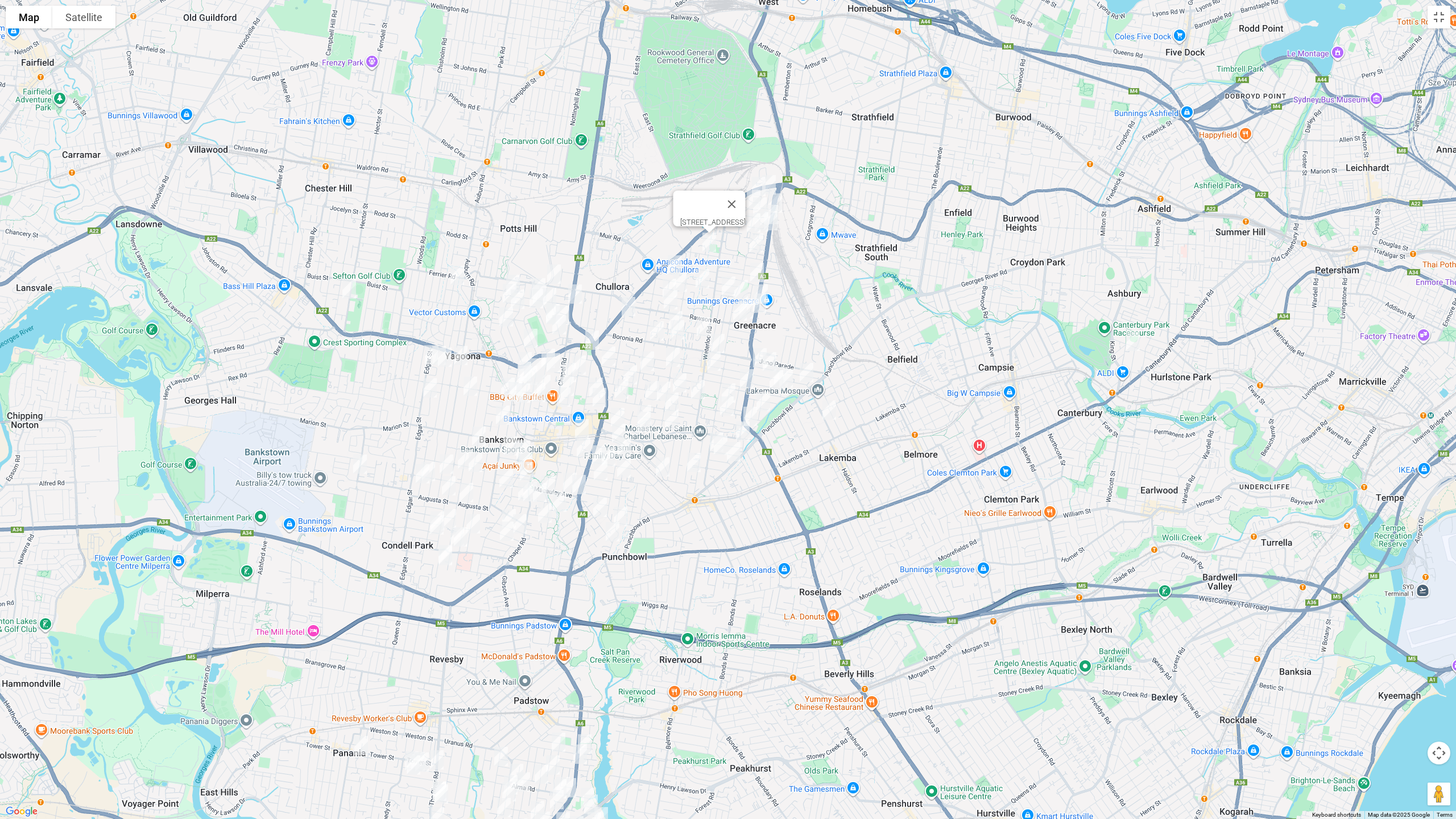
click at [669, 257] on img "77 Cardigan Road, GREENACRE NSW 2190" at bounding box center [675, 264] width 23 height 28
click at [760, 242] on img "55 Norfolk Road, GREENACRE NSW 2190" at bounding box center [756, 242] width 23 height 28
click at [756, 268] on img "4 Rea Street, GREENACRE NSW 2190" at bounding box center [757, 272] width 23 height 28
click at [694, 274] on img "8 Narelle Crescent, GREENACRE NSW 2190" at bounding box center [702, 278] width 23 height 28
click at [727, 285] on img "7 Pandora Street, GREENACRE NSW 2190" at bounding box center [728, 285] width 23 height 28
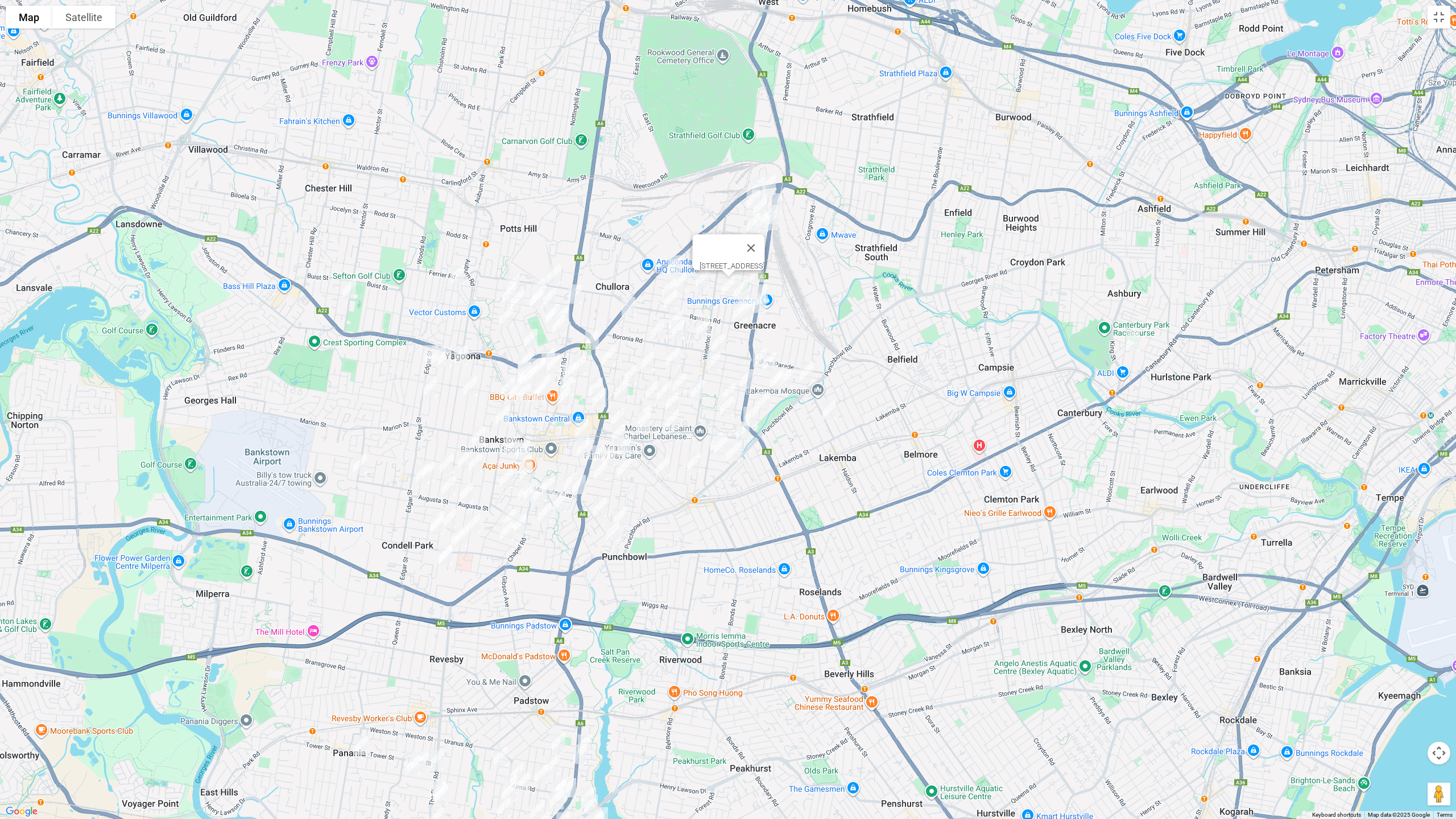
drag, startPoint x: 737, startPoint y: 287, endPoint x: 747, endPoint y: 292, distance: 11.2
click at [738, 287] on img "34 Cowl Street, GREENACRE NSW 2190" at bounding box center [741, 289] width 23 height 28
click at [767, 283] on img "154 Roberts Road, GREENACRE NSW 2190" at bounding box center [761, 293] width 23 height 28
click at [761, 305] on img "168 Roberts Road, GREENACRE NSW 2190" at bounding box center [759, 302] width 23 height 28
drag, startPoint x: 753, startPoint y: 312, endPoint x: 747, endPoint y: 321, distance: 10.8
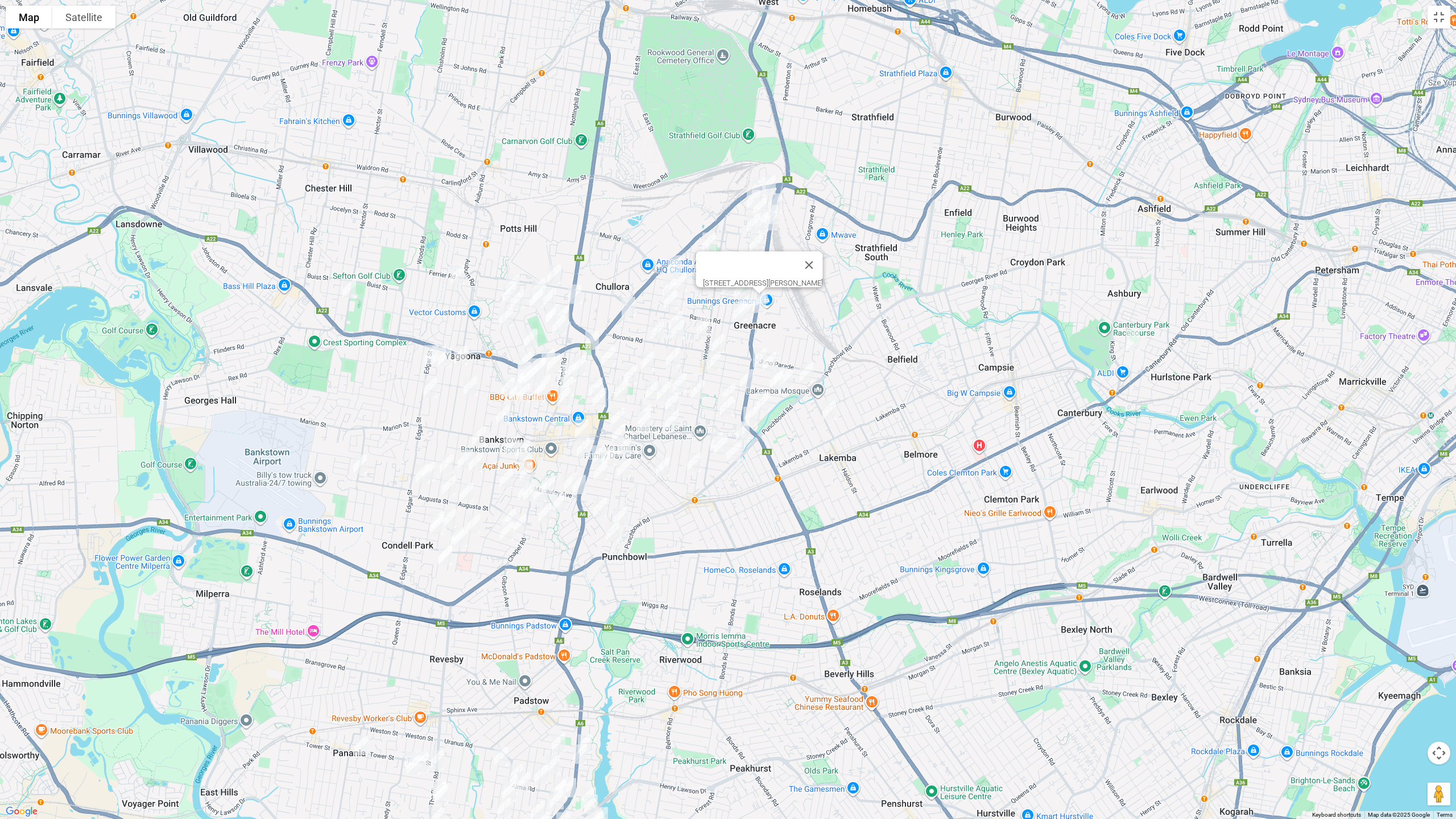
click at [753, 312] on img "23 Hewitt Street, GREENACRE NSW 2190" at bounding box center [746, 308] width 23 height 28
click at [737, 314] on img "27A Rawson Road, GREENACRE NSW 2190" at bounding box center [740, 310] width 23 height 28
click at [678, 302] on img "99 Rawson Road, GREENACRE NSW 2190" at bounding box center [671, 299] width 23 height 28
click at [700, 318] on img "8A Chiswick Road, GREENACRE NSW 2190" at bounding box center [703, 327] width 23 height 28
drag, startPoint x: 766, startPoint y: 283, endPoint x: 696, endPoint y: 281, distance: 70.0
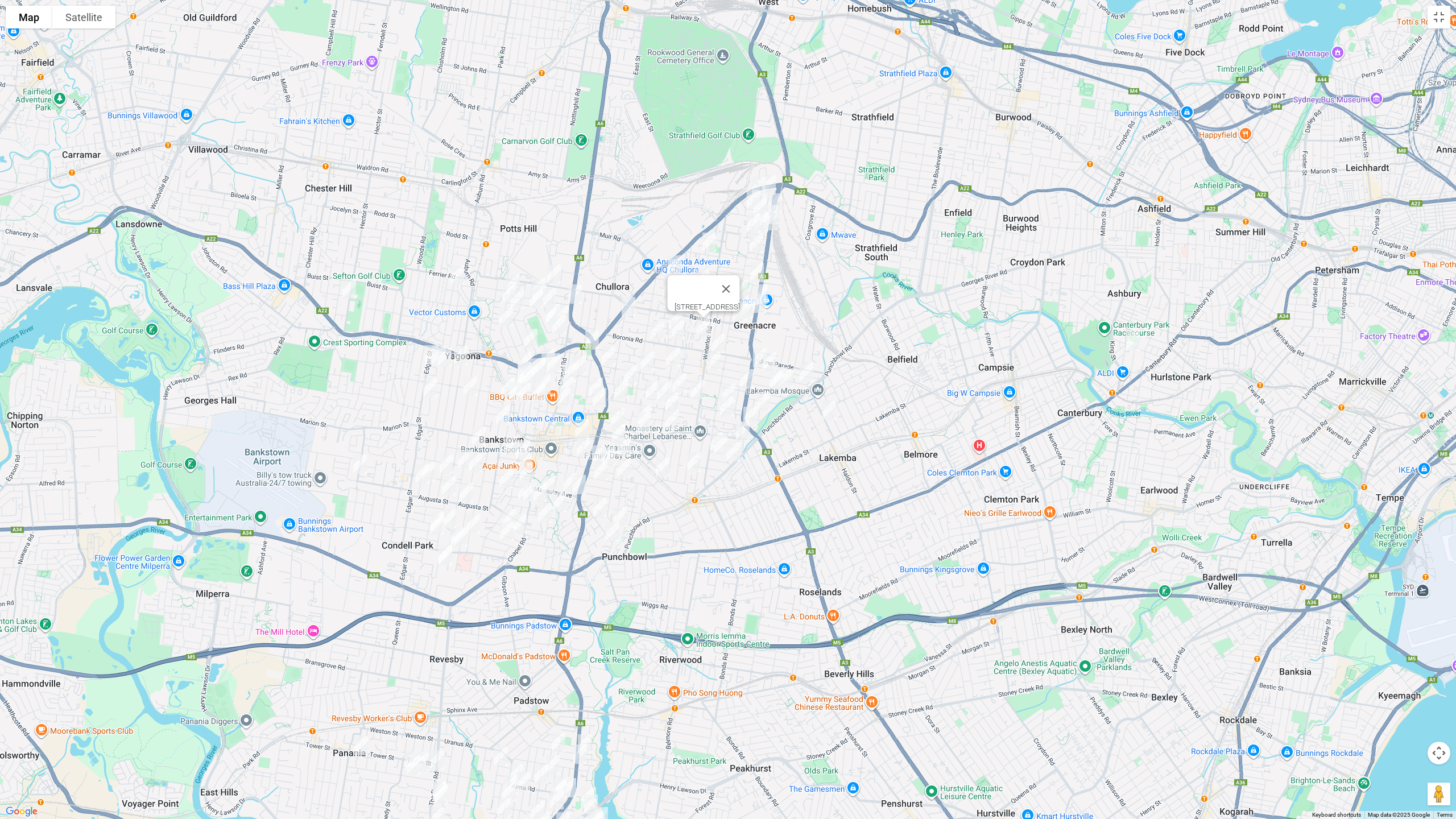
click at [740, 283] on button "Close" at bounding box center [726, 289] width 28 height 27
click at [684, 282] on img "57 Northcote Road, GREENACRE NSW 2190" at bounding box center [680, 282] width 23 height 28
click at [664, 280] on img "33 Lauma Avenue, GREENACRE NSW 2190" at bounding box center [669, 288] width 23 height 28
click at [685, 283] on img "57 Northcote Road, GREENACRE NSW 2190" at bounding box center [680, 282] width 23 height 28
click at [625, 305] on img "112 Highview Avenue, GREENACRE NSW 2190" at bounding box center [628, 306] width 23 height 28
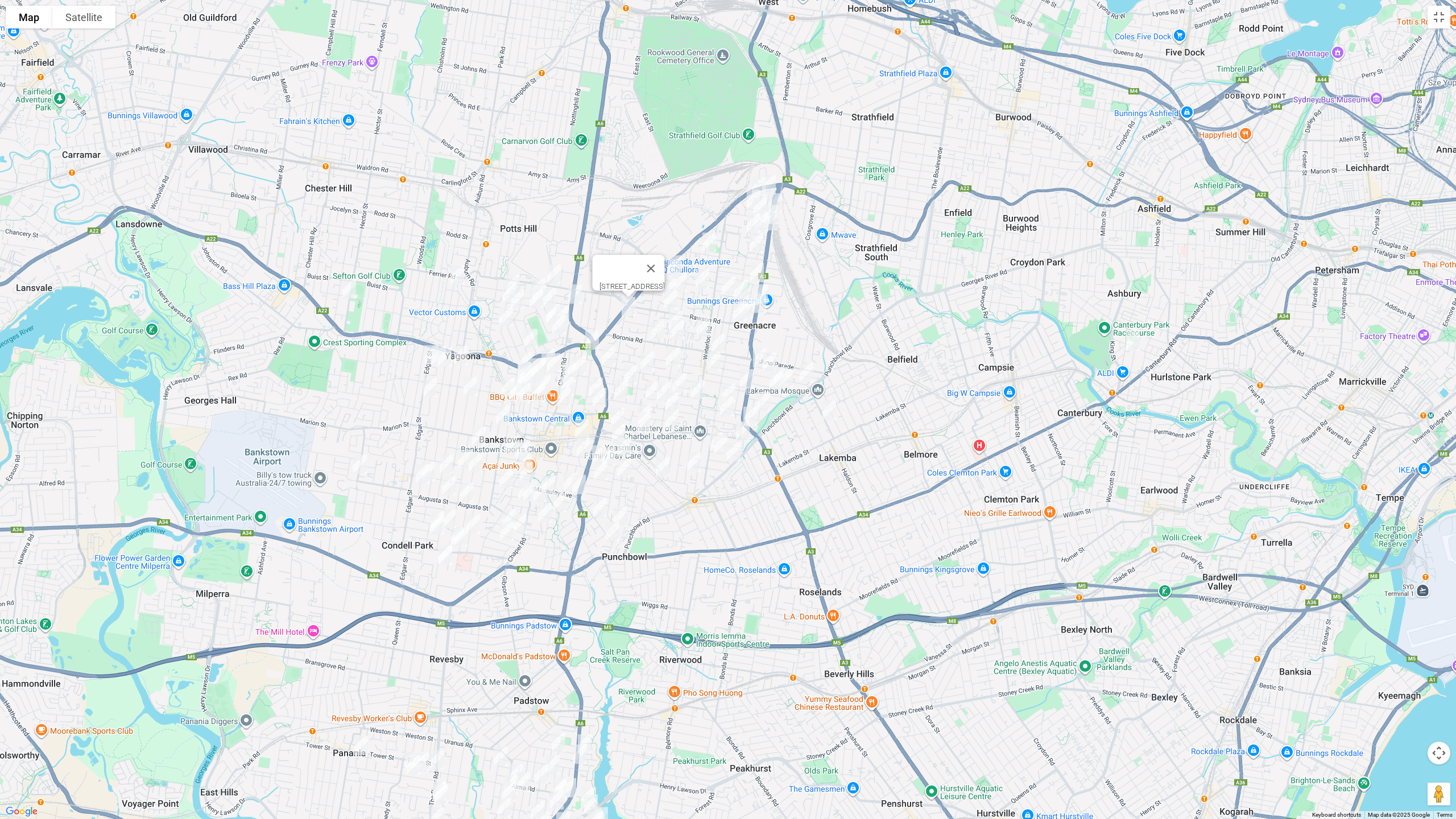
click at [682, 308] on img "9 Welch Avenue, GREENACRE NSW 2190" at bounding box center [675, 320] width 23 height 28
click at [681, 333] on img "71 Boronia Road, GREENACRE NSW 2190" at bounding box center [677, 329] width 23 height 28
click at [658, 331] on img "110 Boronia Road, GREENACRE NSW 2190" at bounding box center [657, 331] width 23 height 28
click at [720, 335] on img "196 Wilbur Street, GREENACRE NSW 2190" at bounding box center [718, 343] width 23 height 28
click at [751, 353] on img "2/243 Roberts Road, GREENACRE NSW 2190" at bounding box center [760, 357] width 23 height 28
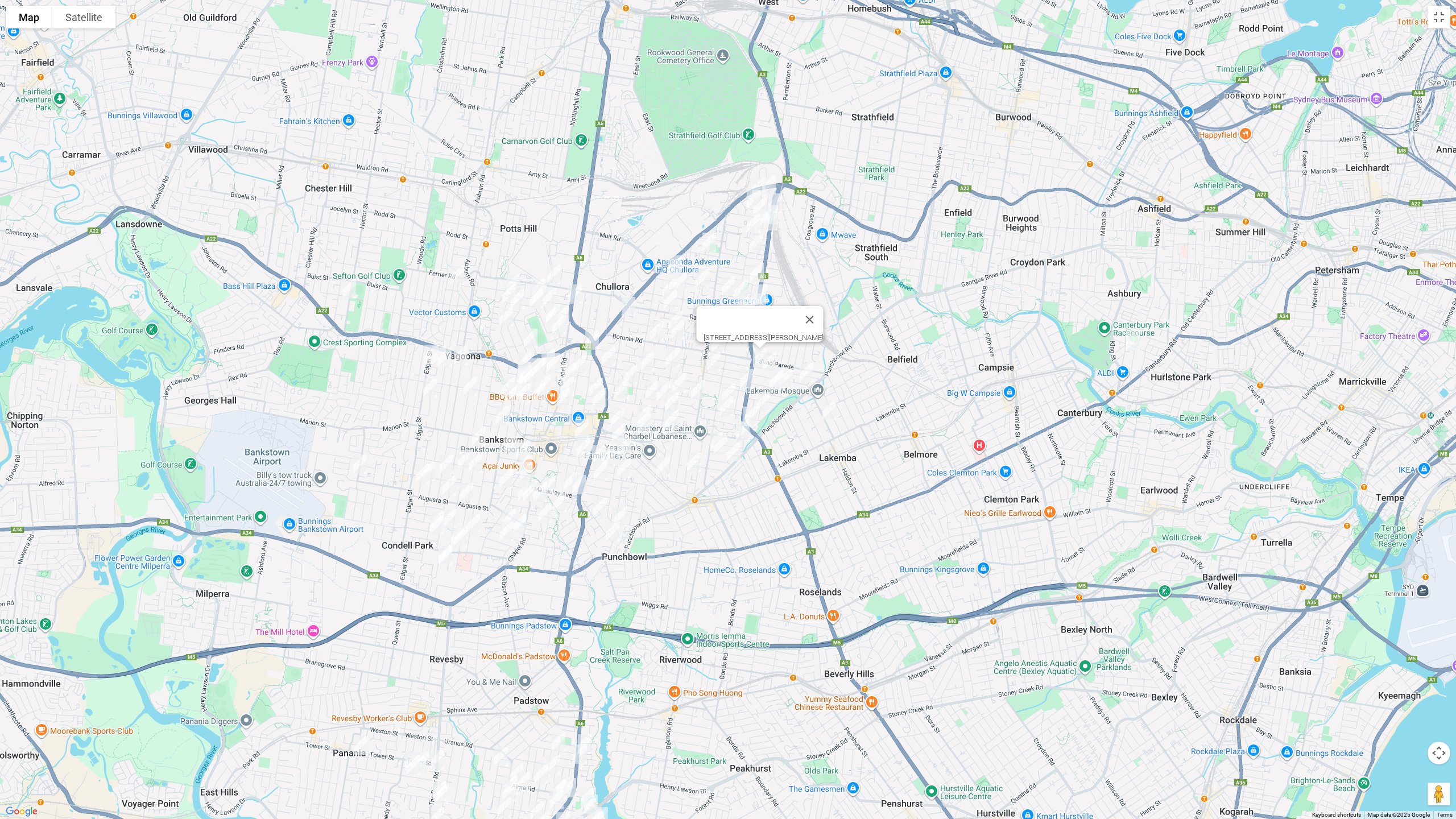
click at [770, 359] on img "181 Wangee Road, GREENACRE NSW 2190" at bounding box center [770, 361] width 23 height 28
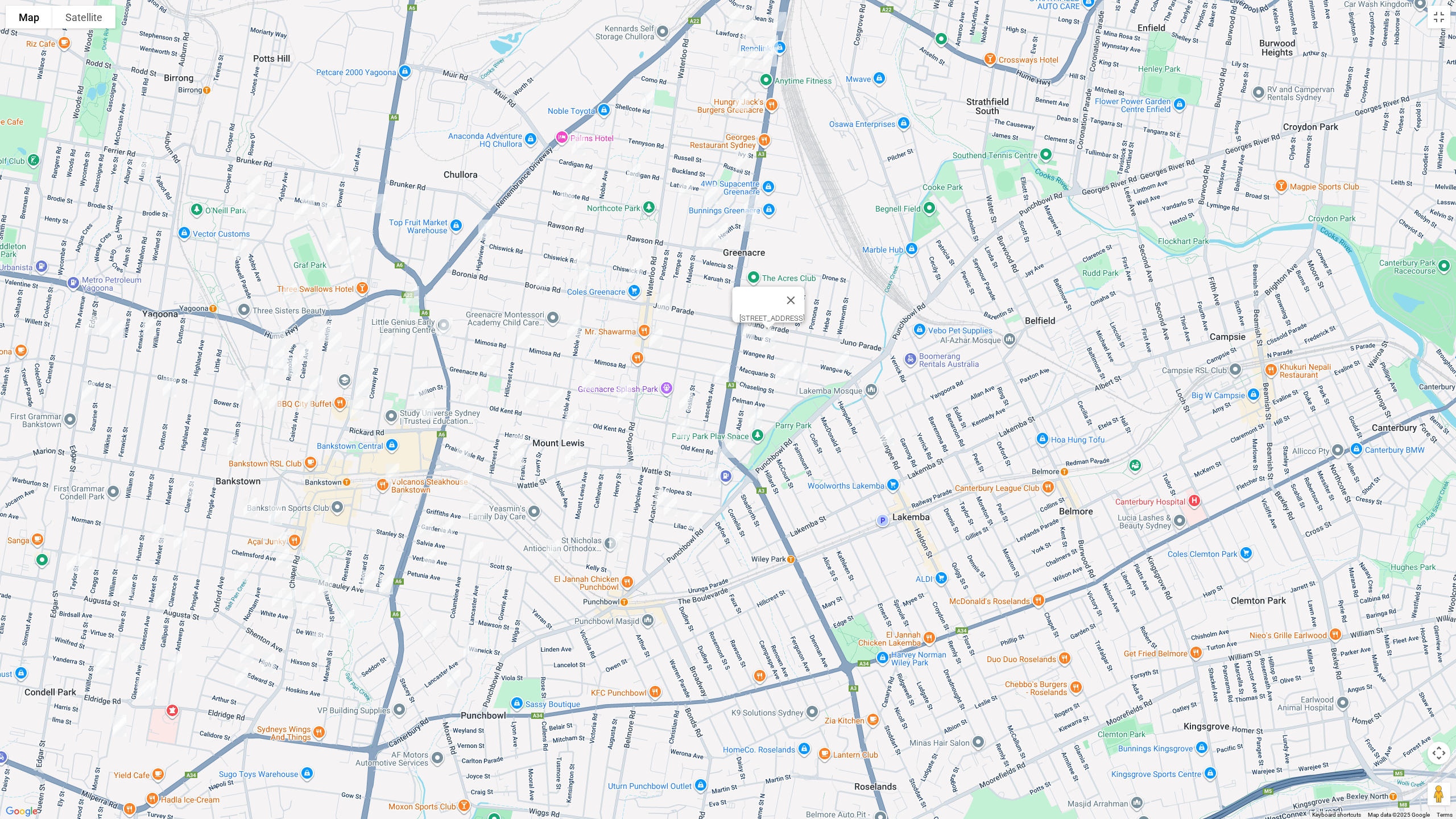
click at [337, 166] on img "65 Brunker Road, YAGOONA NSW 2199" at bounding box center [337, 163] width 23 height 28
click at [141, 161] on img "22 Alan Street, YAGOONA NSW 2199" at bounding box center [143, 166] width 23 height 28
click at [256, 184] on img "21H Terpentine Place, YAGOONA NSW 2199" at bounding box center [254, 185] width 23 height 28
click at [307, 186] on img "57 Mc Millan Street, YAGOONA NSW 2199" at bounding box center [307, 191] width 23 height 28
click at [311, 199] on img "104 Avoca Street, YAGOONA NSW 2199" at bounding box center [301, 212] width 23 height 28
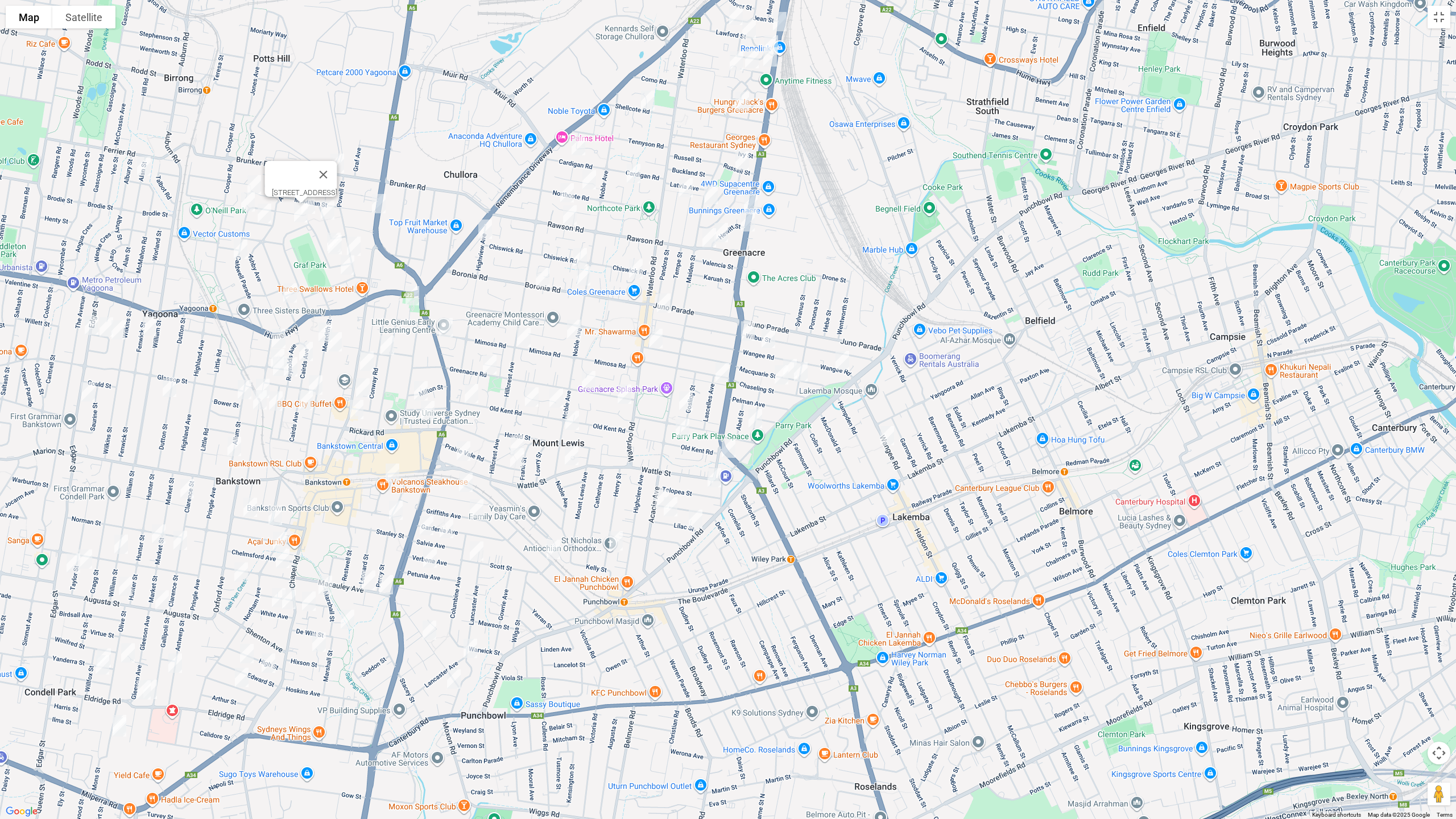
click at [304, 211] on img "104 Avoca Street, YAGOONA NSW 2199" at bounding box center [301, 212] width 23 height 28
click at [243, 204] on img "16 Caldwell Parade, YAGOONA NSW 2199" at bounding box center [248, 202] width 23 height 28
click at [265, 214] on img "7 Charlton Street, YAGOONA NSW 2199" at bounding box center [264, 213] width 23 height 28
click at [234, 248] on img "60 Caldwell Parade, YAGOONA NSW 2199" at bounding box center [240, 249] width 23 height 28
click at [327, 209] on img "14 Lithgow Avenue, YAGOONA NSW 2199" at bounding box center [327, 209] width 23 height 28
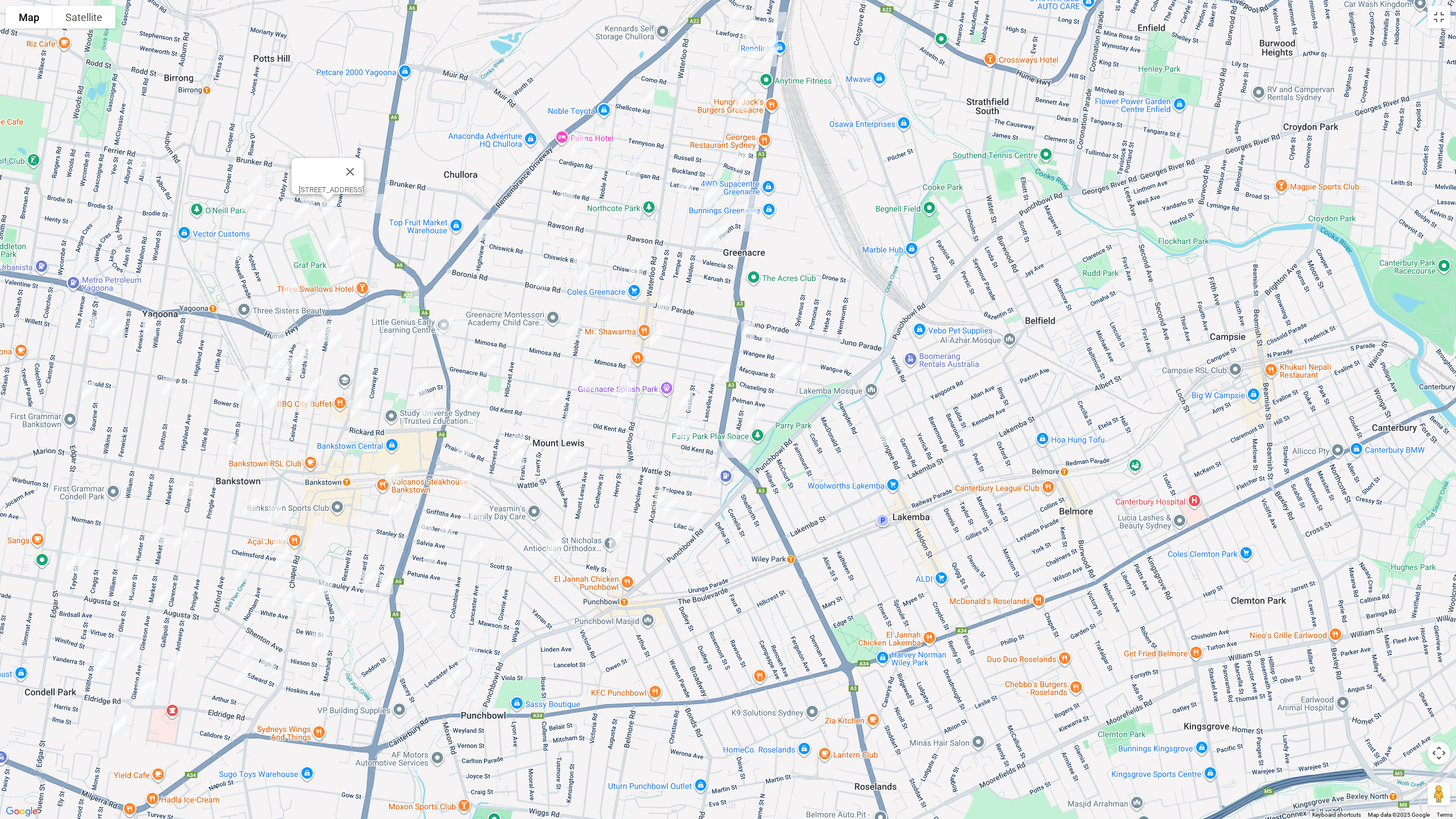
click at [312, 200] on img "7 Bowden Boulevard, YAGOONA NSW 2199" at bounding box center [308, 204] width 23 height 28
click at [379, 206] on img "4/1B Mc Millan Street, YAGOONA NSW 2199" at bounding box center [379, 203] width 23 height 28
click at [326, 229] on img "21 Emery Avenue, YAGOONA NSW 2199" at bounding box center [333, 242] width 23 height 28
click at [333, 247] on img "23 Emery Avenue, YAGOONA NSW 2199" at bounding box center [335, 244] width 23 height 28
click at [360, 248] on img "64 Powell Street, YAGOONA NSW 2199" at bounding box center [354, 246] width 23 height 28
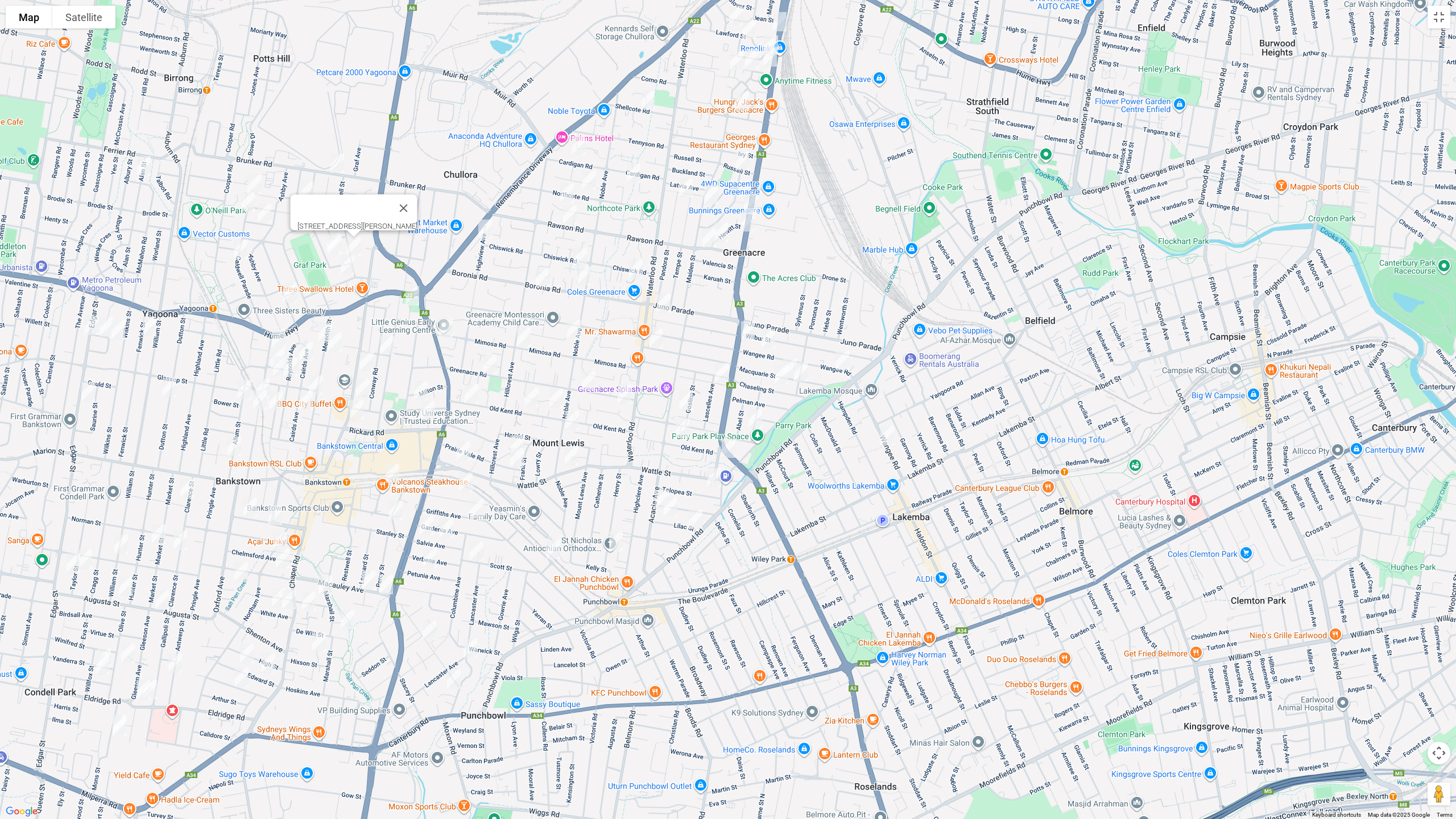
click at [346, 266] on img "17 George Street, YAGOONA NSW 2199" at bounding box center [347, 264] width 23 height 28
click at [293, 290] on img "70 Woodbine Street, YAGOONA NSW 2199" at bounding box center [290, 293] width 23 height 28
click at [412, 300] on img "3 Remi Street, BANKSTOWN NSW 2200" at bounding box center [412, 295] width 23 height 28
click at [88, 320] on img "36 Edgar Street, YAGOONA NSW 2199" at bounding box center [91, 325] width 23 height 28
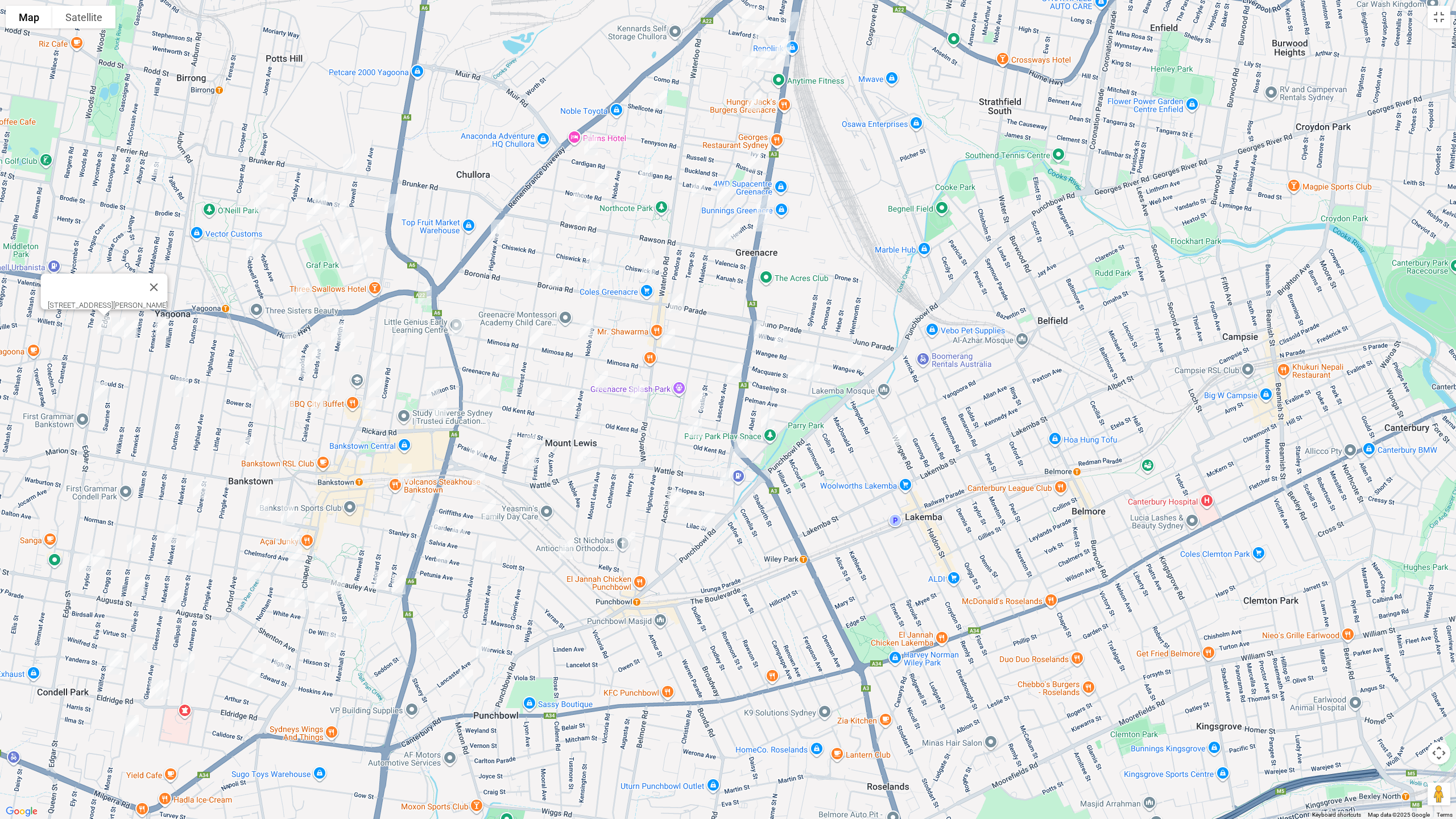
click at [115, 326] on img "5 Elizabeth Crescent, YAGOONA NSW 2199" at bounding box center [119, 327] width 23 height 28
click at [119, 331] on img "5 Elizabeth Crescent, YAGOONA NSW 2199" at bounding box center [119, 327] width 23 height 28
drag, startPoint x: 132, startPoint y: 337, endPoint x: 147, endPoint y: 337, distance: 15.0
click at [132, 336] on img "24 Elizabeth Crescent, YAGOONA NSW 2199" at bounding box center [130, 329] width 23 height 28
click at [162, 328] on img "13 Fenwick Street, YAGOONA NSW 2199" at bounding box center [162, 325] width 23 height 28
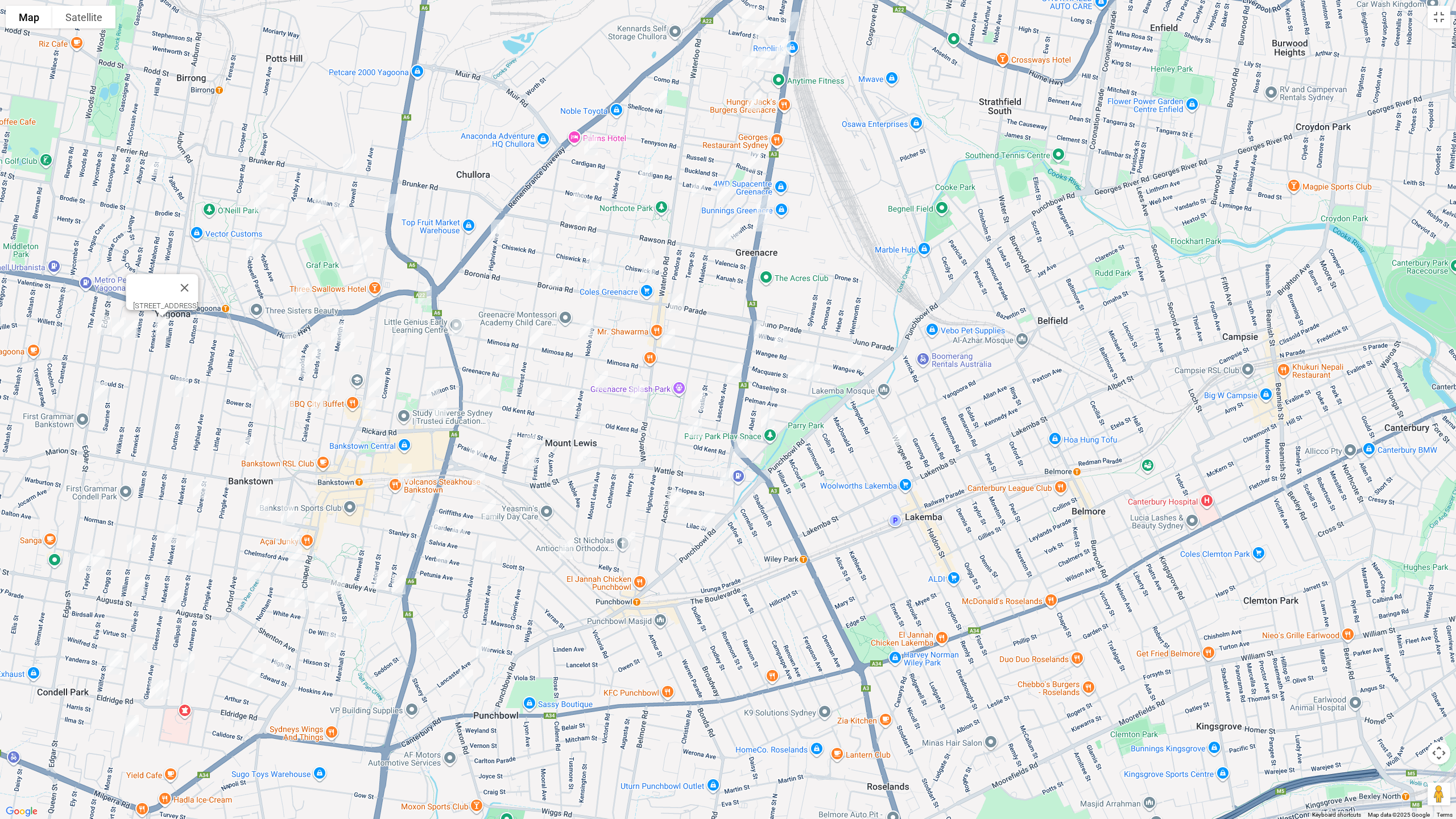
click at [102, 386] on img "85 Edgar Street, BANKSTOWN NSW 2200" at bounding box center [100, 391] width 23 height 28
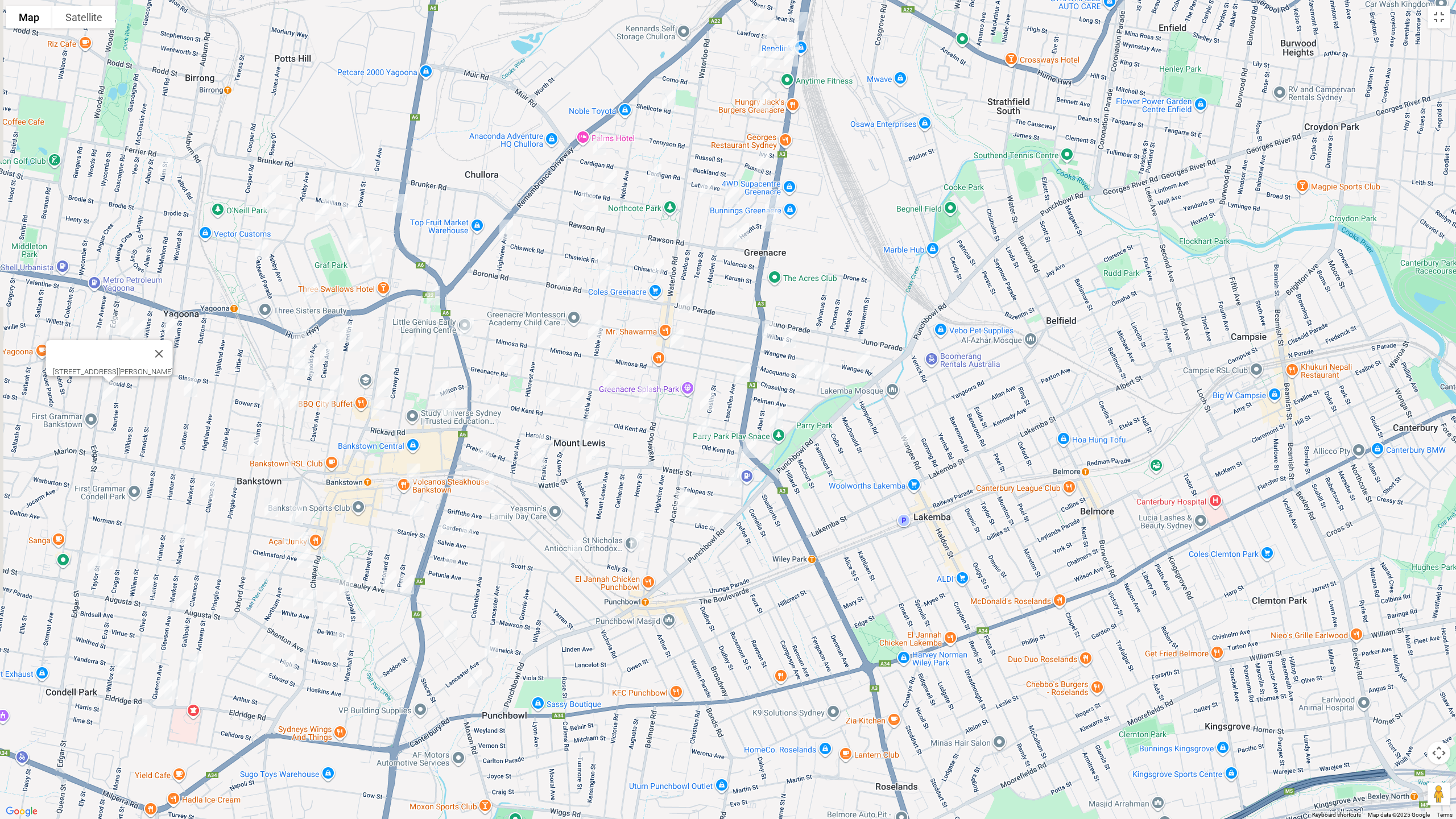
click at [187, 386] on img "2/57 Dutton Street, BANKSTOWN NSW 2200" at bounding box center [191, 387] width 23 height 28
click at [297, 337] on img "73 Brancourt Avenue, YAGOONA NSW 2199" at bounding box center [299, 338] width 23 height 28
click at [345, 328] on img "101 Meredith Street, BANKSTOWN NSW 2200" at bounding box center [356, 341] width 23 height 28
click at [358, 341] on img "101 Meredith Street, BANKSTOWN NSW 2200" at bounding box center [356, 341] width 23 height 28
click at [339, 328] on img "128 Meredith Street, BANKSTOWN NSW 2200" at bounding box center [346, 332] width 23 height 28
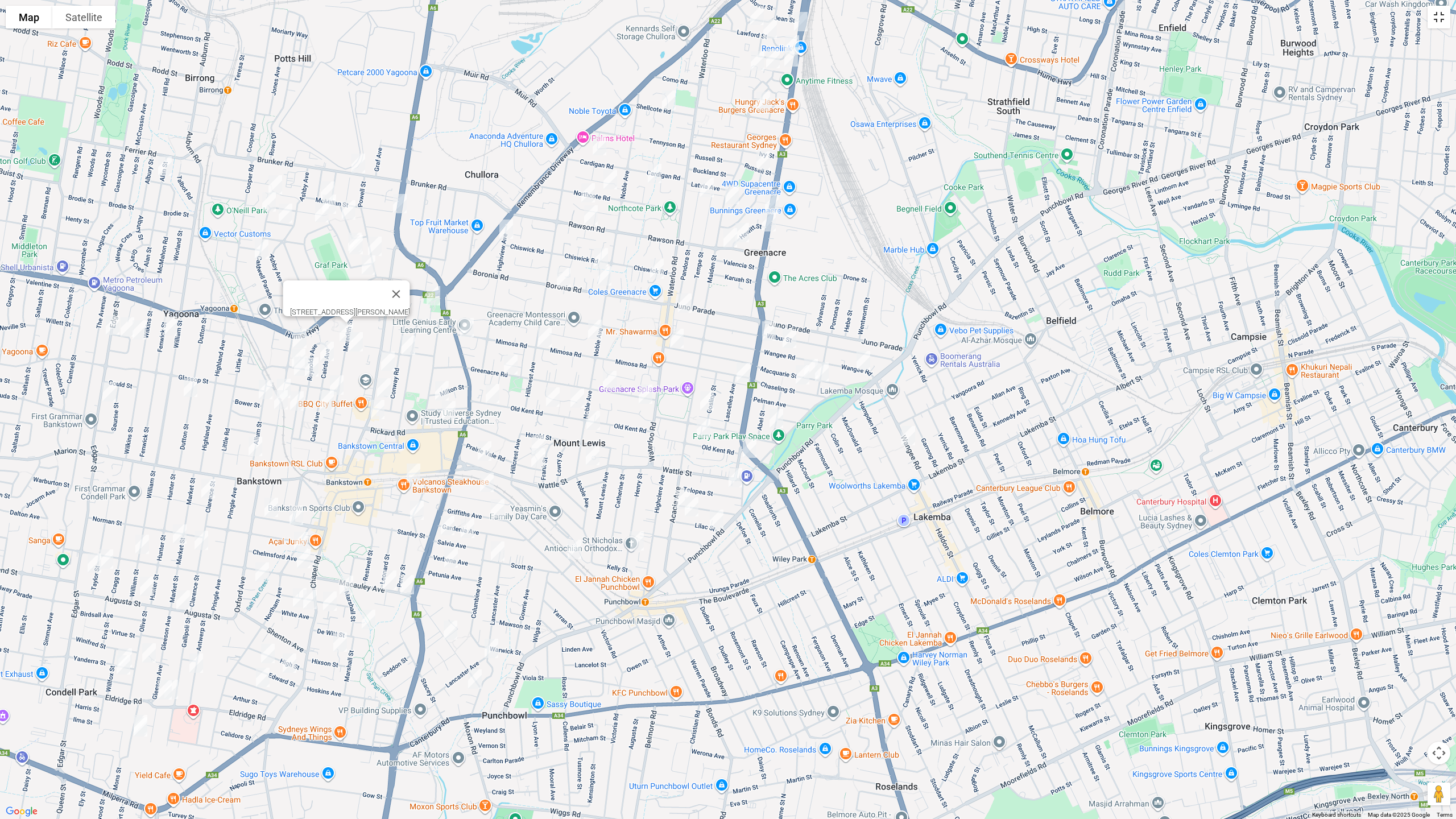
click at [1434, 17] on button "Toggle fullscreen view" at bounding box center [1439, 17] width 23 height 23
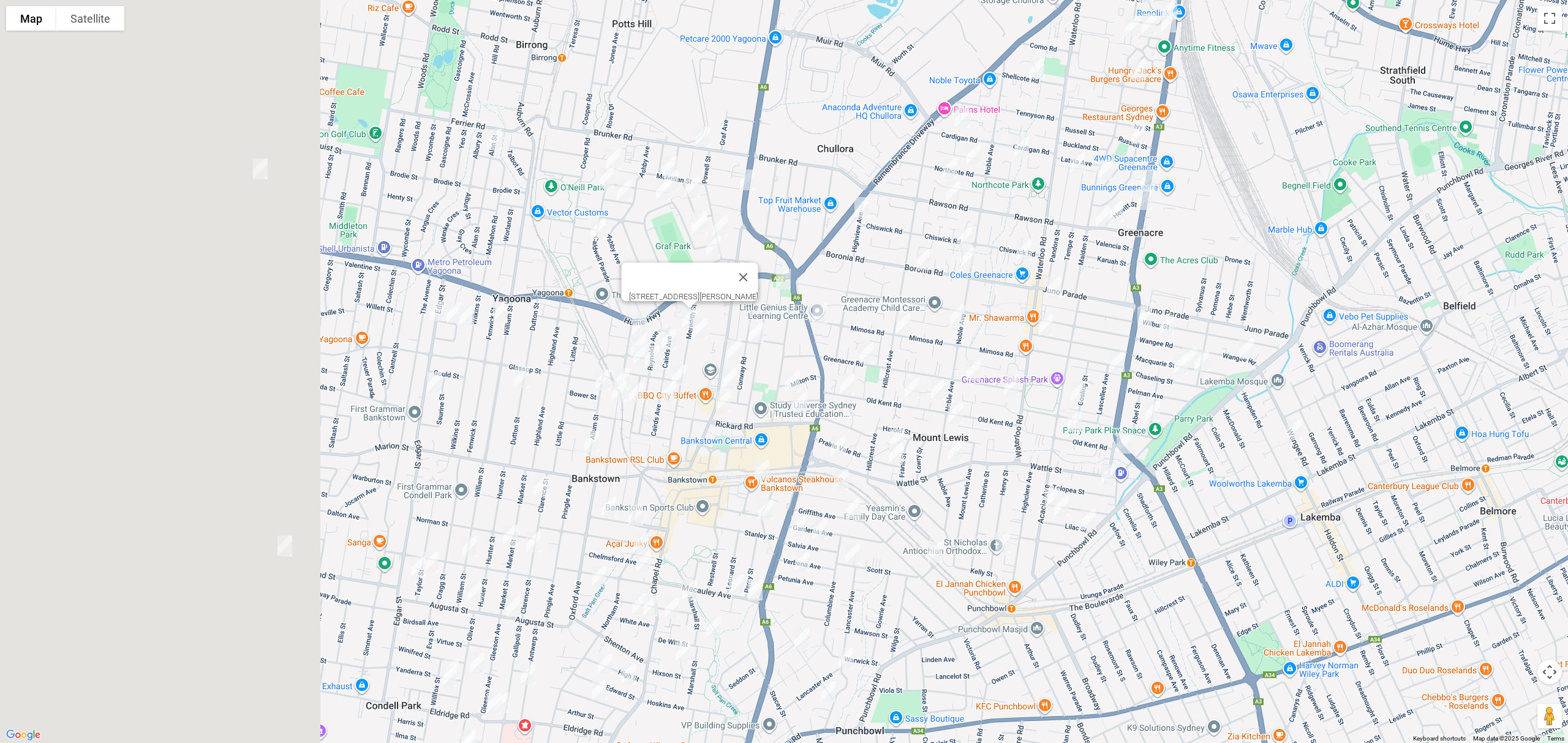
drag, startPoint x: 362, startPoint y: 351, endPoint x: 612, endPoint y: 367, distance: 250.5
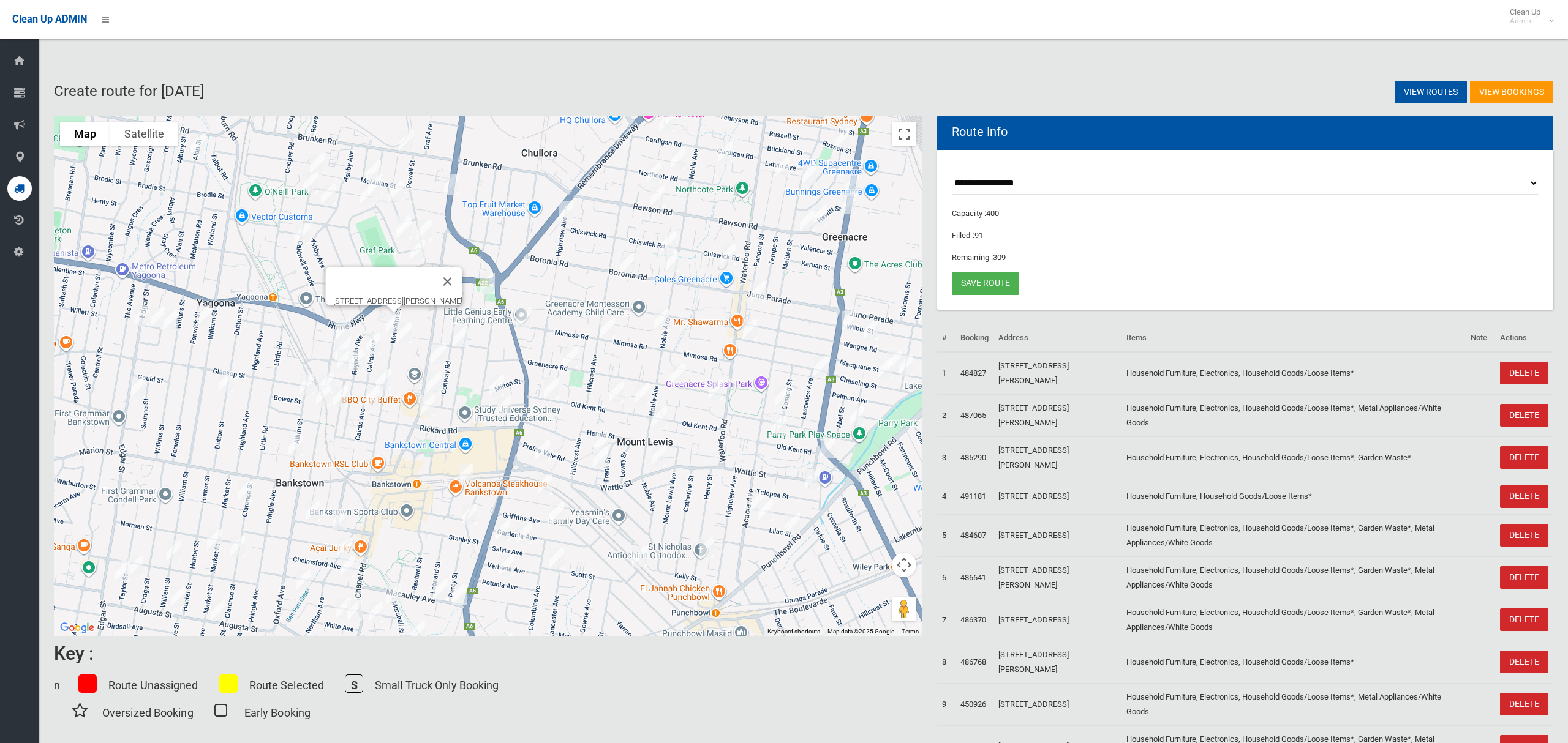
click at [612, 367] on div "[STREET_ADDRESS][PERSON_NAME]" at bounding box center [488, 376] width 869 height 520
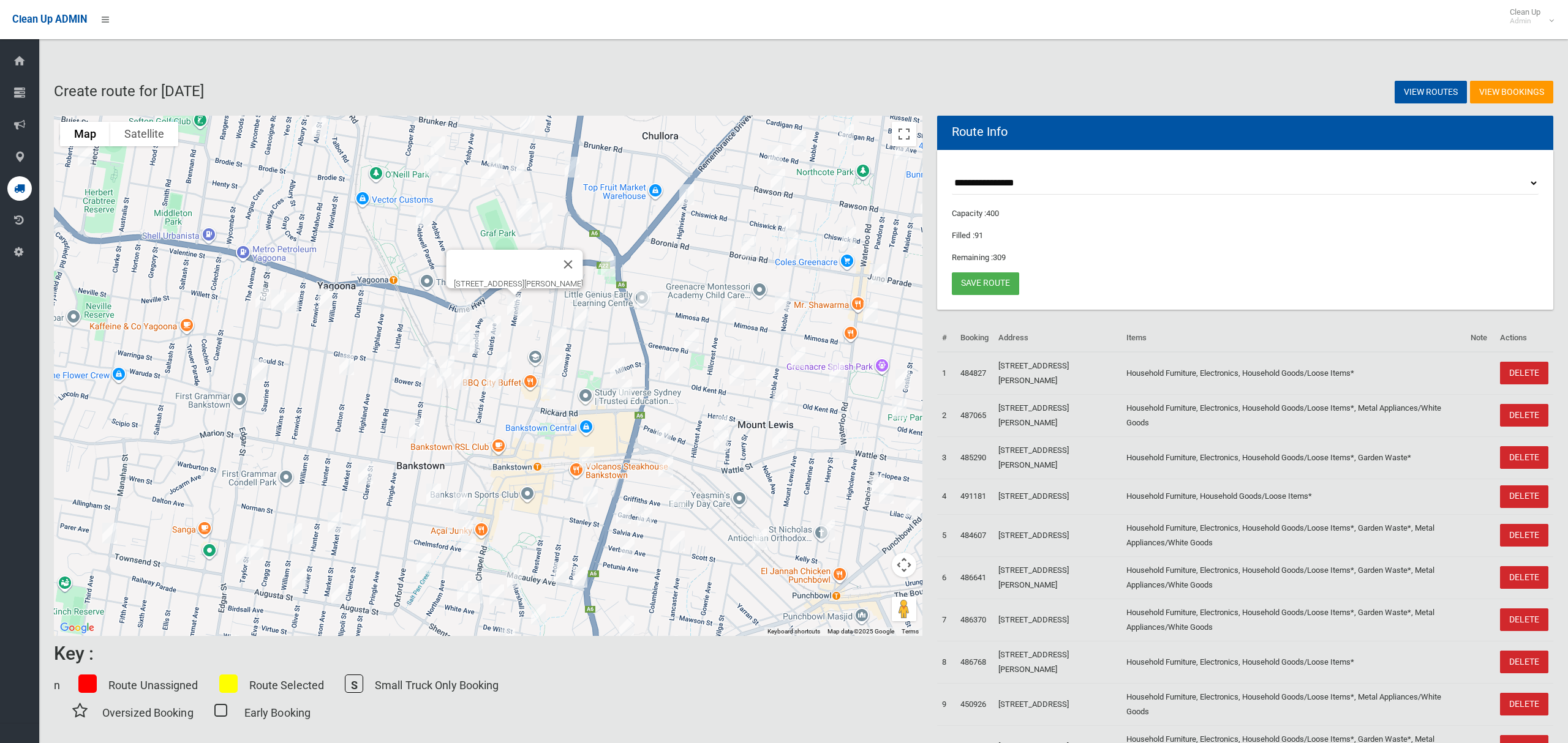
click at [524, 322] on img "101 Meredith Street, BANKSTOWN NSW 2200" at bounding box center [525, 315] width 25 height 30
click at [494, 322] on img "64 Cairds Avenue, BANKSTOWN NSW 2200" at bounding box center [494, 326] width 25 height 30
click at [451, 324] on img "8 Melanie Street, BANKSTOWN NSW 2200" at bounding box center [463, 333] width 25 height 30
click at [465, 349] on img "48 Reynolds Avenue, BANKSTOWN NSW 2200" at bounding box center [477, 343] width 25 height 30
click at [454, 343] on img "5 Carmen Street, BANKSTOWN NSW 2200" at bounding box center [466, 342] width 25 height 30
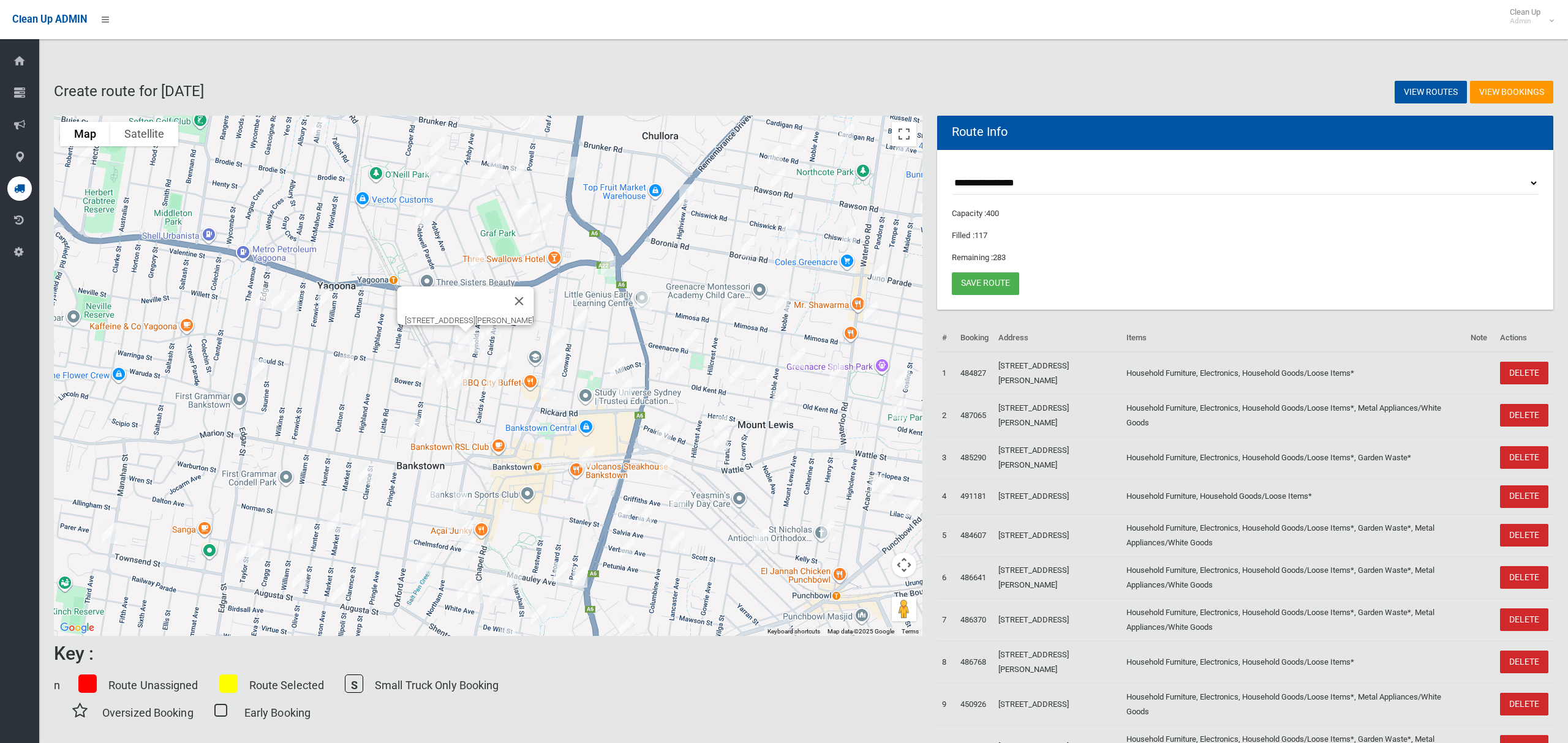
click at [451, 356] on img "74 Brancourt Avenue, BANKSTOWN NSW 2200" at bounding box center [447, 366] width 25 height 30
drag, startPoint x: 420, startPoint y: 367, endPoint x: 440, endPoint y: 384, distance: 26.2
click at [420, 367] on img "62 Allum Street, BANKSTOWN NSW 2200" at bounding box center [427, 367] width 25 height 30
click at [443, 387] on img "66 Brancourt Avenue, BANKSTOWN NSW 2200" at bounding box center [444, 378] width 25 height 30
drag, startPoint x: 459, startPoint y: 383, endPoint x: 484, endPoint y: 391, distance: 26.2
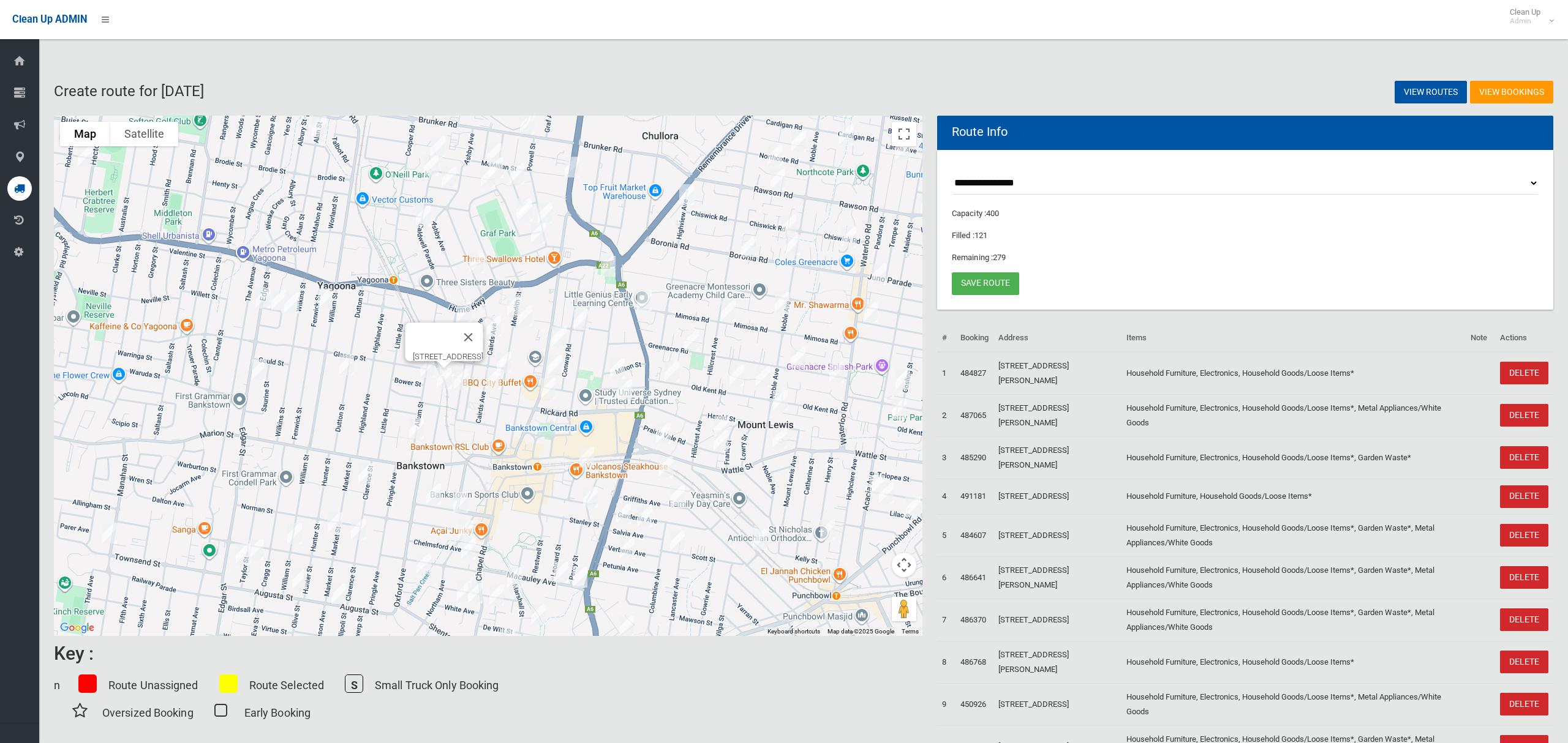
click at [461, 383] on img "14 Weigand Avenue, BANKSTOWN NSW 2200" at bounding box center [461, 379] width 25 height 30
drag, startPoint x: 491, startPoint y: 381, endPoint x: 481, endPoint y: 391, distance: 14.1
click at [491, 381] on img "25 Cairds Avenue, BANKSTOWN NSW 2200" at bounding box center [494, 379] width 25 height 30
click at [467, 385] on img "14 Weigand Avenue, BANKSTOWN NSW 2200" at bounding box center [461, 379] width 25 height 30
click at [418, 436] on img "14 Allum Street, BANKSTOWN NSW 2200" at bounding box center [416, 428] width 25 height 30
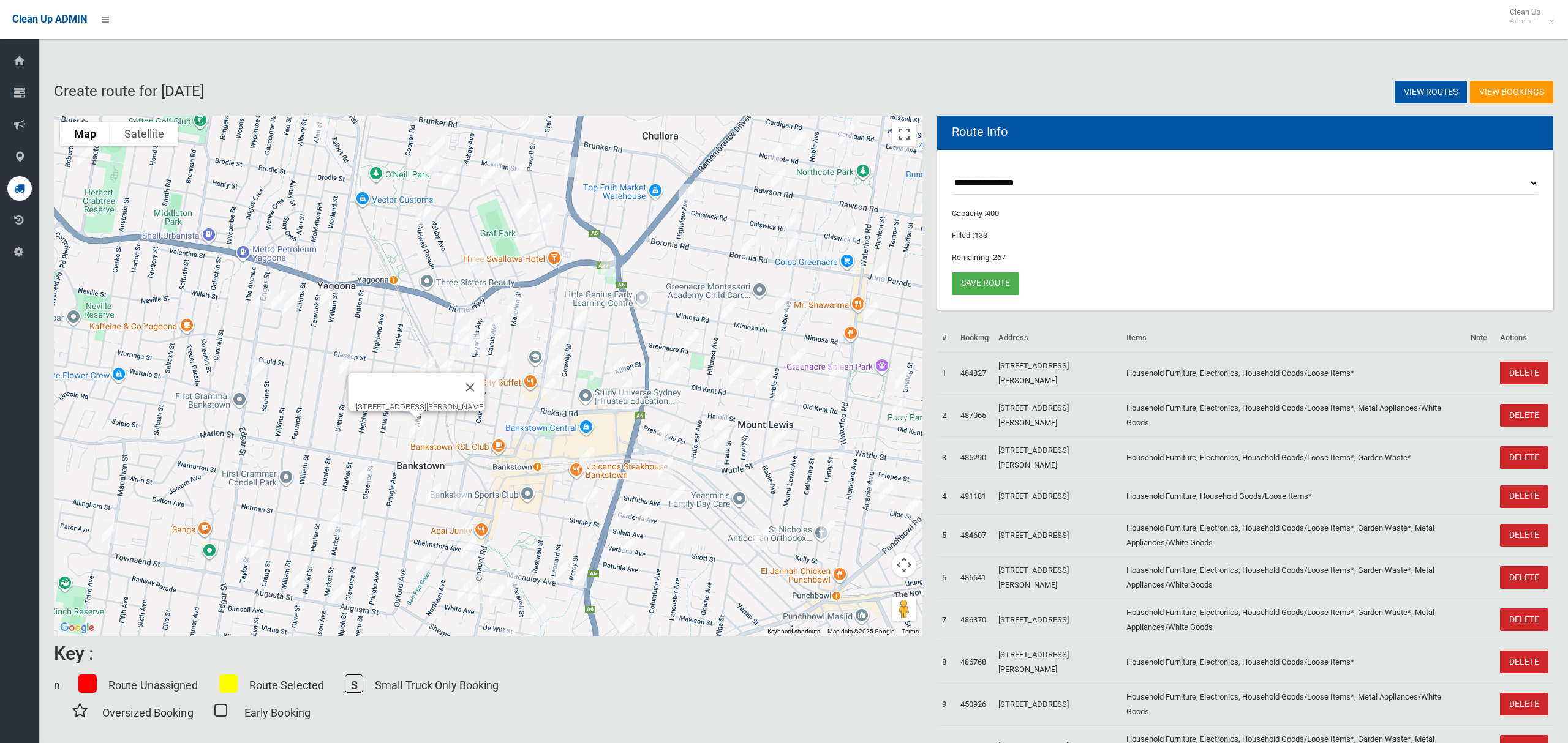
drag, startPoint x: 580, startPoint y: 317, endPoint x: 569, endPoint y: 324, distance: 13.0
click at [581, 317] on img "39 Conway Road, BANKSTOWN NSW 2200" at bounding box center [581, 319] width 25 height 30
click at [554, 331] on img "493 Chapel Road, BANKSTOWN NSW 2200" at bounding box center [559, 336] width 25 height 30
click at [506, 358] on img "72 Meredith Street, BANKSTOWN NSW 2200" at bounding box center [504, 362] width 25 height 30
click at [551, 363] on img "465 Chapel Road, BANKSTOWN NSW 2200" at bounding box center [555, 365] width 25 height 30
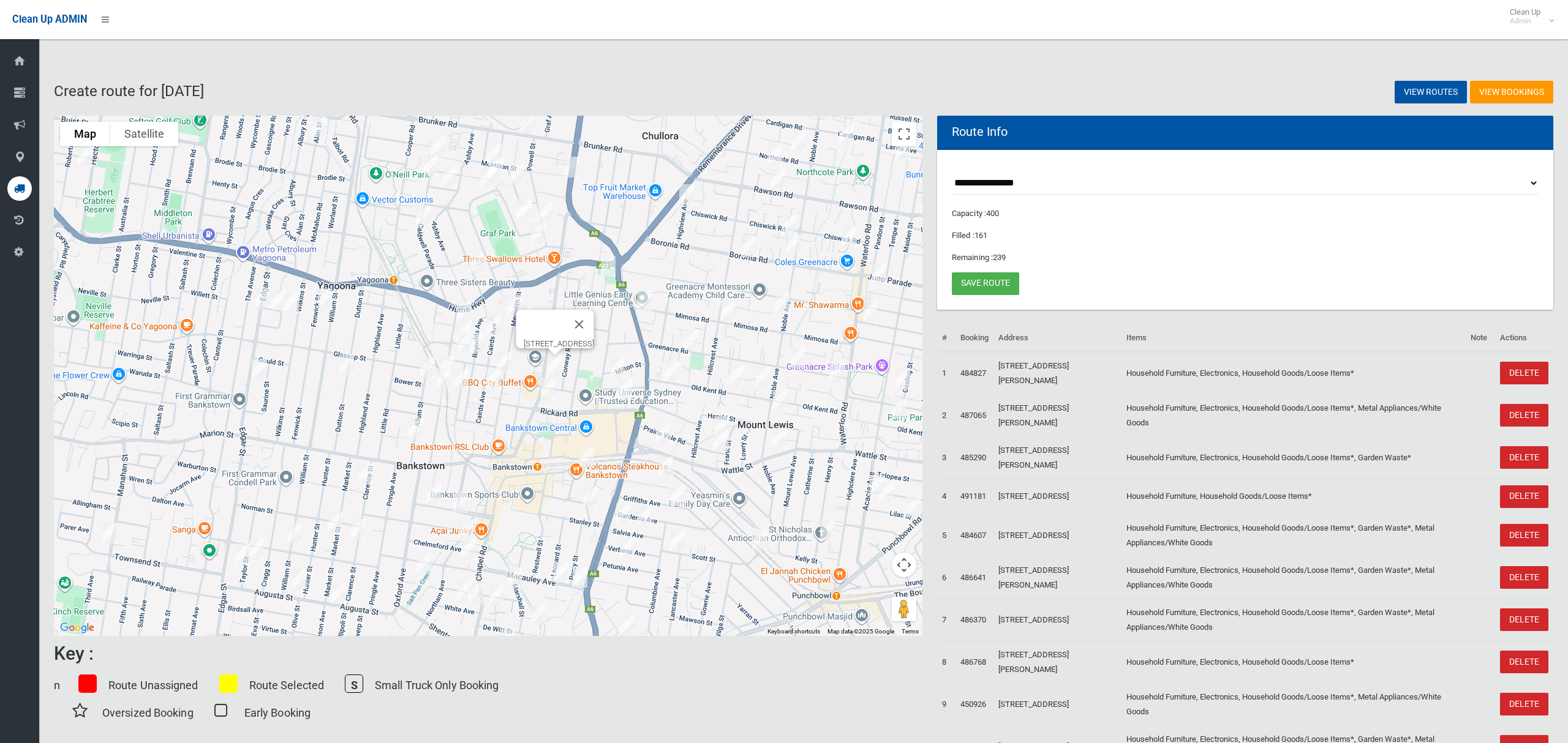
click at [545, 388] on img "443 Chapel Road, BANKSTOWN NSW 2200" at bounding box center [548, 388] width 25 height 30
click at [366, 468] on img "8 York Street, CONDELL PARK NSW 2200" at bounding box center [365, 474] width 25 height 30
click at [109, 533] on img "48 Townsend Street, CONDELL PARK NSW 2200" at bounding box center [109, 533] width 25 height 30
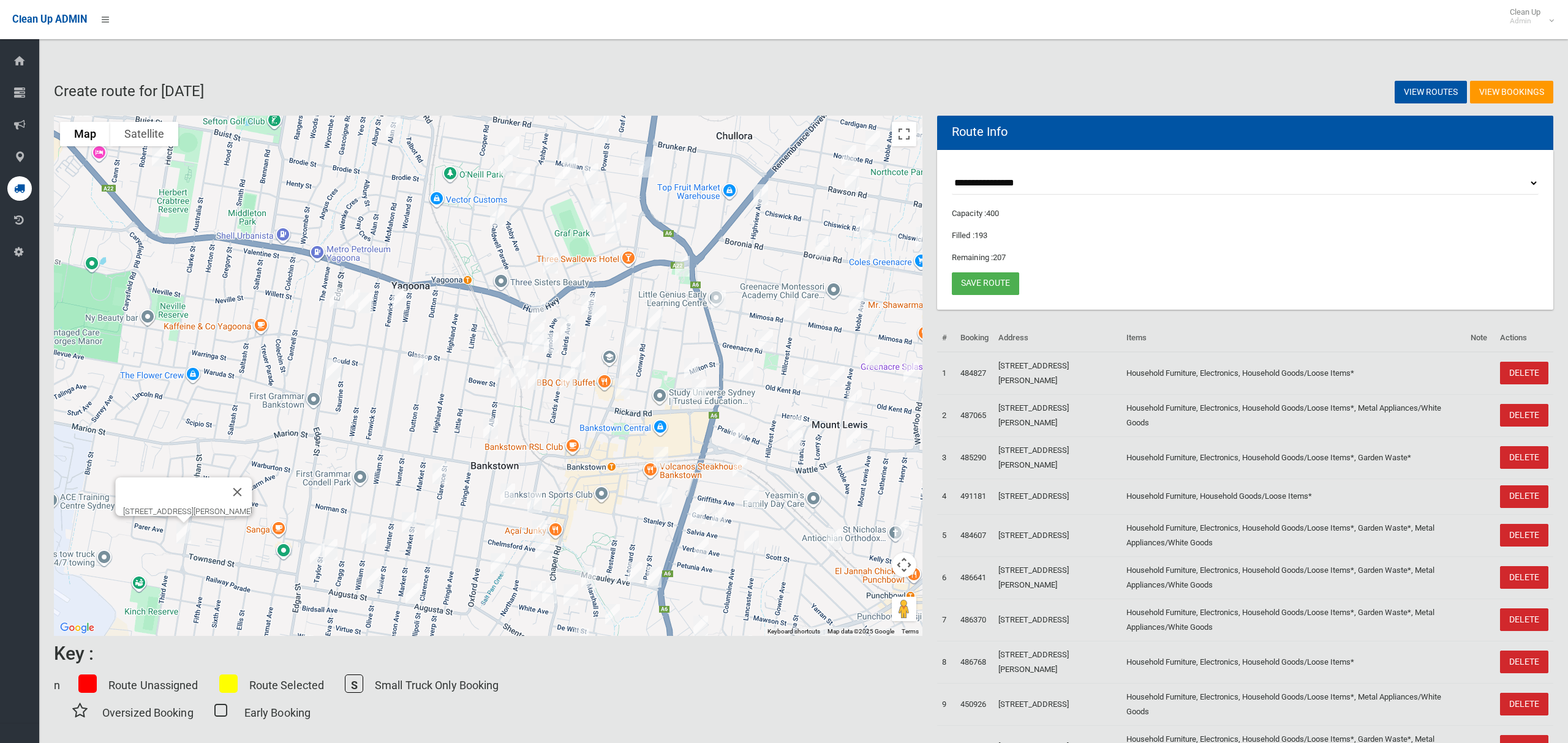
click at [404, 523] on img "3/63 Market Street, CONDELL PARK NSW 2200" at bounding box center [409, 522] width 25 height 30
click at [432, 530] on img "3/69 Clarence Street, CONDELL PARK NSW 2200" at bounding box center [432, 529] width 25 height 30
click at [372, 539] on img "37 Lancelot Street, CONDELL PARK NSW 2200" at bounding box center [368, 534] width 25 height 30
click at [333, 550] on img "4/100 Taylor Street, CONDELL PARK NSW 2200" at bounding box center [330, 549] width 25 height 30
click at [320, 561] on img "109 Taylor Street, CONDELL PARK NSW 2200" at bounding box center [317, 553] width 25 height 30
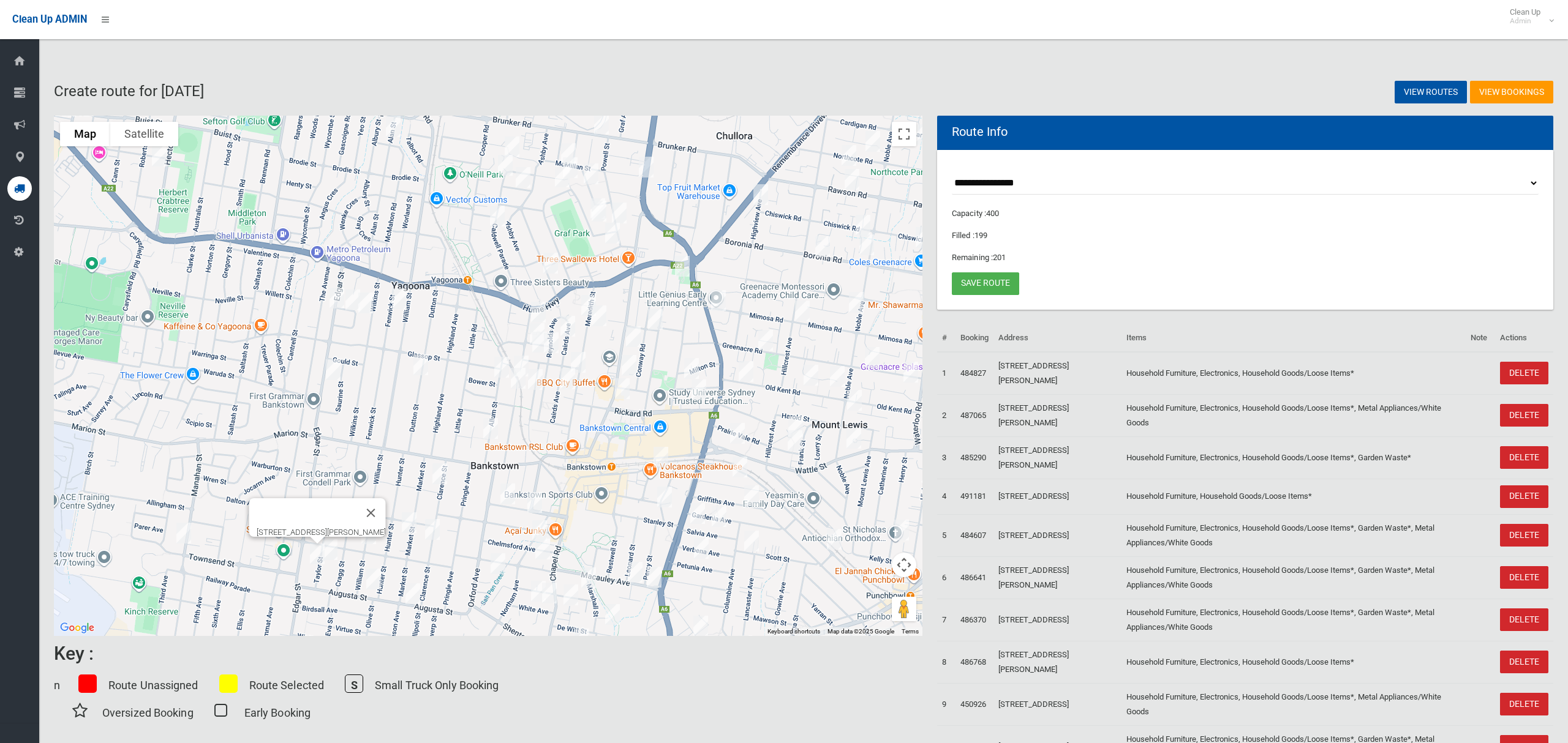
click at [370, 585] on img "37B Augusta Street, CONDELL PARK NSW 2200" at bounding box center [373, 579] width 25 height 30
click at [413, 594] on img "16 Augusta Street, CONDELL PARK NSW 2200" at bounding box center [413, 594] width 25 height 30
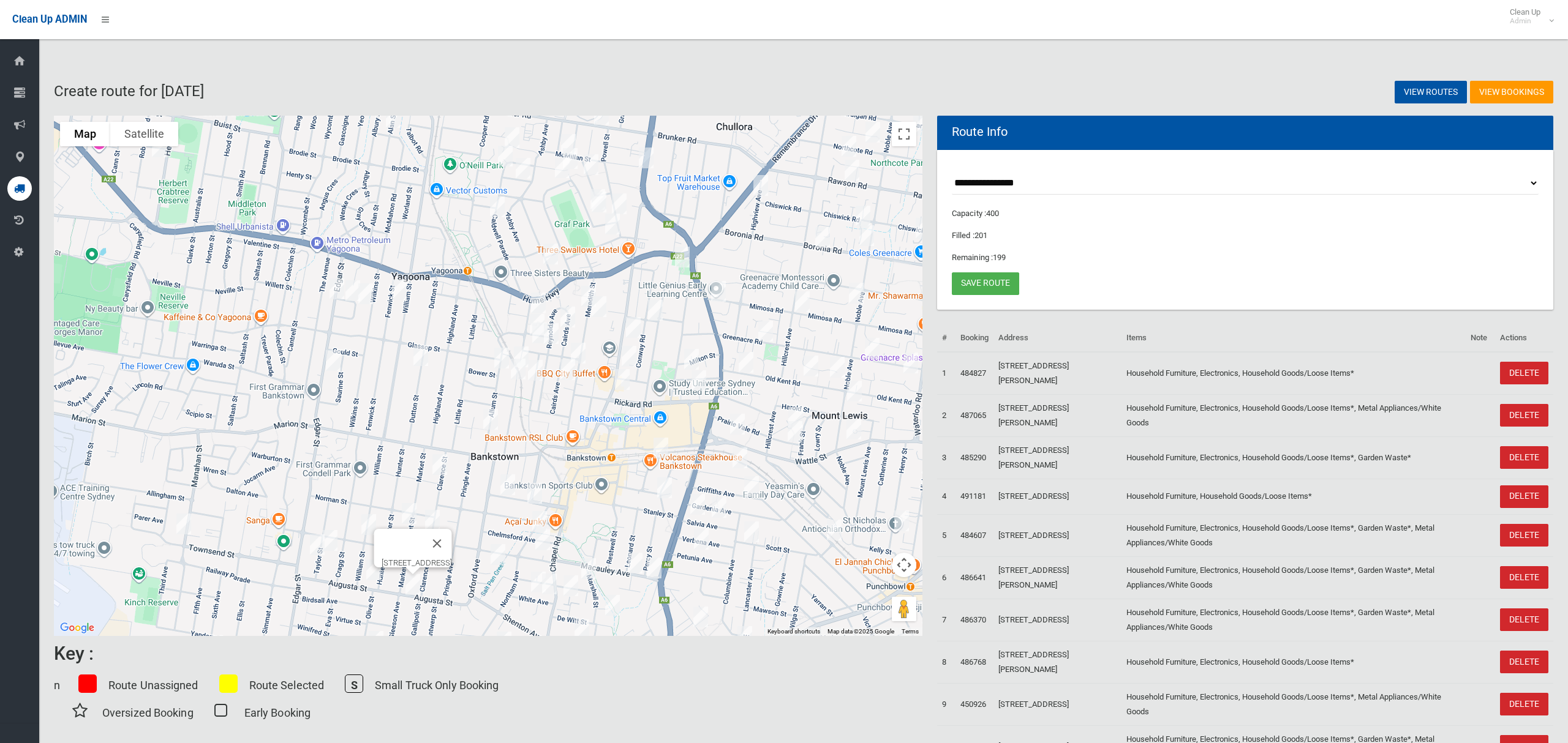
click at [509, 479] on img "42A Brandon Avenue, BANKSTOWN NSW 2200" at bounding box center [508, 484] width 25 height 30
click at [535, 488] on img "20 Brandon Avenue, BANKSTOWN NSW 2200" at bounding box center [535, 493] width 25 height 30
click at [540, 516] on img "23 Chelmsford Avenue, BANKSTOWN NSW 2200" at bounding box center [540, 521] width 25 height 30
click at [546, 543] on img "7 Chertsey Avenue, BANKSTOWN NSW 2200" at bounding box center [542, 539] width 25 height 30
click at [497, 552] on img "3 Koonya Avenue, BANKSTOWN NSW 2200" at bounding box center [498, 554] width 25 height 30
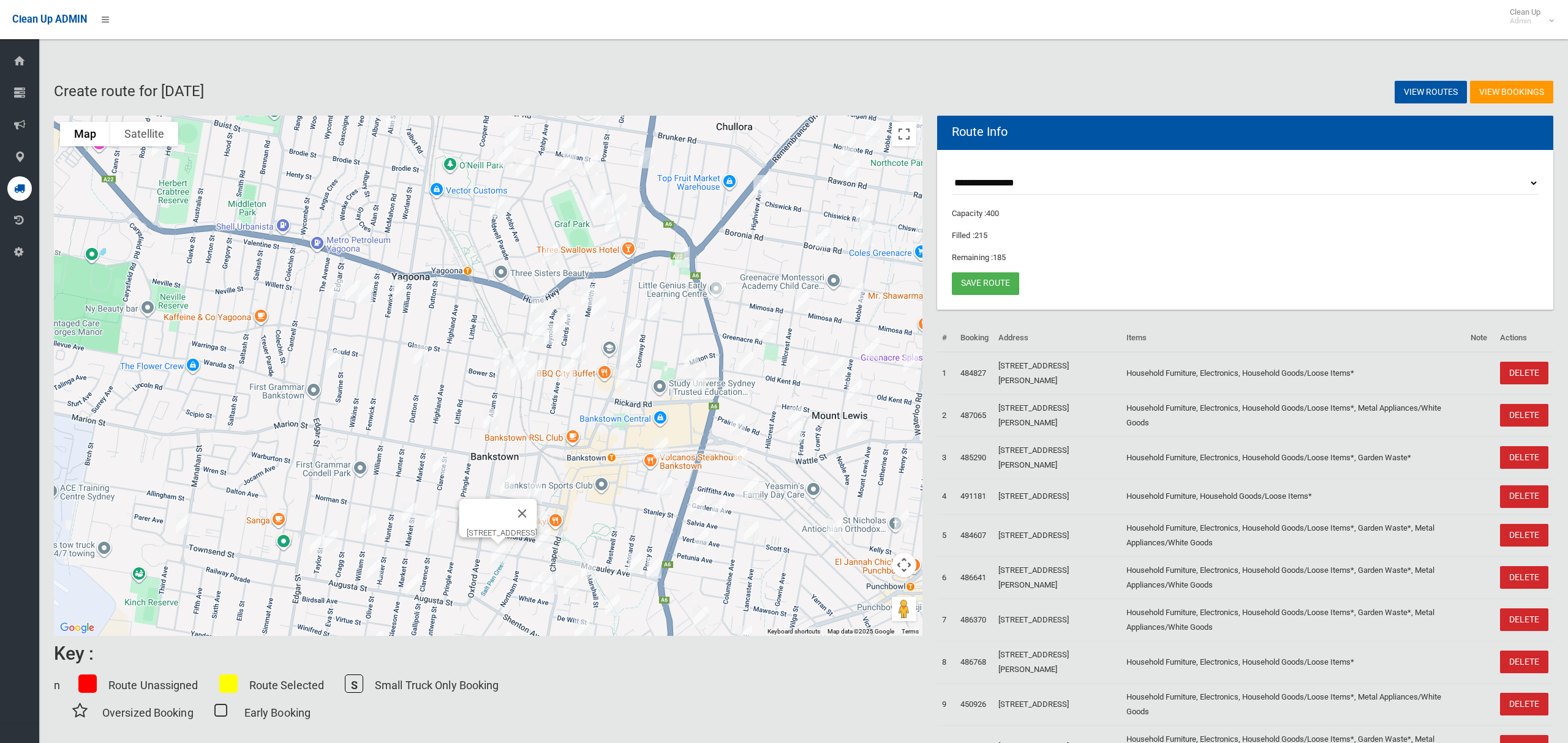
click at [660, 448] on img "2 West Terrace, BANKSTOWN NSW 2200" at bounding box center [661, 448] width 25 height 30
click at [665, 488] on img "6 Cross Street, BANKSTOWN NSW 2200" at bounding box center [664, 488] width 25 height 30
click at [632, 565] on img "22 Macauley Avenue, BANKSTOWN NSW 2200" at bounding box center [635, 563] width 25 height 30
click at [657, 570] on img "4 Macauley Avenue, BANKSTOWN NSW 2200" at bounding box center [654, 567] width 25 height 30
click at [595, 570] on img "16 Dellwood Street, BANKSTOWN NSW 2200" at bounding box center [588, 568] width 25 height 30
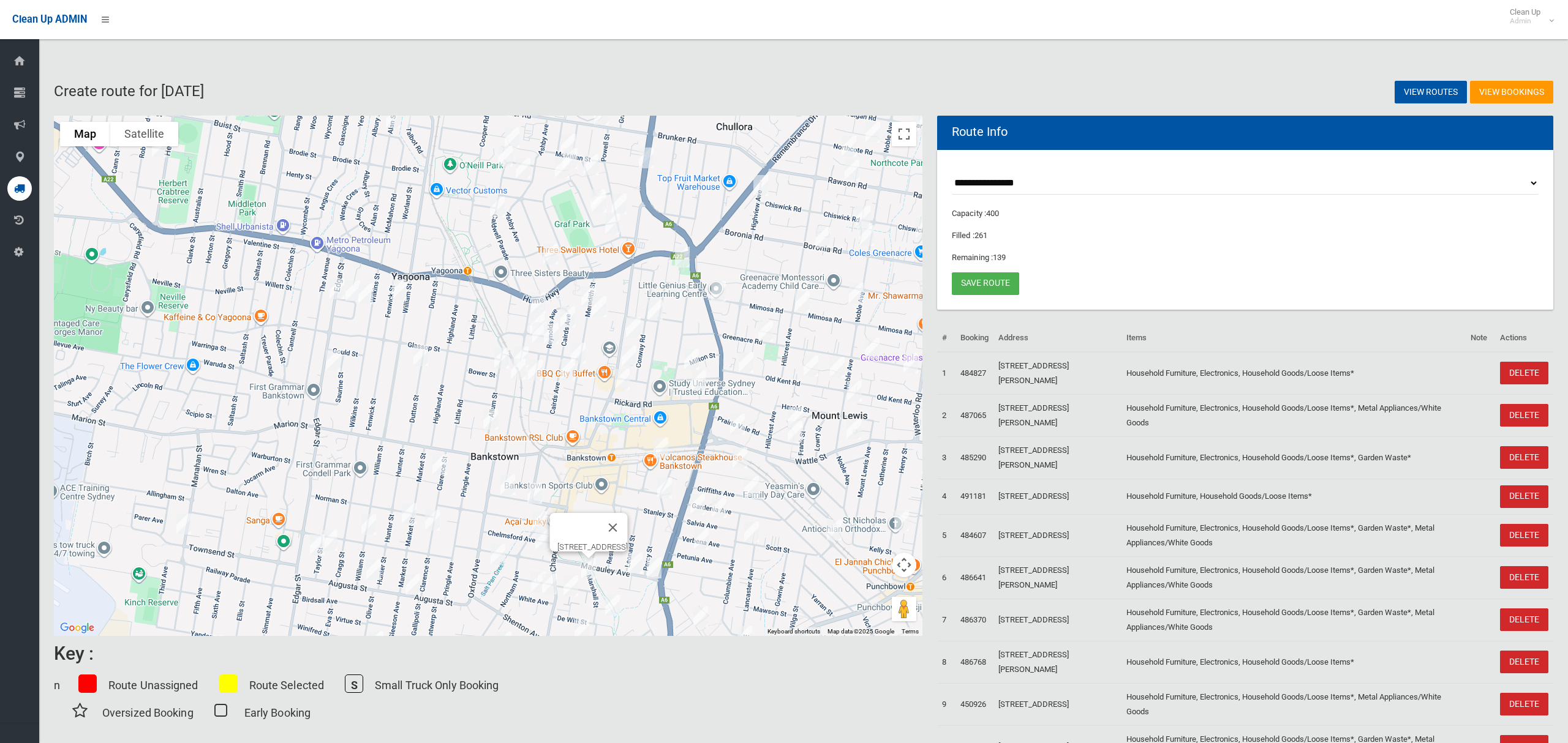
drag, startPoint x: 528, startPoint y: 583, endPoint x: 531, endPoint y: 589, distance: 6.7
click at [528, 582] on img "17 White Avenue, BANKSTOWN NSW 2200" at bounding box center [538, 582] width 25 height 30
click at [552, 591] on img "5 White Avenue, BANKSTOWN NSW 2200" at bounding box center [549, 584] width 25 height 30
drag, startPoint x: 576, startPoint y: 592, endPoint x: 584, endPoint y: 601, distance: 12.0
click at [576, 593] on img "159 Chapel Road, BANKSTOWN NSW 2200" at bounding box center [571, 585] width 25 height 30
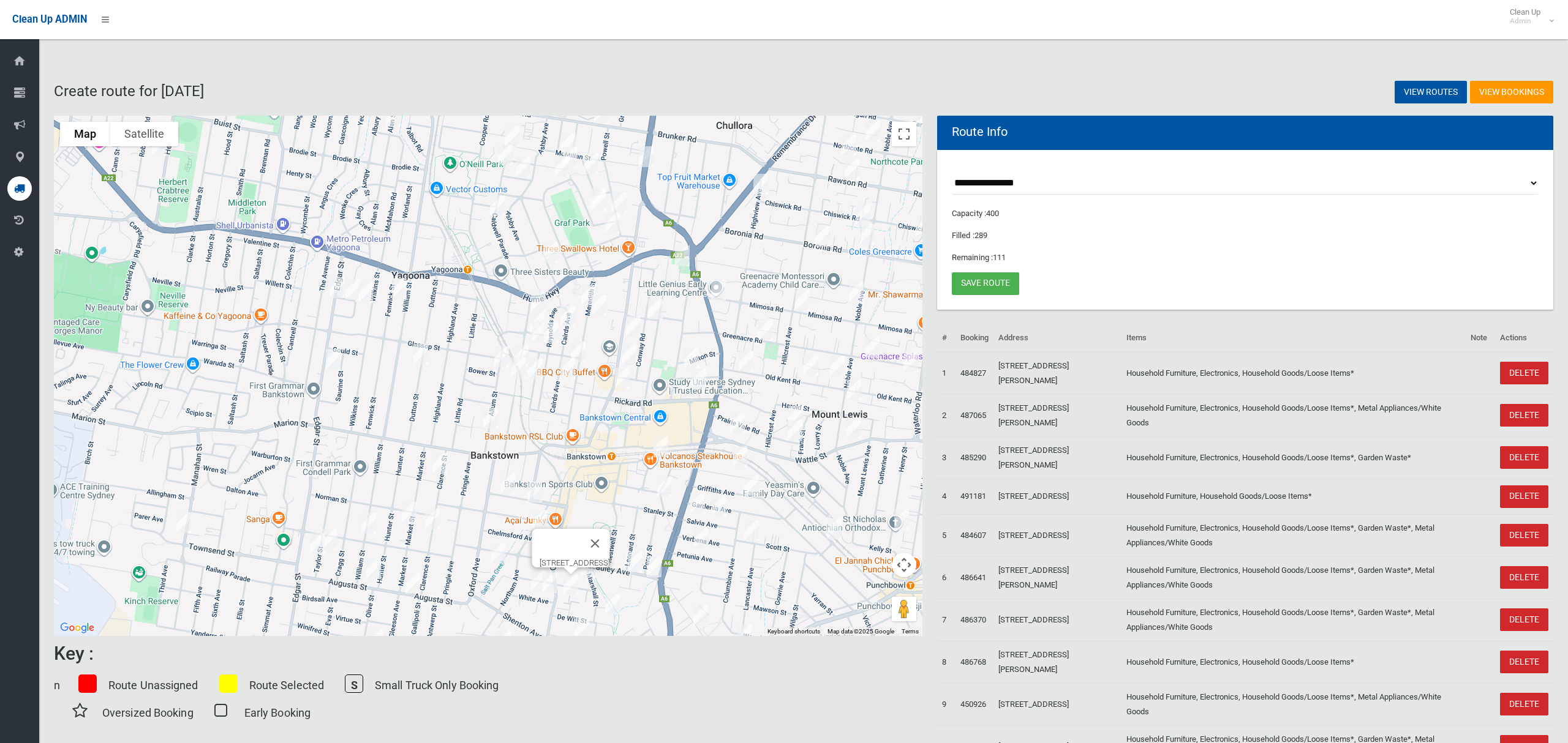
click at [607, 606] on img "28 De Witt Street, BANKSTOWN NSW 2200" at bounding box center [612, 604] width 25 height 30
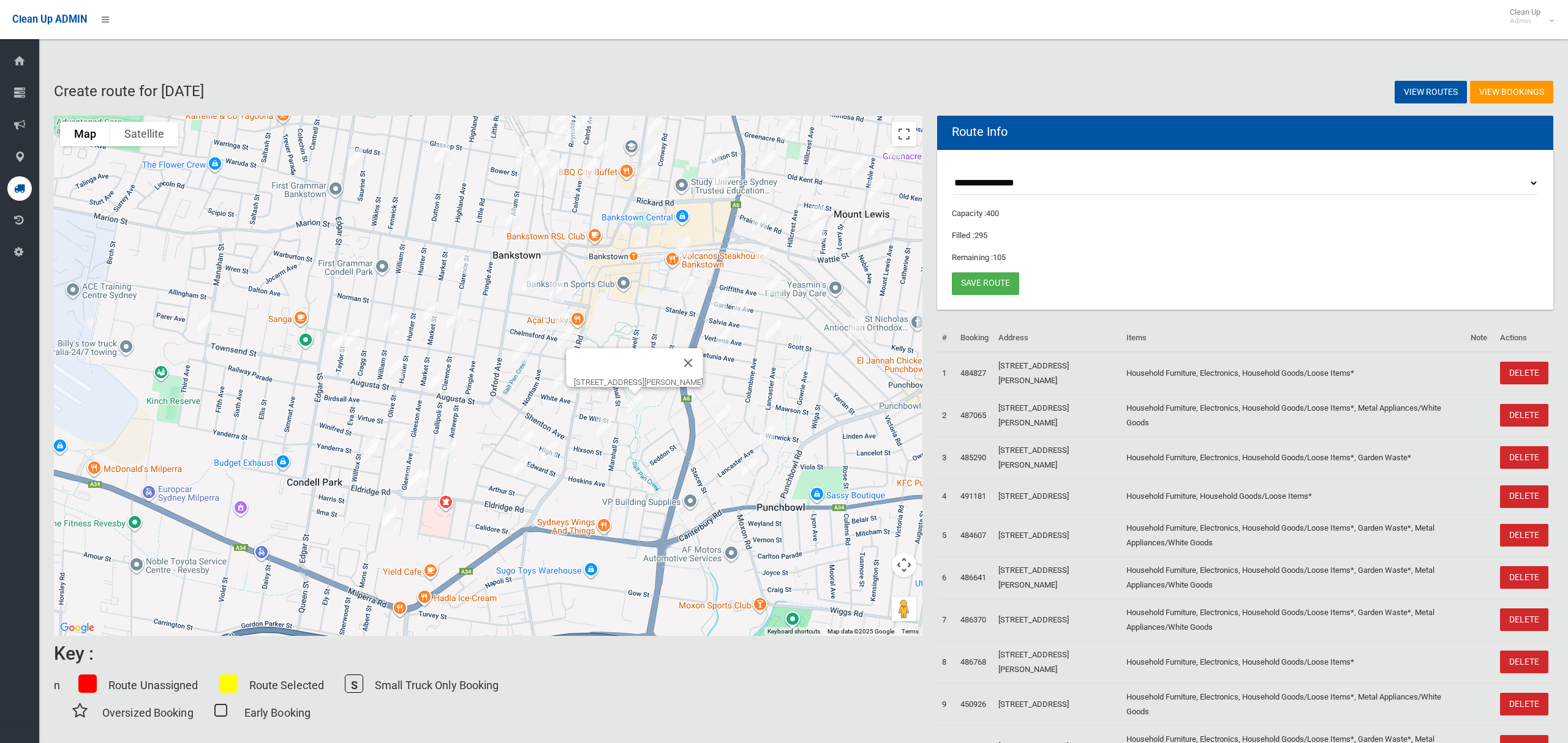
drag, startPoint x: 670, startPoint y: 608, endPoint x: 687, endPoint y: 428, distance: 180.8
click at [692, 426] on div "[STREET_ADDRESS][PERSON_NAME]" at bounding box center [488, 376] width 869 height 520
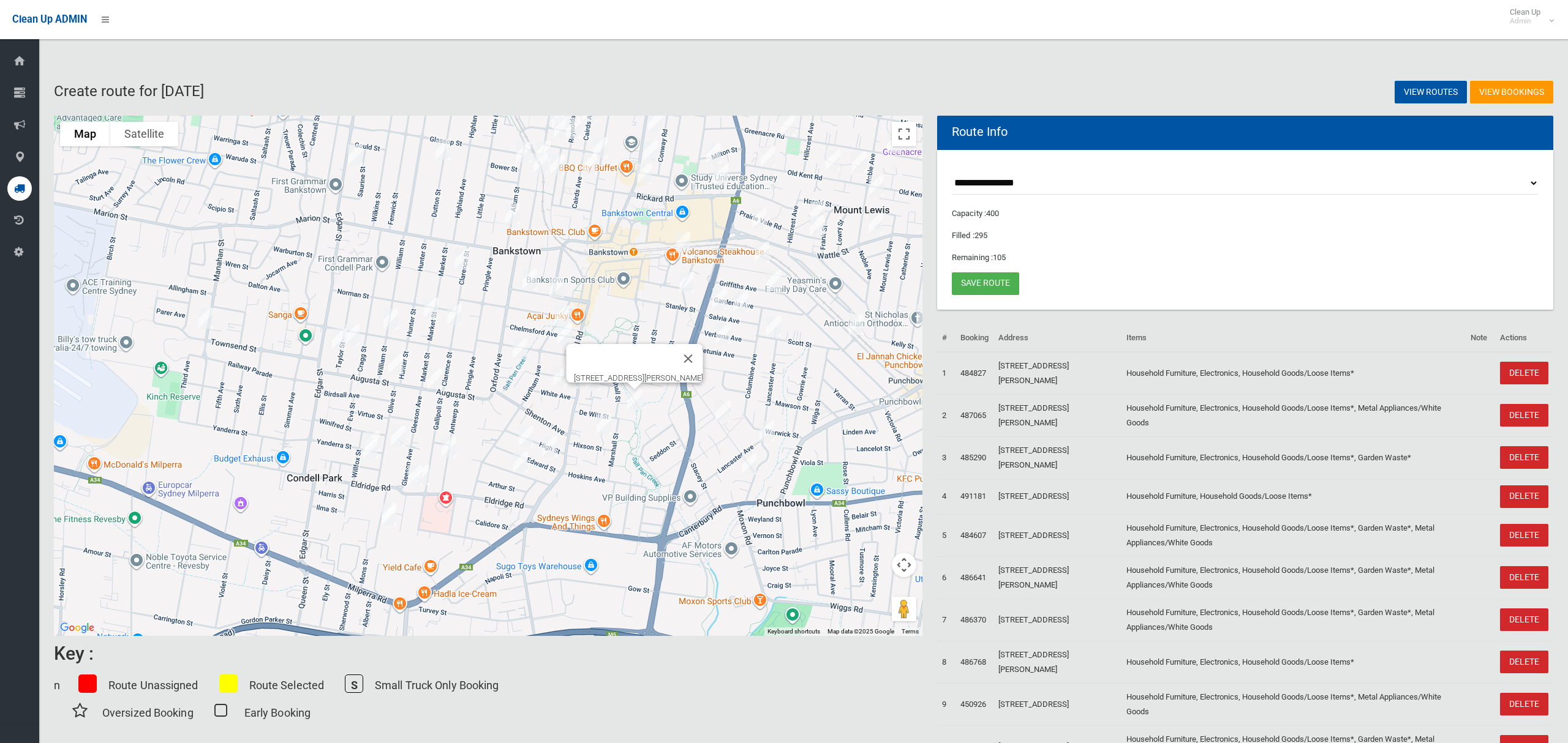
click at [603, 429] on img "2 Noumea Avenue, BANKSTOWN NSW 2200" at bounding box center [604, 424] width 25 height 30
click at [523, 431] on img "2/37 Edward Street, BANKSTOWN NSW 2200" at bounding box center [526, 436] width 25 height 30
click at [551, 445] on img "13 Edward Street, BANKSTOWN NSW 2200" at bounding box center [549, 446] width 25 height 30
click at [523, 460] on img "26 Irvine Street, BANKSTOWN NSW 2200" at bounding box center [521, 462] width 25 height 30
click at [399, 436] on img "52 Olive Street, CONDELL PARK NSW 2200" at bounding box center [398, 436] width 25 height 30
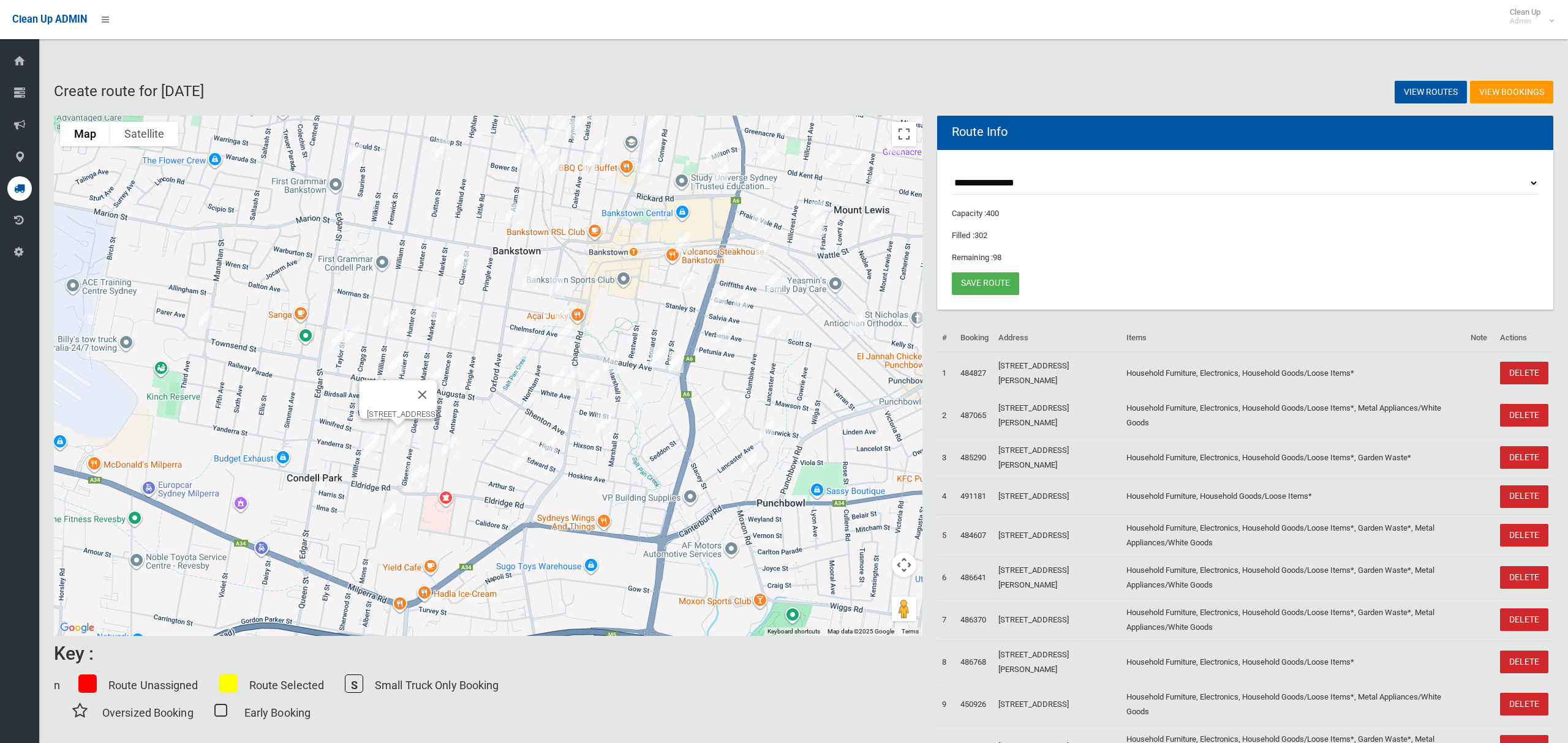
click at [453, 448] on img "54 Antwerp Street, BANKSTOWN NSW 2200" at bounding box center [449, 446] width 25 height 30
click at [357, 434] on div "[STREET_ADDRESS]" at bounding box center [488, 376] width 869 height 520
click at [386, 434] on img "52 Olive Street, CONDELL PARK NSW 2200" at bounding box center [398, 436] width 25 height 30
click at [403, 442] on img "52 Olive Street, CONDELL PARK NSW 2200" at bounding box center [398, 436] width 25 height 30
click at [401, 439] on img "52 Olive Street, CONDELL PARK NSW 2200" at bounding box center [398, 436] width 25 height 30
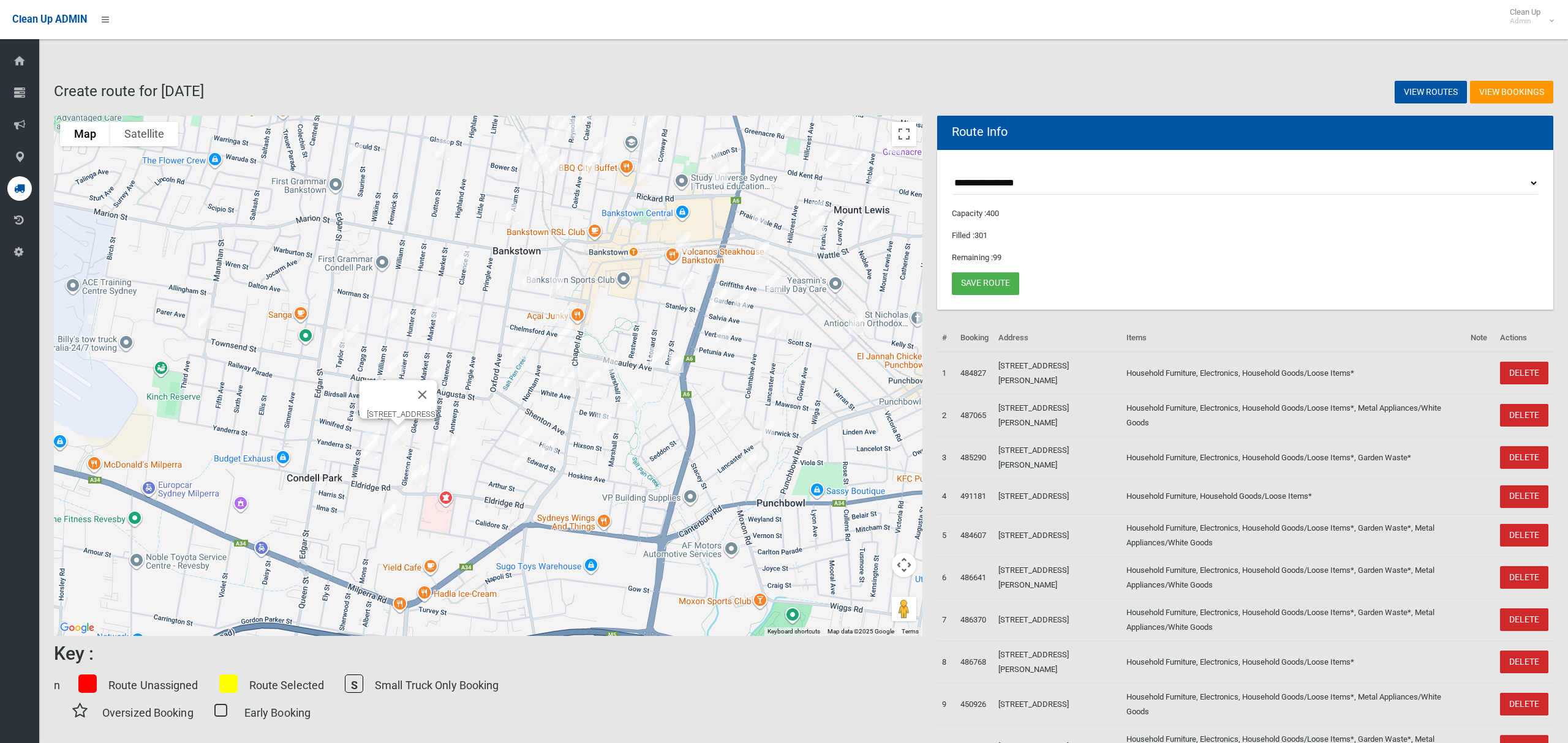
click at [401, 439] on img "52 Olive Street, CONDELL PARK NSW 2200" at bounding box center [398, 436] width 25 height 30
click at [432, 474] on img "65 Eldridge Road, CONDELL PARK NSW 2200" at bounding box center [422, 474] width 25 height 30
click at [408, 475] on img "71 Eldridge Road, CONDELL PARK NSW 2200" at bounding box center [415, 475] width 25 height 30
click at [391, 503] on img "30 Mons Street, CONDELL PARK NSW 2200" at bounding box center [389, 515] width 25 height 30
drag, startPoint x: 459, startPoint y: 465, endPoint x: 390, endPoint y: 460, distance: 69.2
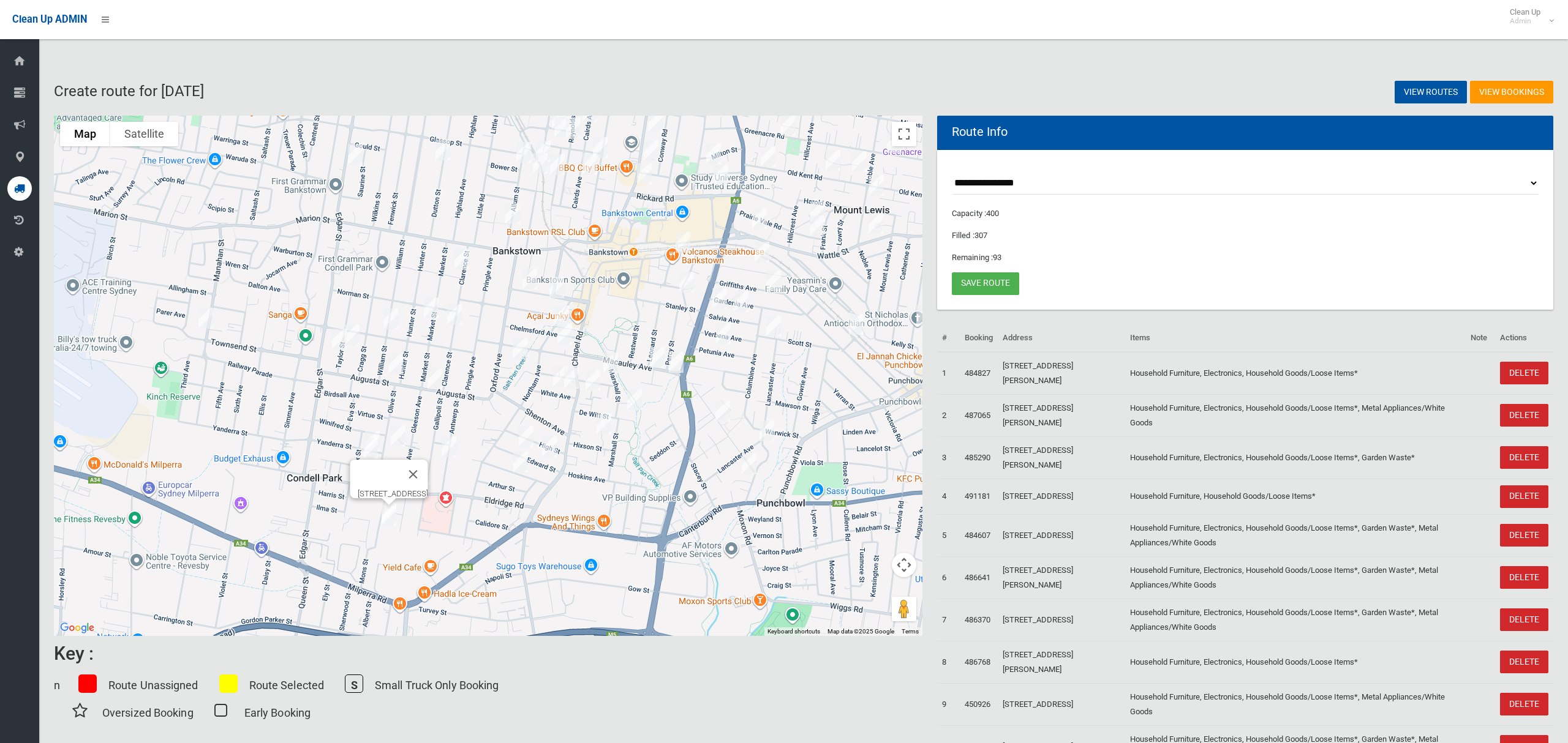
click at [428, 465] on button "Close" at bounding box center [413, 474] width 30 height 30
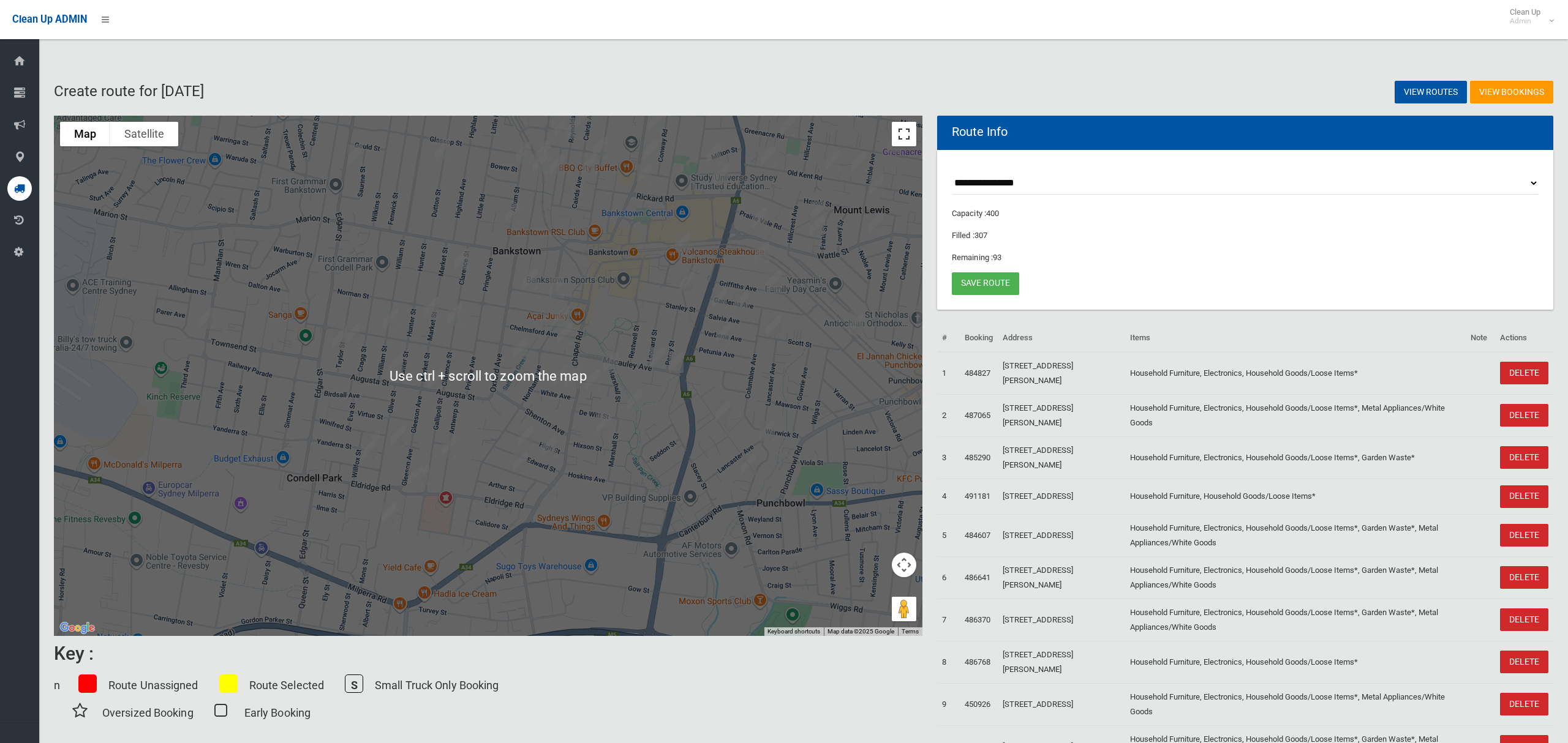
click at [905, 131] on button "Toggle fullscreen view" at bounding box center [904, 134] width 25 height 25
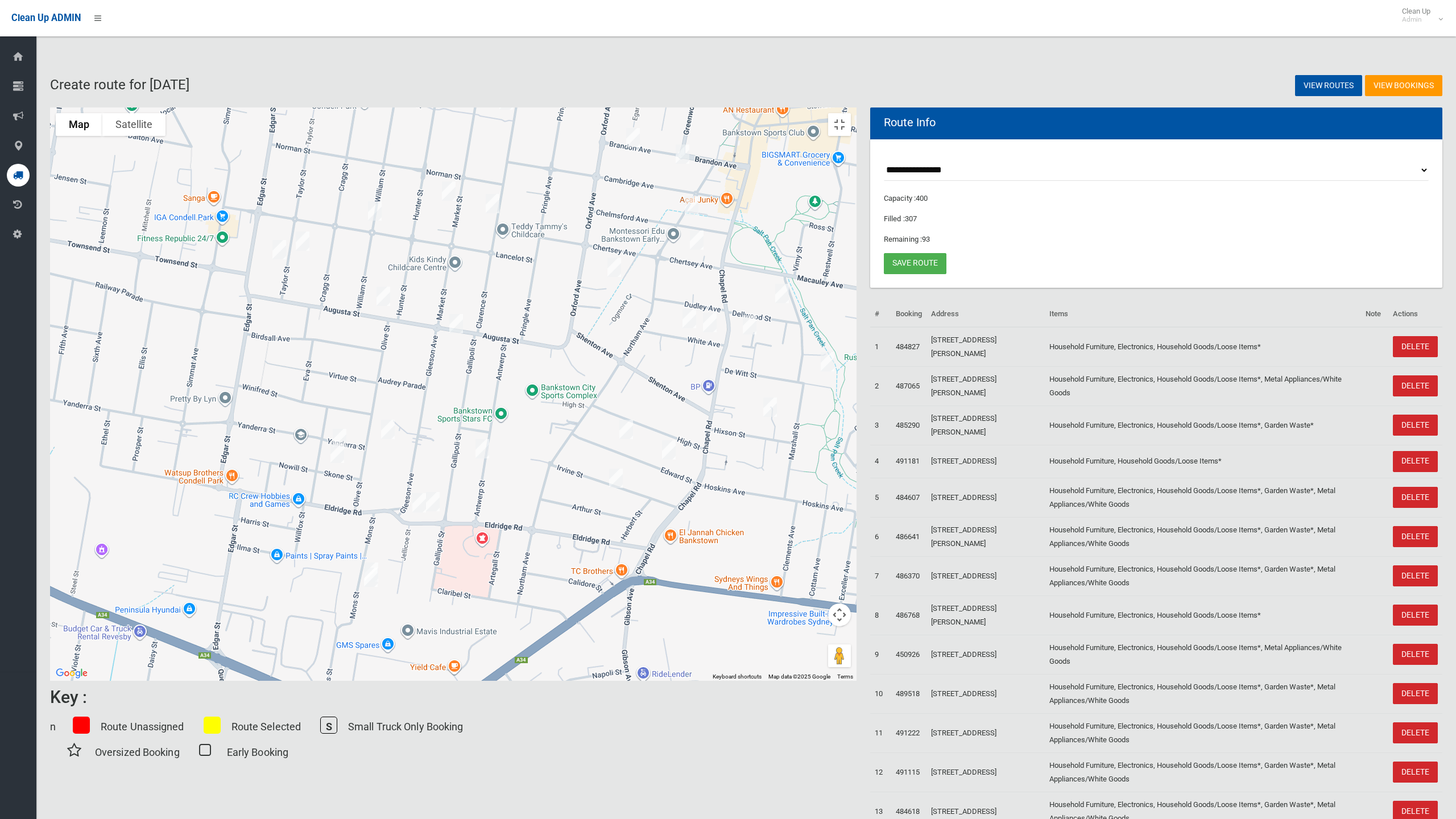
click at [351, 447] on img "13 Yanderra Street, CONDELL PARK NSW 2200" at bounding box center [339, 438] width 23 height 28
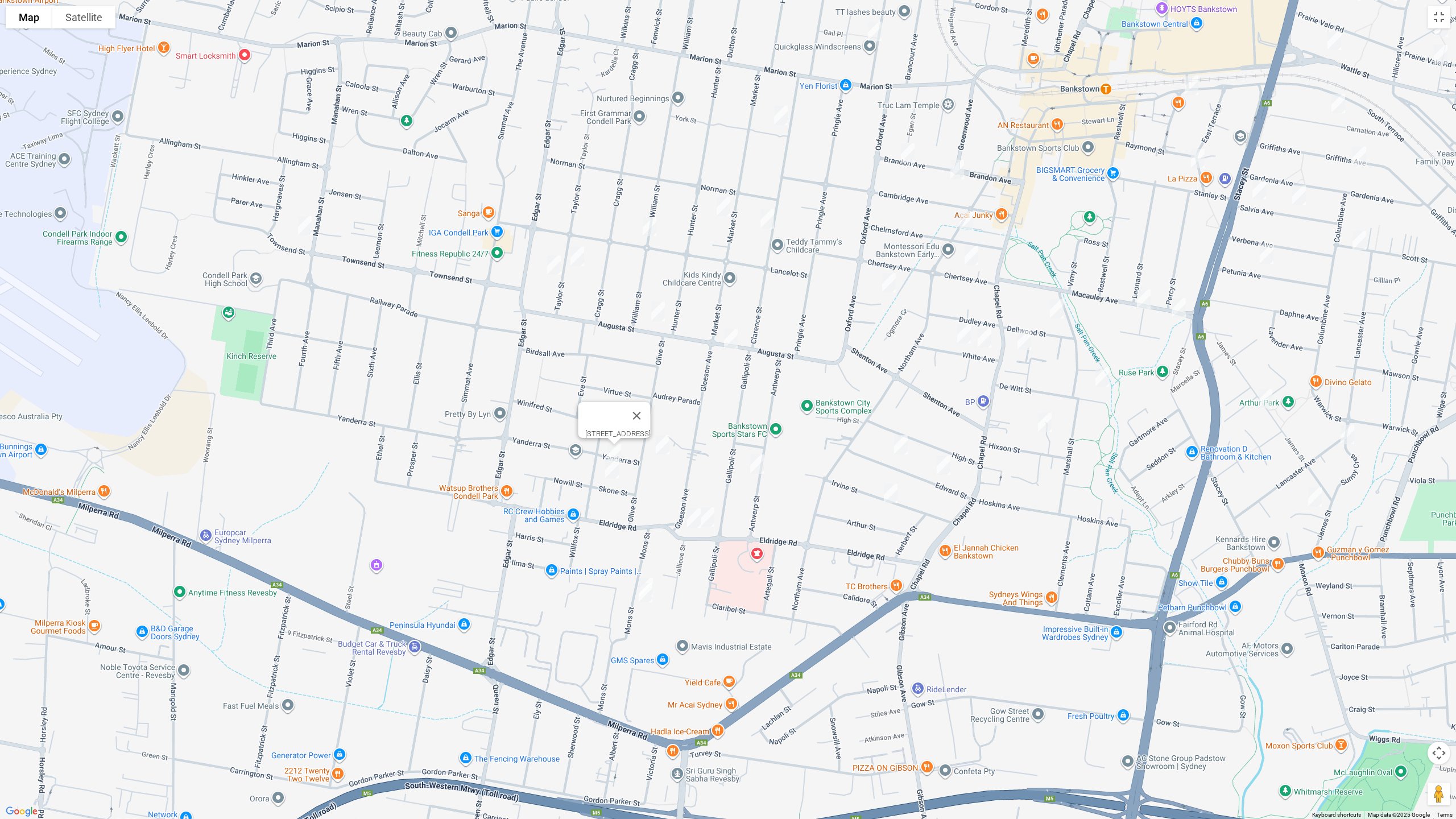
click at [613, 475] on img "14 Skone Street, CONDELL PARK NSW 2200" at bounding box center [612, 468] width 23 height 28
click at [650, 572] on div "[STREET_ADDRESS][PERSON_NAME]" at bounding box center [728, 409] width 1456 height 819
drag, startPoint x: 650, startPoint y: 575, endPoint x: 694, endPoint y: 589, distance: 46.2
click at [650, 574] on img "28 Mons Street, CONDELL PARK NSW 2200" at bounding box center [646, 587] width 23 height 28
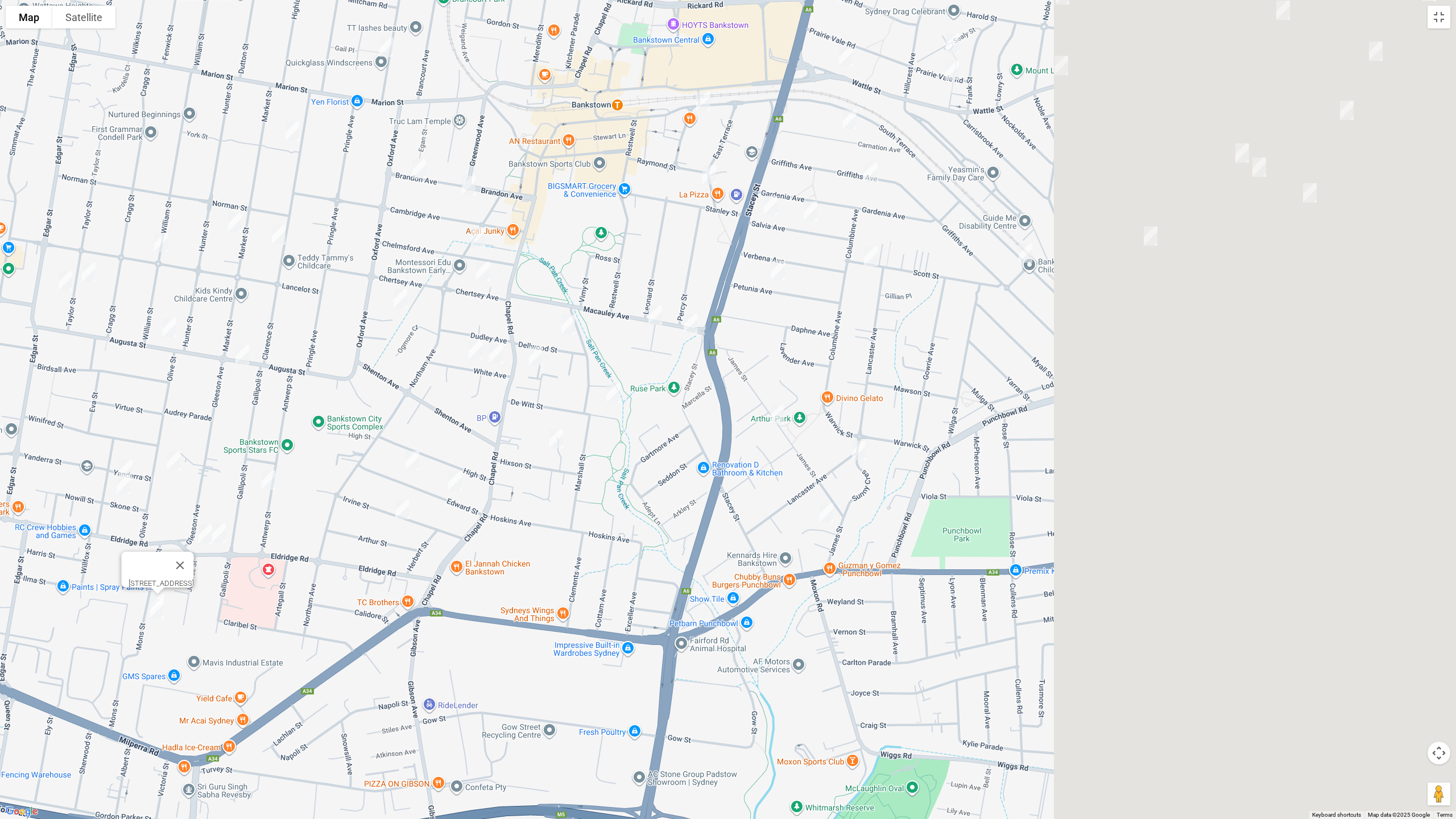
drag, startPoint x: 508, startPoint y: 568, endPoint x: 596, endPoint y: 551, distance: 89.6
click at [428, 583] on div "[STREET_ADDRESS]" at bounding box center [728, 409] width 1456 height 819
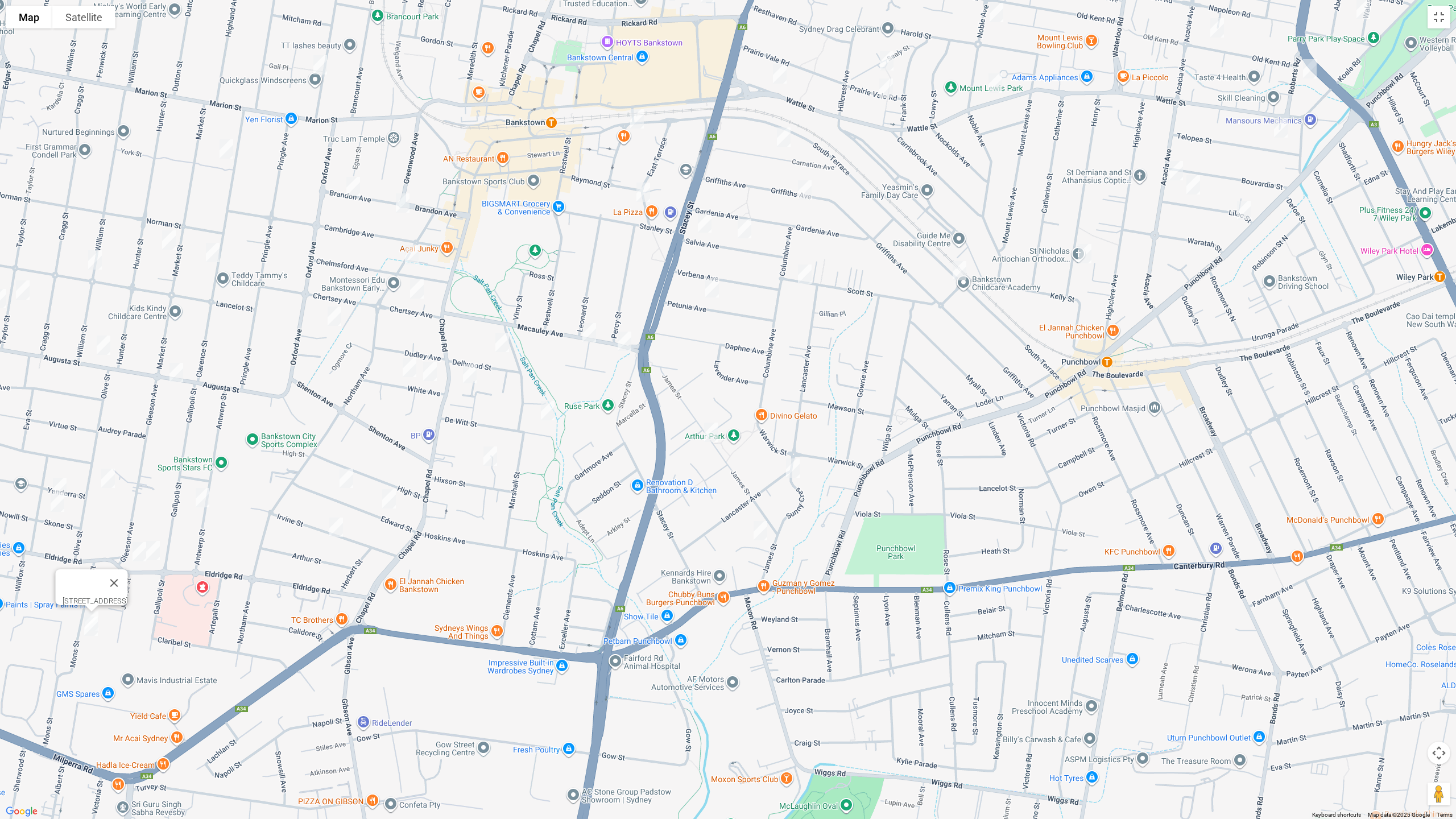
click at [714, 431] on img "1/78 James Street, PUNCHBOWL NSW 2196" at bounding box center [711, 431] width 23 height 28
click at [791, 464] on img "64 Lancaster Avenue, PUNCHBOWL NSW 2196" at bounding box center [793, 467] width 23 height 28
click at [762, 529] on img "22 James Street, PUNCHBOWL NSW 2196" at bounding box center [760, 530] width 23 height 28
click at [708, 224] on img "39 Salvia Avenue, BANKSTOWN NSW 2200" at bounding box center [705, 223] width 23 height 28
click at [751, 230] on img "21 Salvia Avenue, BANKSTOWN NSW 2200" at bounding box center [745, 228] width 23 height 28
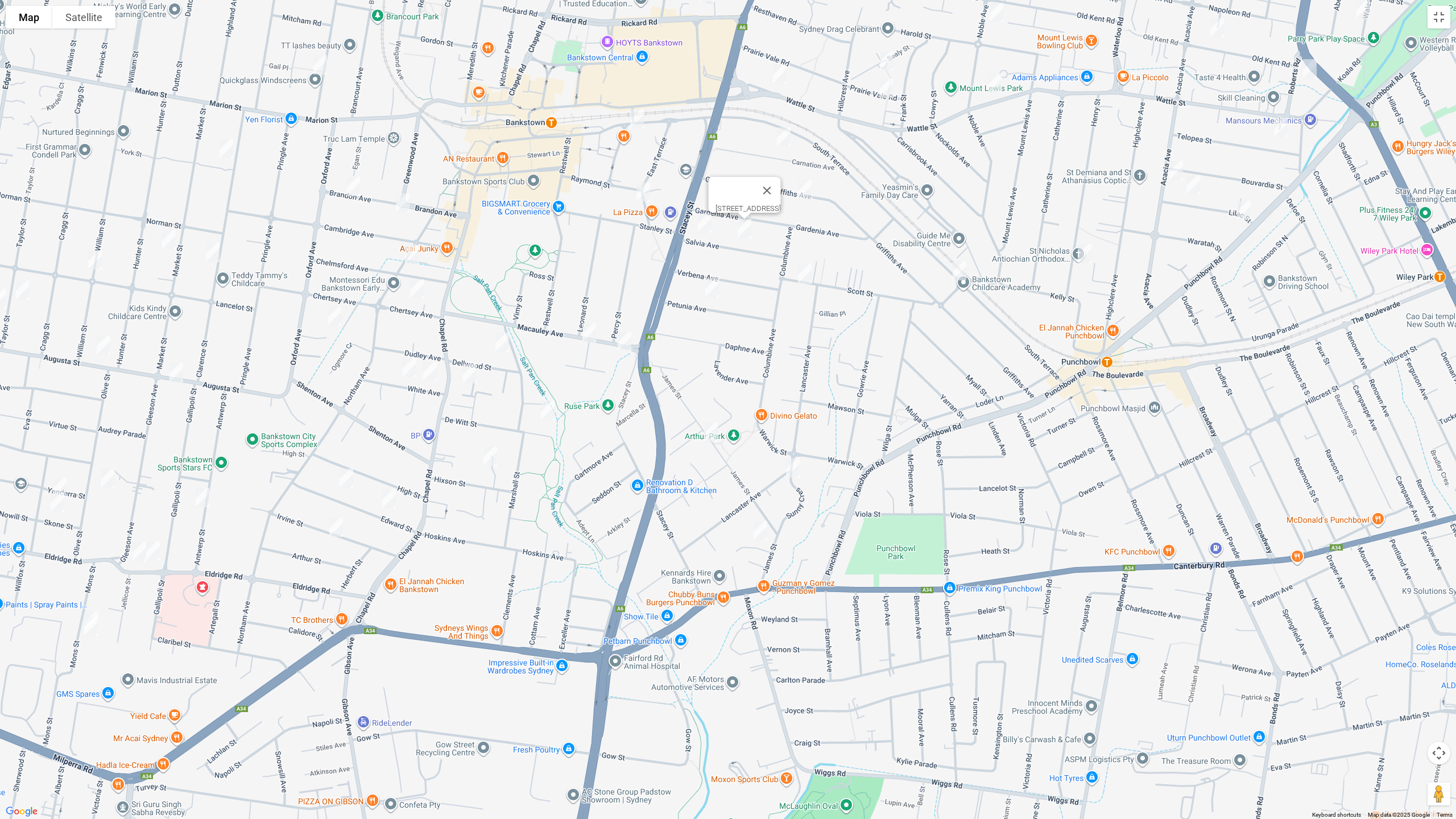
click at [720, 287] on img "25 Petunia Avenue, BANKSTOWN NSW 2200" at bounding box center [712, 287] width 23 height 28
click at [804, 274] on img "46 Scott Street, PUNCHBOWL NSW 2196" at bounding box center [805, 274] width 23 height 28
drag, startPoint x: 784, startPoint y: 74, endPoint x: 782, endPoint y: 134, distance: 60.0
click at [783, 73] on img "223 Wattle Street, BANKSTOWN NSW 2200" at bounding box center [779, 73] width 23 height 28
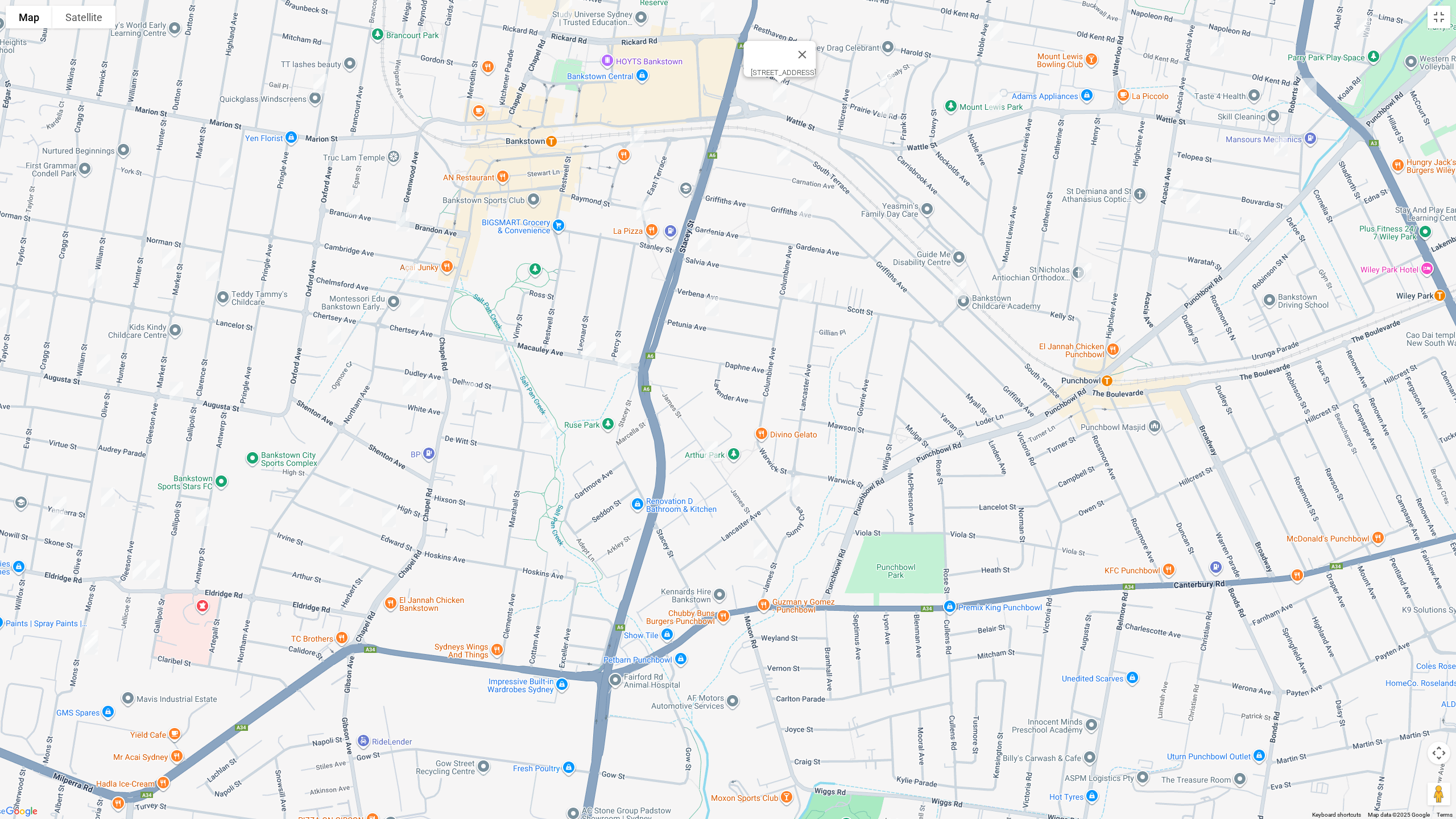
click at [782, 151] on img "27 Carnation Avenue, BANKSTOWN NSW 2200" at bounding box center [783, 155] width 23 height 28
click at [803, 206] on img "128A Griffiths Avenue, BANKSTOWN NSW 2200" at bounding box center [805, 208] width 23 height 28
click at [868, 159] on button "Close" at bounding box center [855, 171] width 28 height 27
click at [783, 160] on img "27 Carnation Avenue, BANKSTOWN NSW 2200" at bounding box center [783, 155] width 23 height 28
drag, startPoint x: 867, startPoint y: 190, endPoint x: 660, endPoint y: 389, distance: 287.1
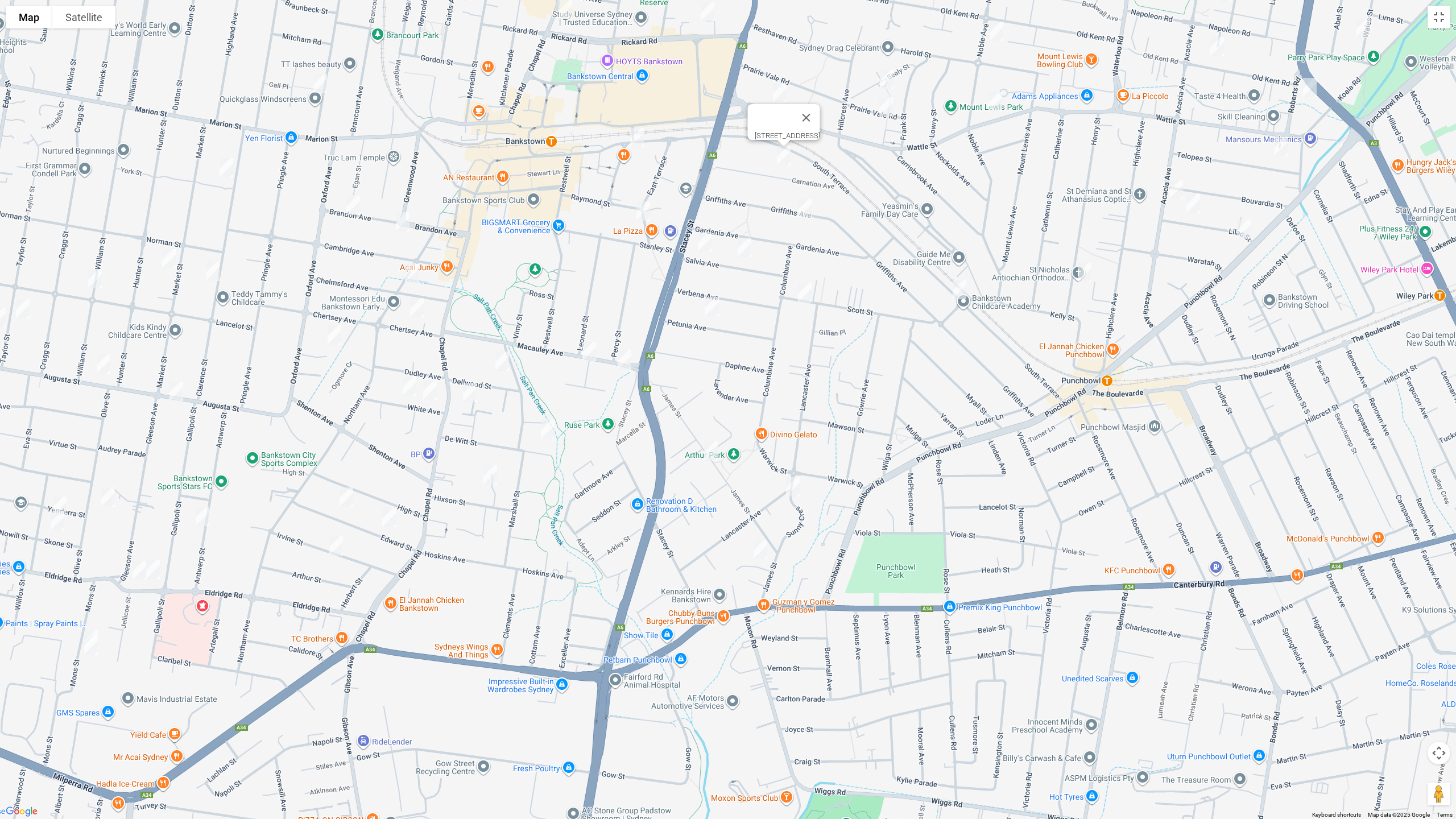
click at [654, 393] on div "[STREET_ADDRESS]" at bounding box center [728, 409] width 1456 height 819
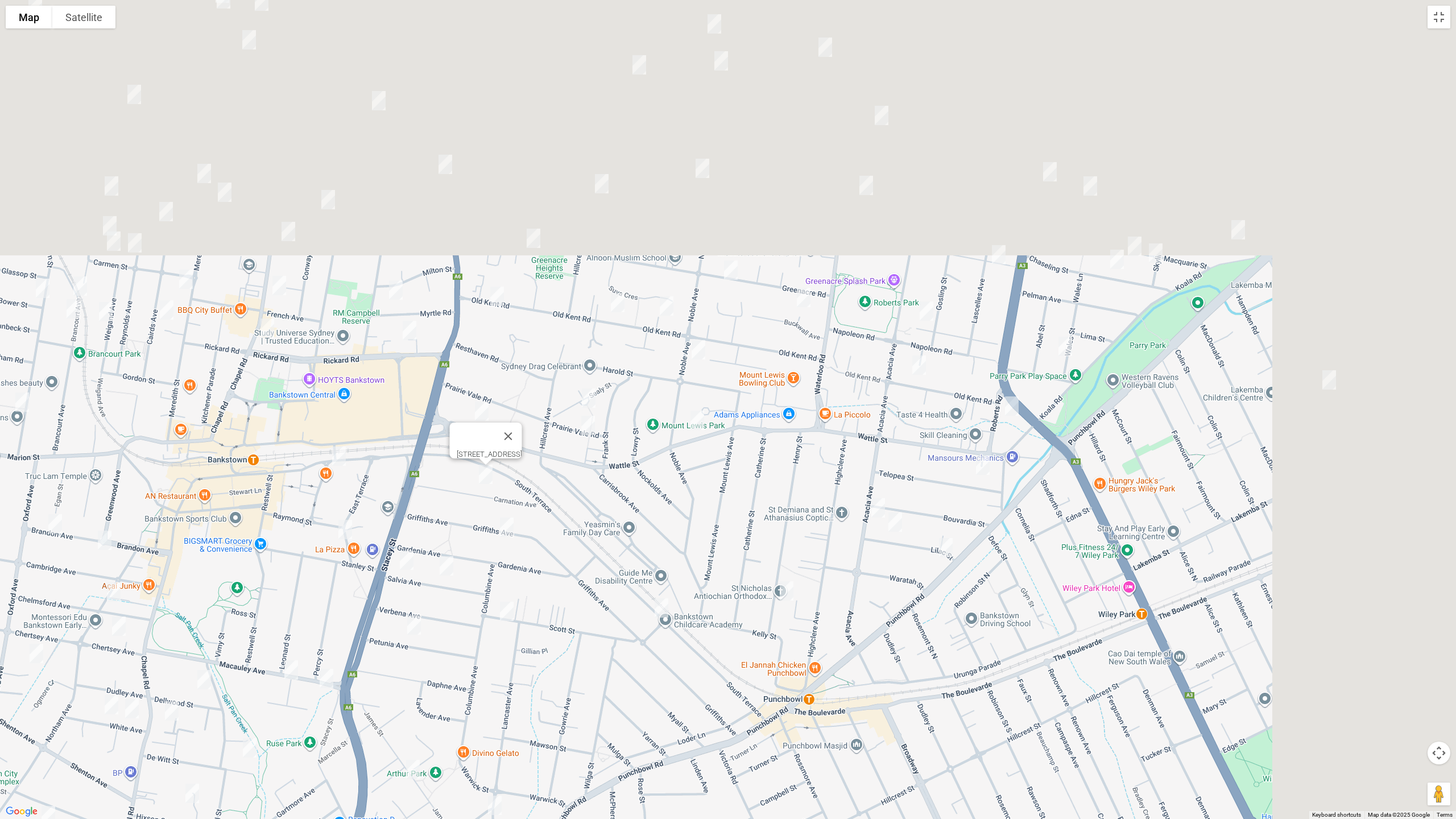
drag, startPoint x: 673, startPoint y: 479, endPoint x: 538, endPoint y: 464, distance: 135.8
click at [550, 581] on div "[STREET_ADDRESS]" at bounding box center [728, 409] width 1456 height 819
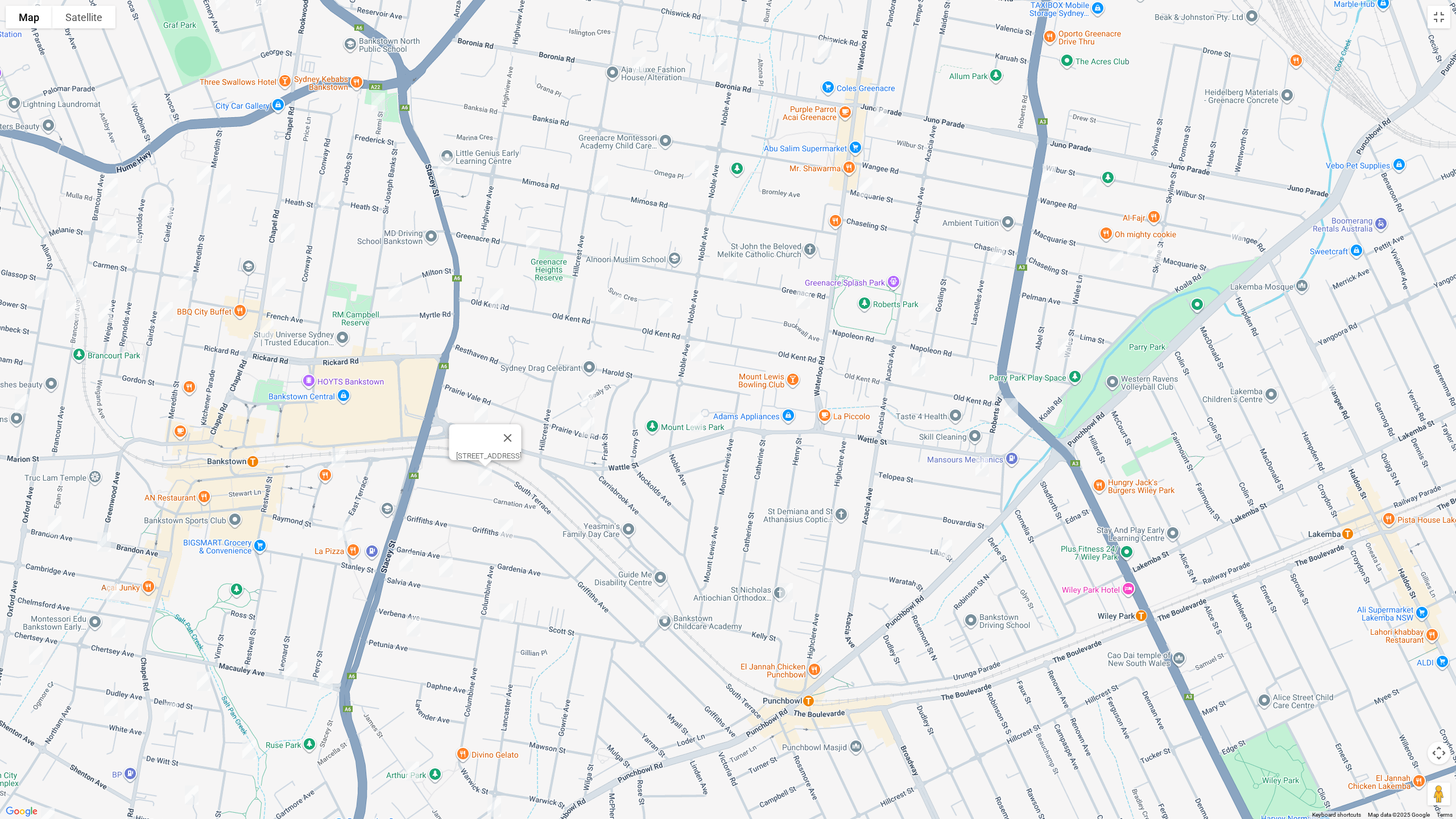
click at [443, 166] on img "381 Stacey Street, BANKSTOWN NSW 2200" at bounding box center [445, 166] width 23 height 28
click at [394, 291] on img "31 Myrtle Road, BANKSTOWN NSW 2200" at bounding box center [395, 291] width 23 height 28
click at [409, 333] on img "17 Rickard Road, BANKSTOWN NSW 2200" at bounding box center [409, 332] width 23 height 28
click at [605, 185] on img "127A Hillcrest Avenue, GREENACRE NSW 2190" at bounding box center [601, 185] width 23 height 28
drag, startPoint x: 705, startPoint y: 172, endPoint x: 664, endPoint y: 203, distance: 51.4
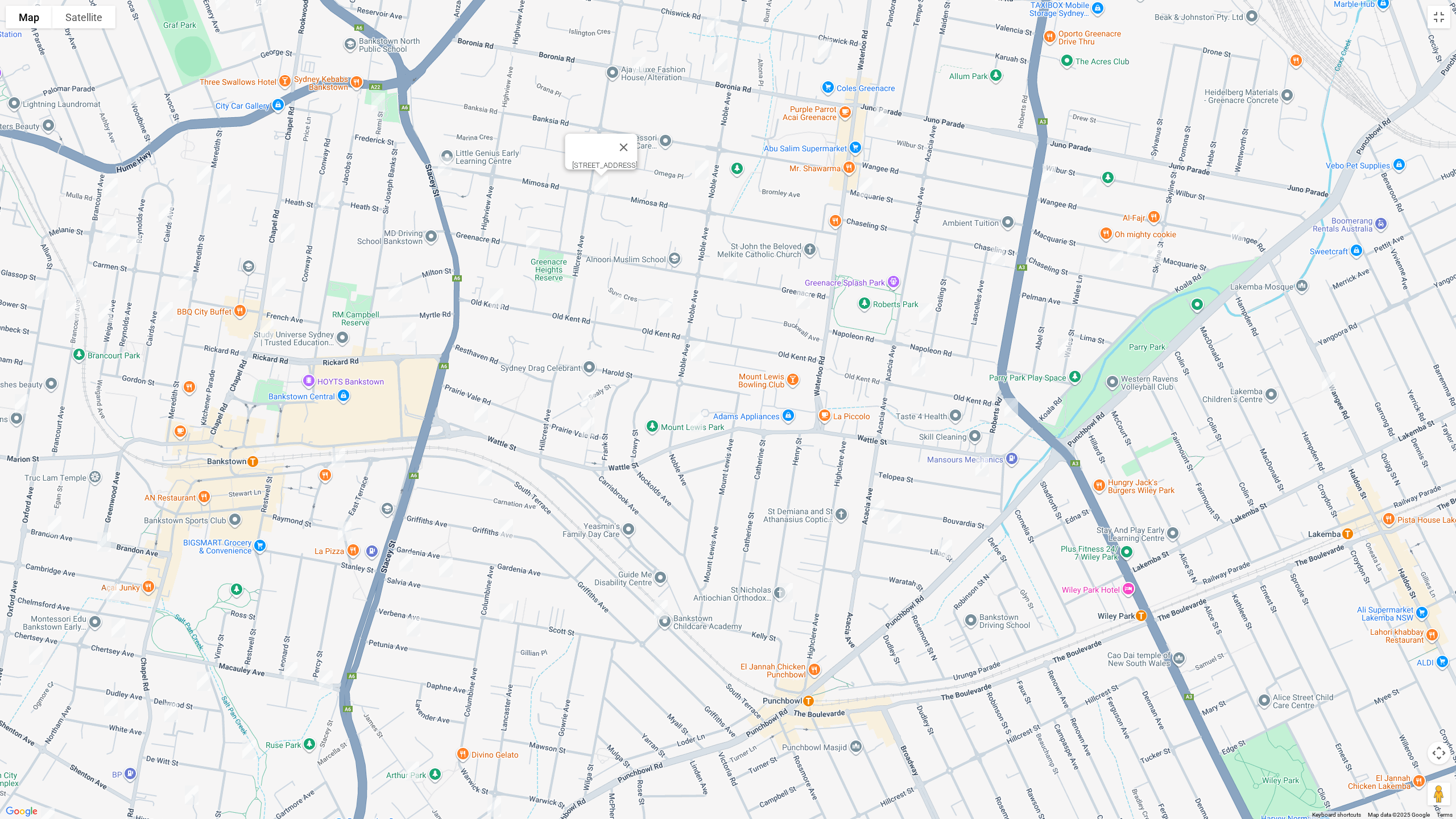
click at [705, 172] on img "15 Omega Place, GREENACRE NSW 2190" at bounding box center [701, 170] width 23 height 28
drag, startPoint x: 532, startPoint y: 242, endPoint x: 508, endPoint y: 273, distance: 39.2
click at [531, 242] on img "132 Greenacre Road, GREENACRE NSW 2190" at bounding box center [532, 240] width 23 height 28
click at [495, 300] on img "222 Old Kent Road, GREENACRE NSW 2190" at bounding box center [496, 297] width 23 height 28
click at [670, 310] on img "5/127 Old Kent Road, GREENACRE NSW 2190" at bounding box center [666, 307] width 23 height 28
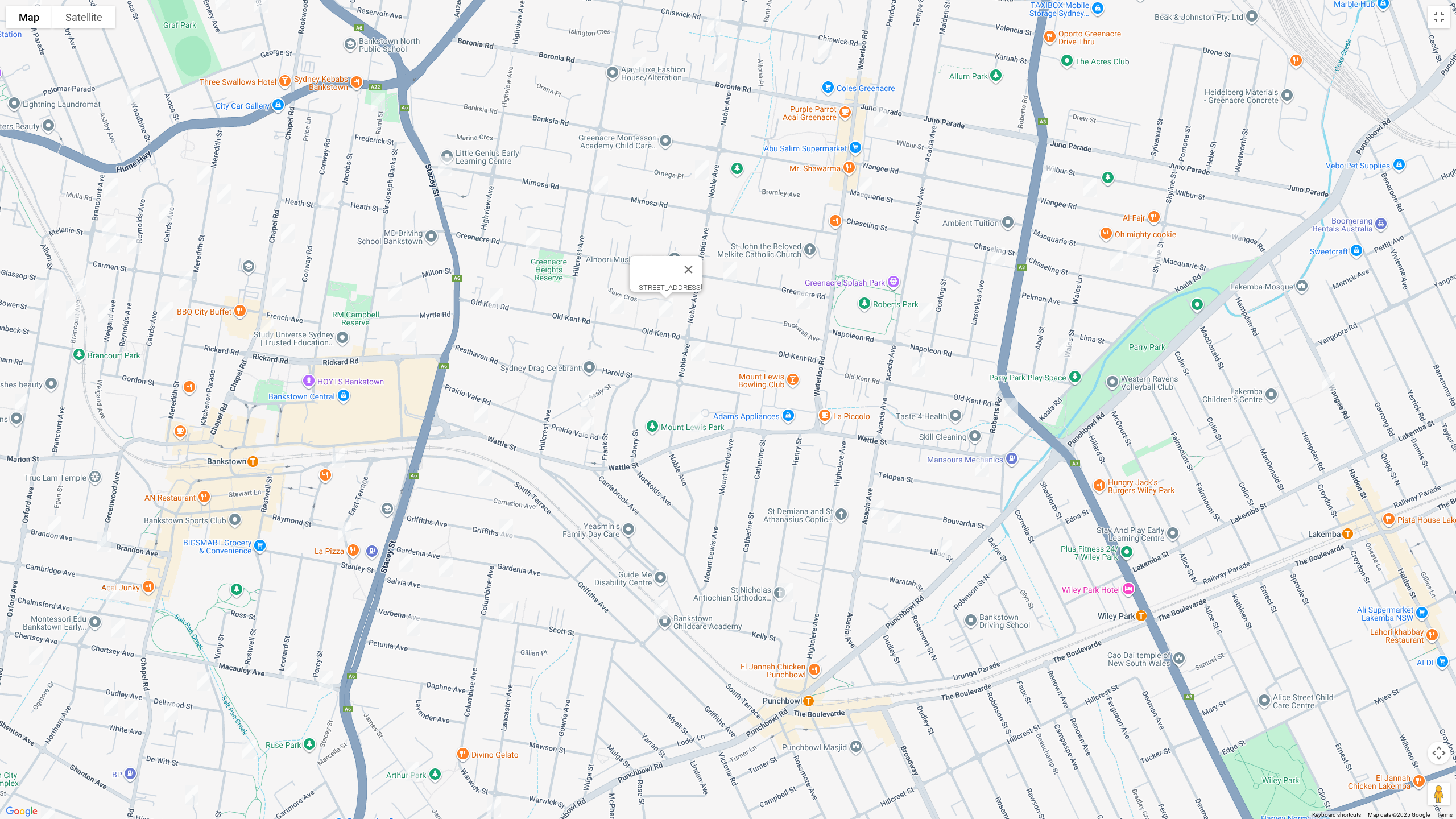
click at [612, 306] on img "161 Old Kent Road, GREENACRE NSW 2190" at bounding box center [617, 304] width 23 height 28
click at [586, 393] on img "11 Sealy Street, MOUNT LEWIS NSW 2190" at bounding box center [588, 399] width 23 height 28
click at [587, 426] on img "57 Prairie Vale Road, MOUNT LEWIS NSW 2190" at bounding box center [588, 427] width 23 height 28
click at [699, 344] on img "57A Noble Avenue, MOUNT LEWIS NSW 2190" at bounding box center [698, 351] width 23 height 28
click at [734, 261] on img "46 Greenacre Road, GREENACRE NSW 2190" at bounding box center [730, 271] width 23 height 28
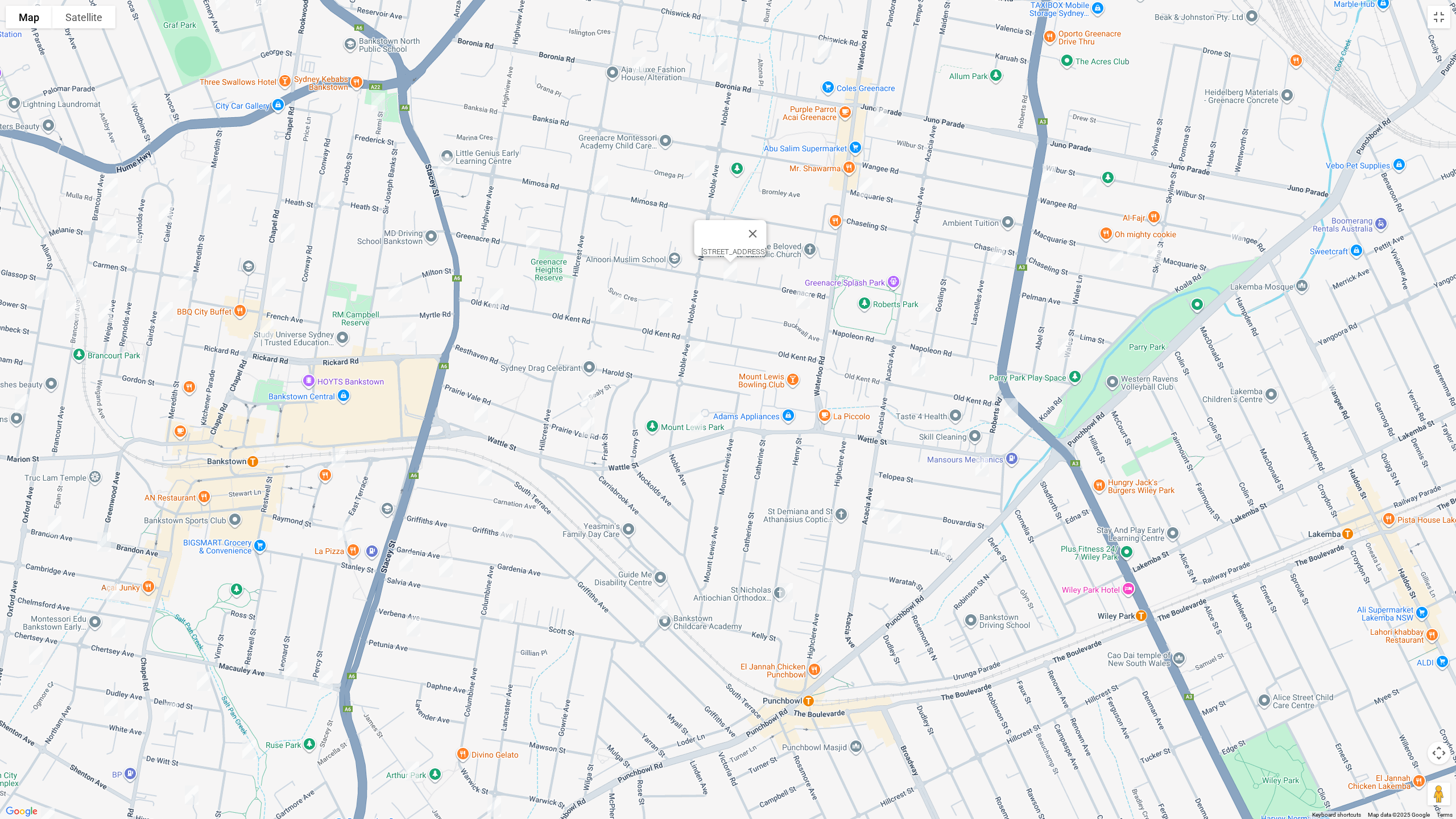
drag, startPoint x: 808, startPoint y: 296, endPoint x: 756, endPoint y: 374, distance: 93.7
click at [808, 297] on img "10 Tonga Close, GREENACRE NSW 2190" at bounding box center [803, 299] width 23 height 28
click at [700, 418] on img "143 Wattle Street, PUNCHBOWL NSW 2196" at bounding box center [697, 422] width 23 height 28
click at [662, 615] on img "72 South Terrace, BANKSTOWN NSW 2200" at bounding box center [661, 609] width 23 height 28
click at [782, 600] on img "9 Henry Street, PUNCHBOWL NSW 2196" at bounding box center [786, 592] width 23 height 28
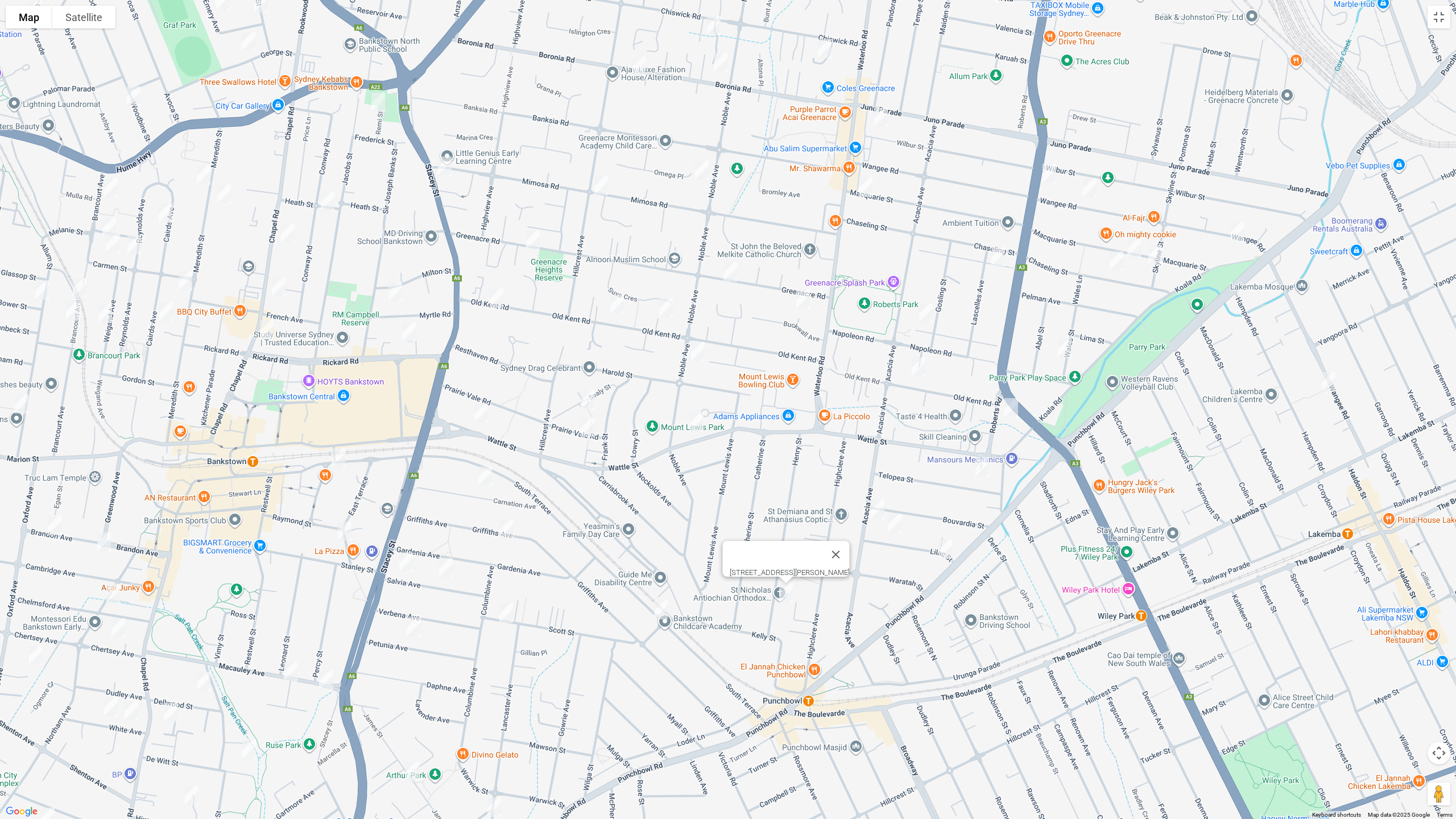
click at [880, 507] on img "59 Acacia Avenue, PUNCHBOWL NSW 2196" at bounding box center [878, 509] width 23 height 28
click at [889, 524] on img "31 Lilac Street, PUNCHBOWL NSW 2196" at bounding box center [895, 523] width 23 height 28
click at [955, 555] on img "2b Lilac Street, PUNCHBOWL NSW 2196" at bounding box center [945, 549] width 23 height 28
click at [1012, 405] on img "1/345 Roberts Road, GREENACRE NSW 2190" at bounding box center [1011, 407] width 23 height 28
click at [980, 471] on img "5 Telopea Street, PUNCHBOWL NSW 2196" at bounding box center [982, 466] width 23 height 28
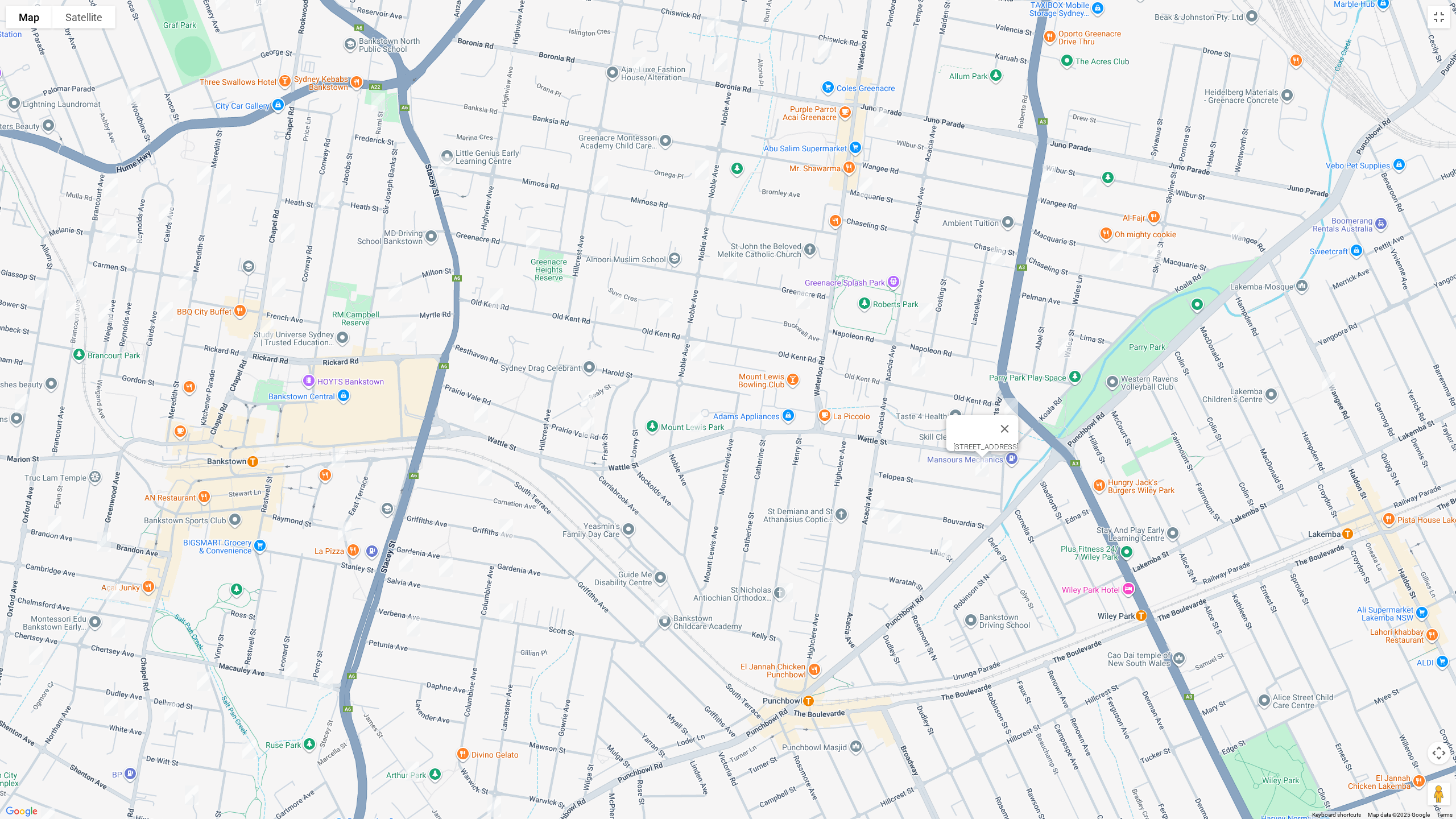
click at [923, 316] on img "1/9 Lascelles Lane, GREENACRE NSW 2190" at bounding box center [926, 312] width 23 height 28
click at [920, 370] on img "35 Old Kent Road, GREENACRE NSW 2190" at bounding box center [918, 366] width 23 height 28
click at [1001, 258] on img "41 Lascelles Avenue, GREENACRE NSW 2190" at bounding box center [998, 256] width 23 height 28
click at [863, 181] on img "126 Macquarie Street, GREENACRE NSW 2190" at bounding box center [866, 187] width 23 height 28
click at [1130, 236] on img "16 Macquarie Street, GREENACRE NSW 2190" at bounding box center [1134, 247] width 23 height 28
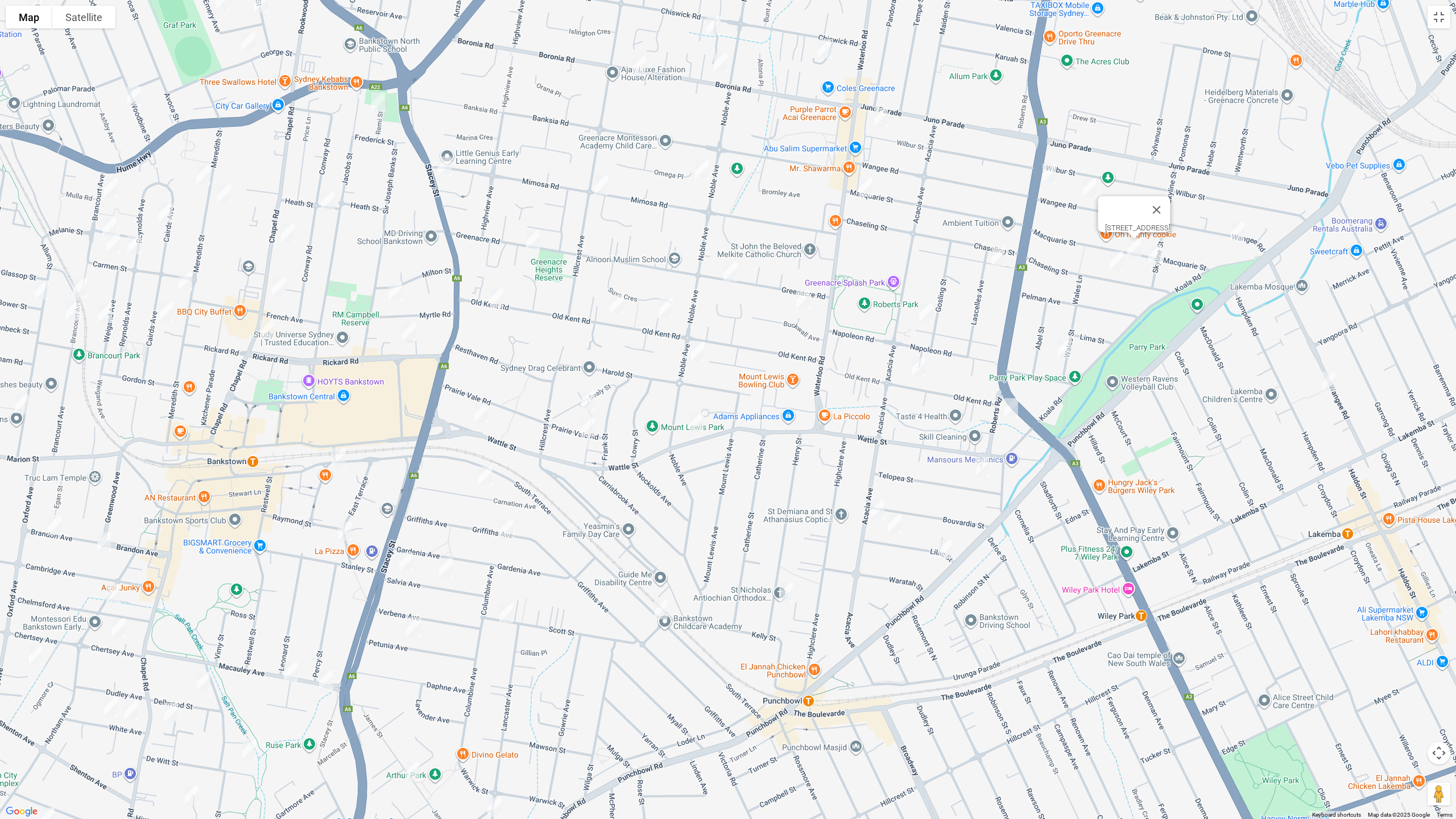
click at [1114, 260] on img "15 Chaseling Street, GREENACRE NSW 2190" at bounding box center [1117, 261] width 23 height 28
click at [1062, 346] on img "29 Wales Street, GREENACRE NSW 2190" at bounding box center [1065, 348] width 23 height 28
drag, startPoint x: 1242, startPoint y: 230, endPoint x: 1189, endPoint y: 257, distance: 59.5
click at [1241, 230] on img "122A Wangee Road, GREENACRE NSW 2190" at bounding box center [1238, 231] width 23 height 28
click at [1153, 256] on img "10 Skyline Street, GREENACRE NSW 2190" at bounding box center [1155, 255] width 23 height 28
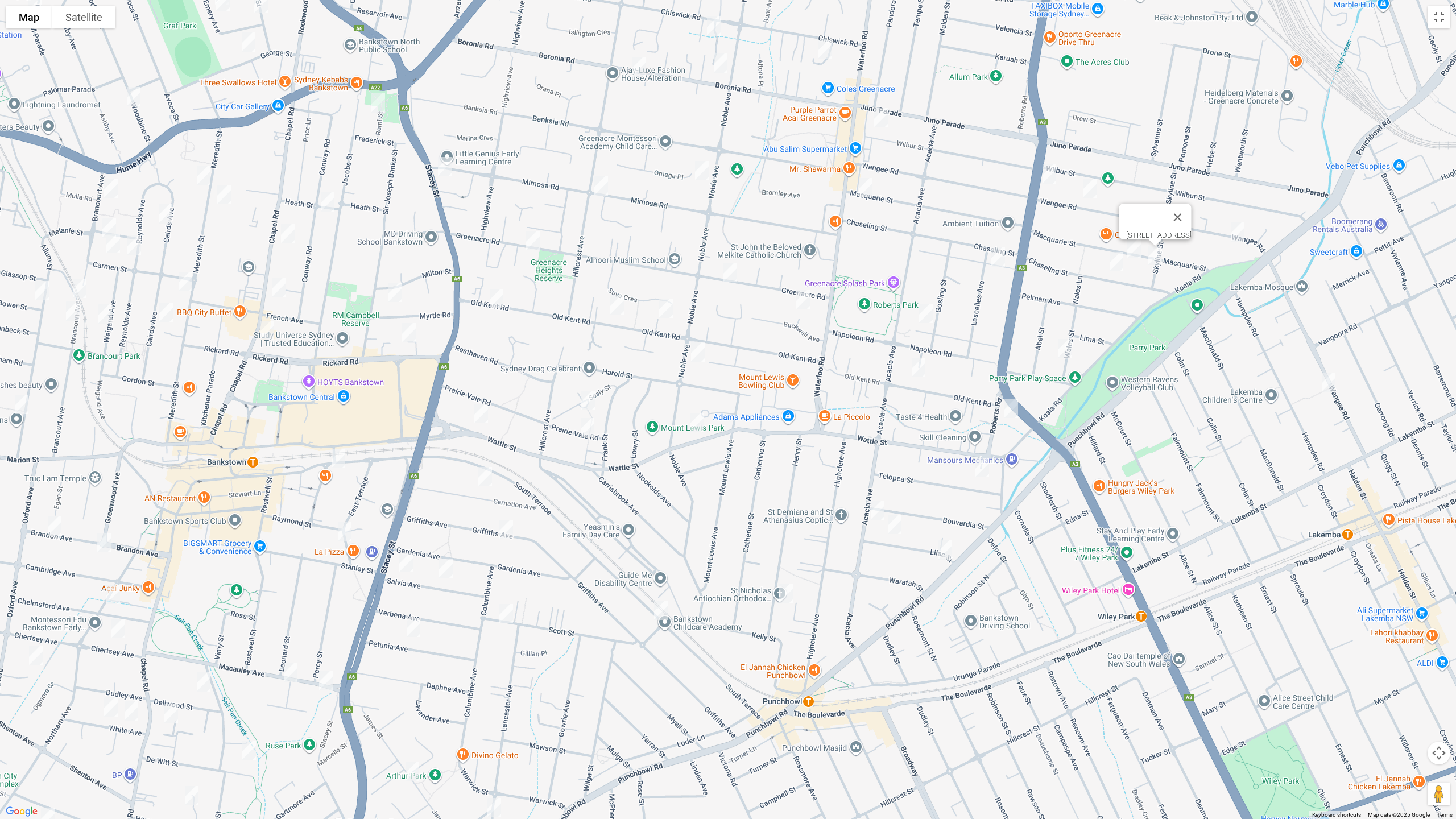
click at [1248, 230] on img "122A Wangee Road, GREENACRE NSW 2190" at bounding box center [1238, 232] width 23 height 28
click at [1329, 378] on img "30 Wangee Road, LAKEMBA NSW 2195" at bounding box center [1329, 382] width 23 height 28
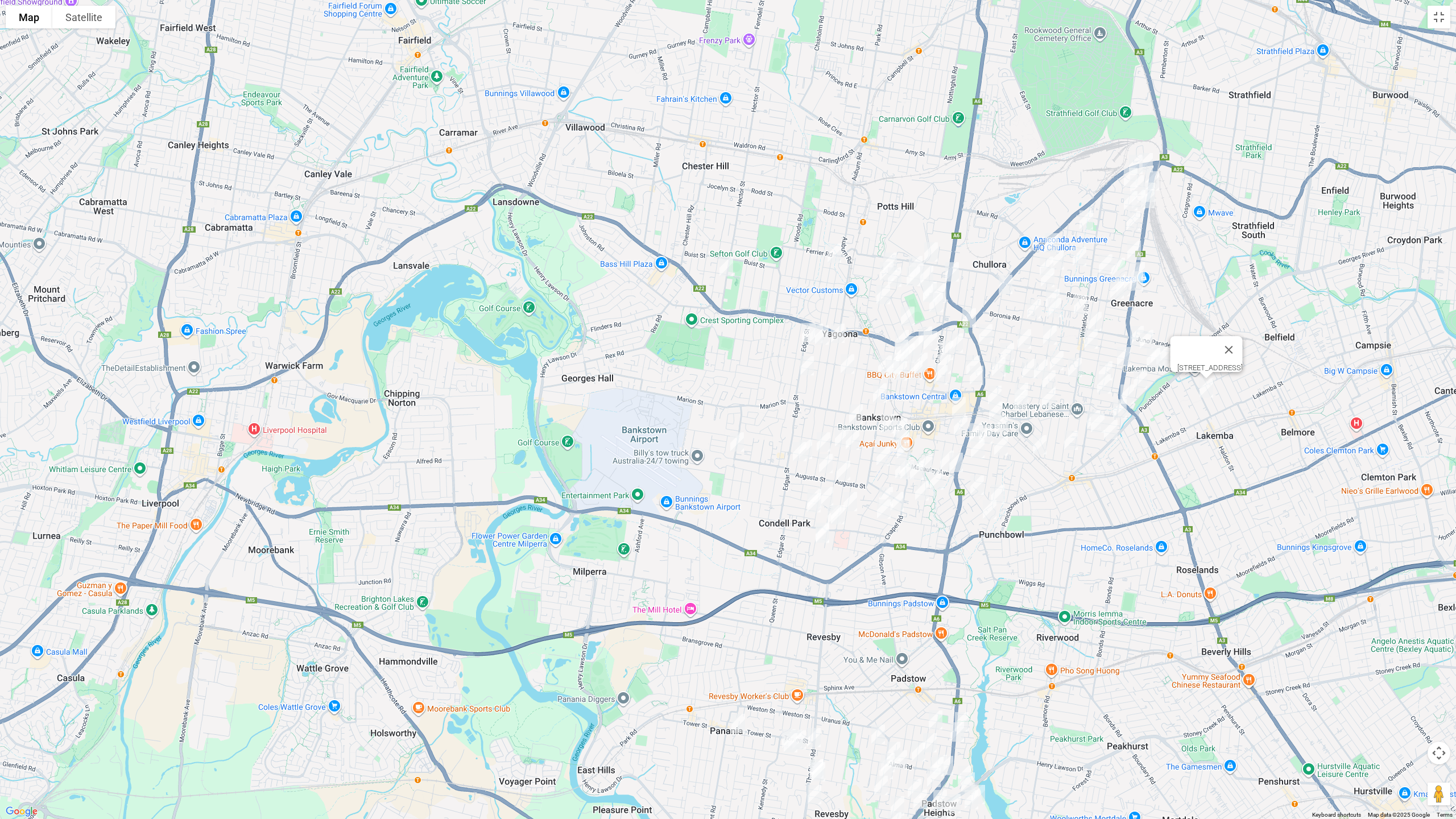
click at [730, 268] on img "324 Hector Street, BASS HILL NSW 2197" at bounding box center [726, 266] width 23 height 28
click at [724, 267] on img "324 Hector Street, BASS HILL NSW 2197" at bounding box center [726, 266] width 23 height 28
click at [1445, 17] on button "Toggle fullscreen view" at bounding box center [1439, 17] width 23 height 23
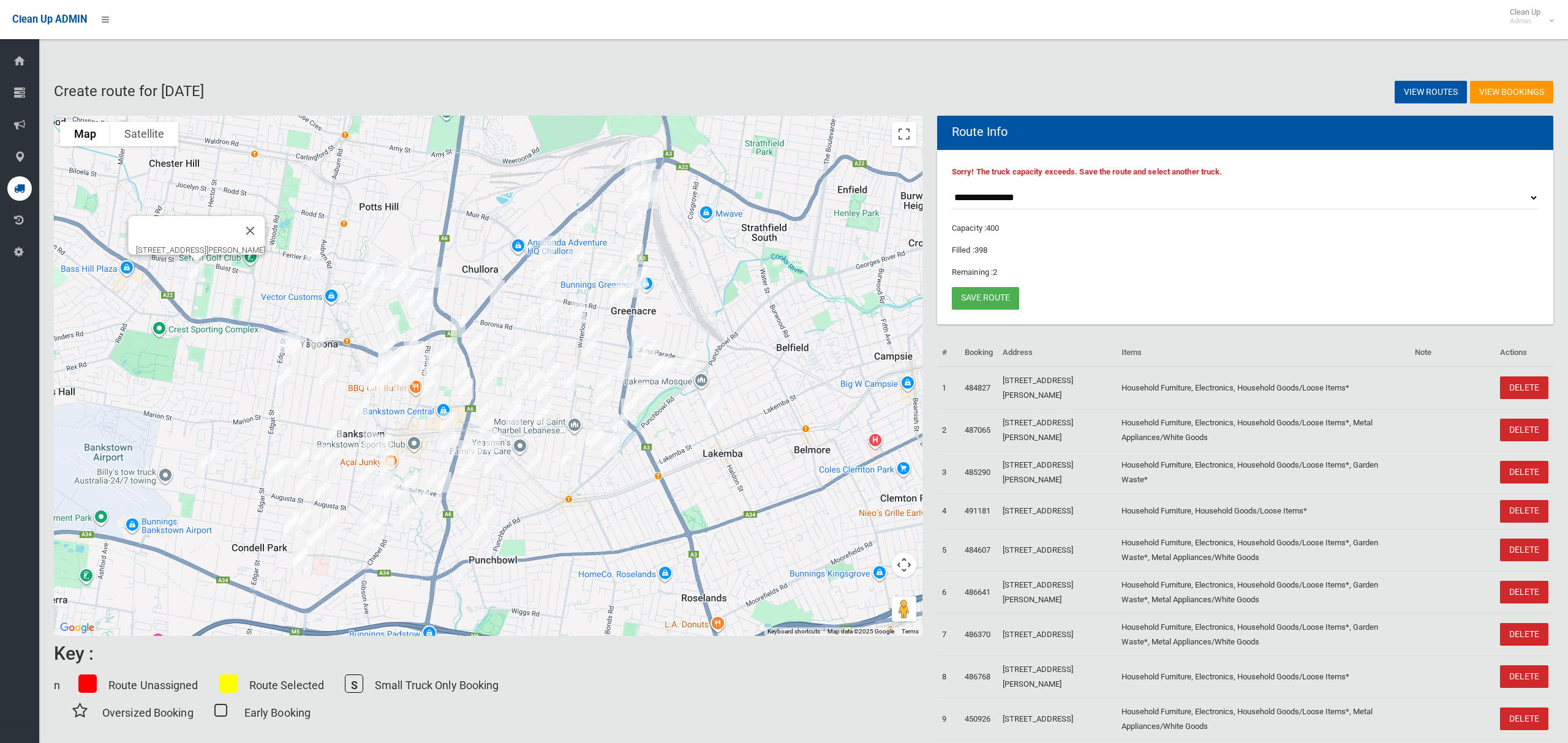
drag, startPoint x: 846, startPoint y: 474, endPoint x: 565, endPoint y: 509, distance: 283.2
click at [556, 524] on div "[STREET_ADDRESS][PERSON_NAME]" at bounding box center [488, 376] width 869 height 520
click at [719, 402] on img "30 Wangee Road, LAKEMBA NSW 2195" at bounding box center [716, 403] width 25 height 30
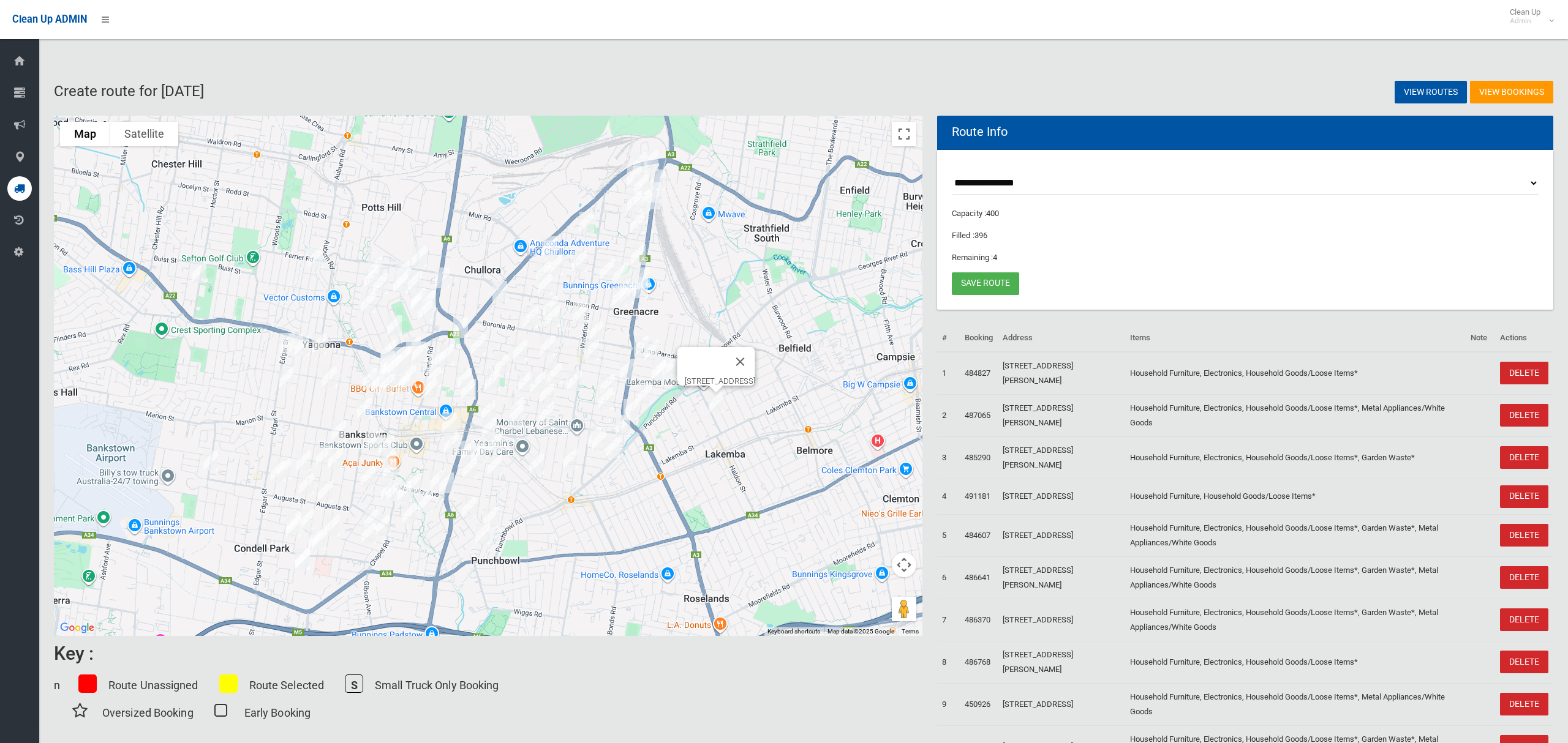
click at [195, 268] on img "324 Hector Street, BASS HILL NSW 2197" at bounding box center [199, 272] width 25 height 30
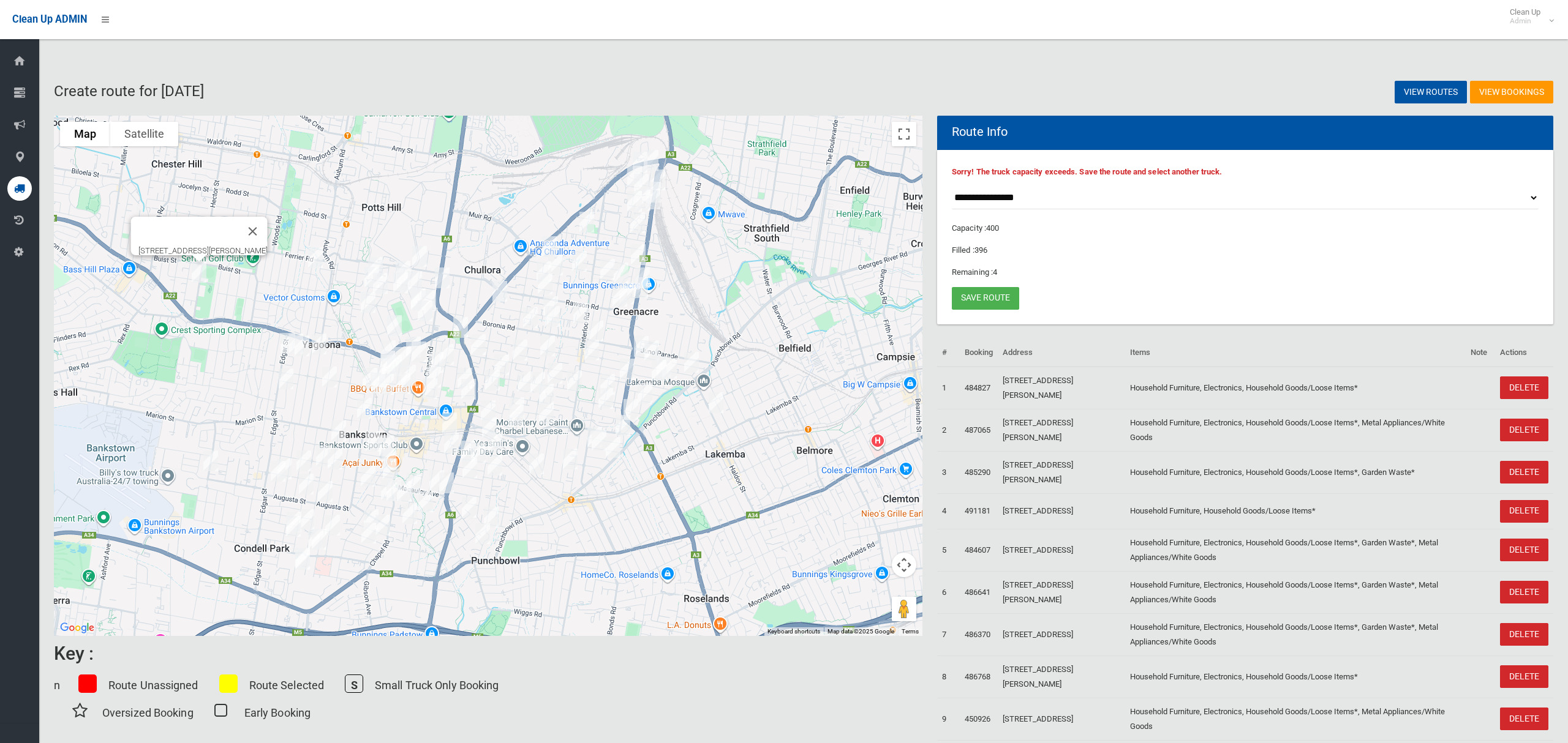
click at [659, 374] on img "15 Chaseling Street, GREENACRE NSW 2190" at bounding box center [659, 370] width 25 height 30
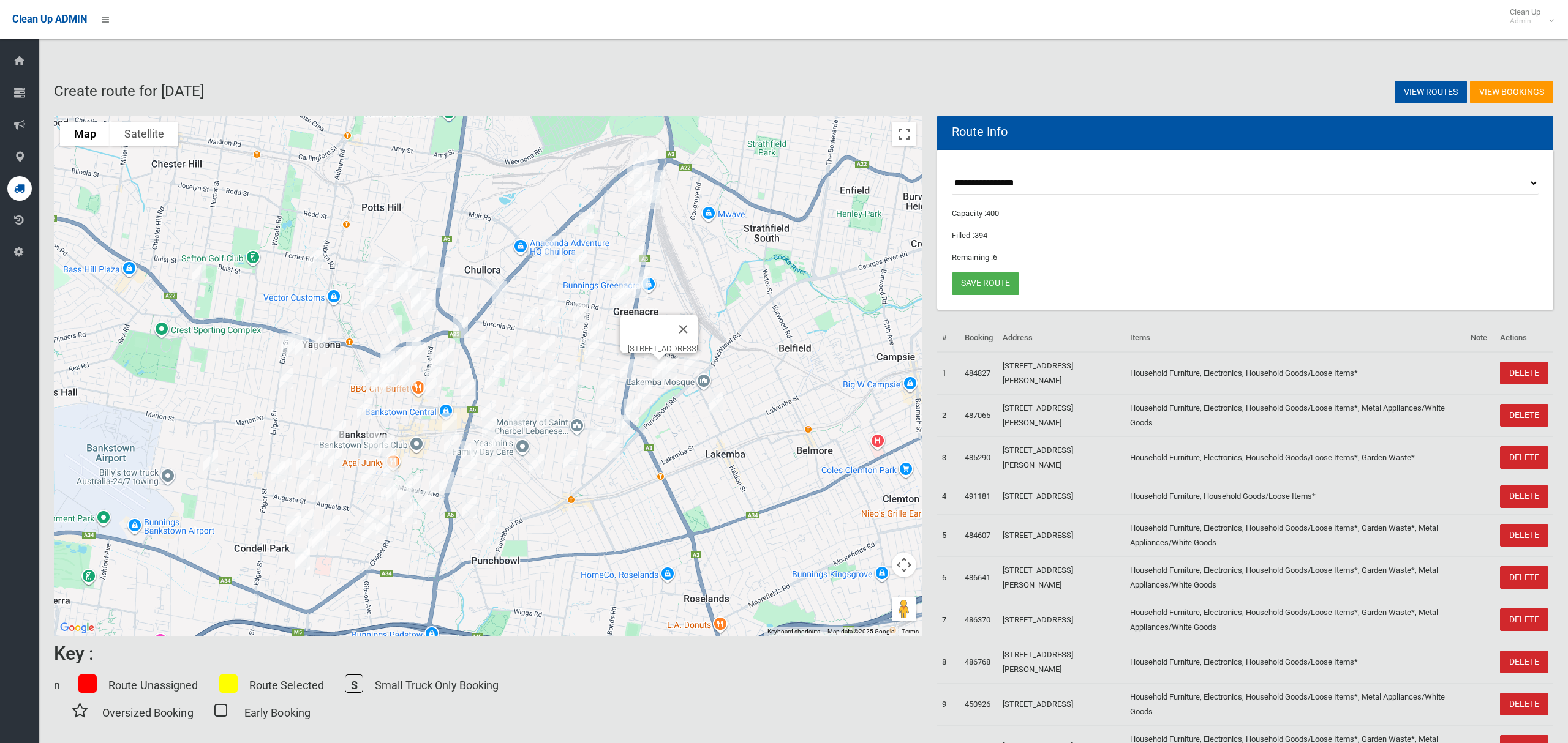
click at [200, 275] on img "324 Hector Street, BASS HILL NSW 2197" at bounding box center [199, 272] width 25 height 30
click at [197, 276] on img "324 Hector Street, BASS HILL NSW 2197" at bounding box center [199, 272] width 25 height 30
click at [199, 279] on img "324 Hector Street, BASS HILL NSW 2197" at bounding box center [199, 272] width 25 height 30
click at [718, 407] on img "30 Wangee Road, LAKEMBA NSW 2195" at bounding box center [716, 403] width 25 height 30
